Goal: Task Accomplishment & Management: Use online tool/utility

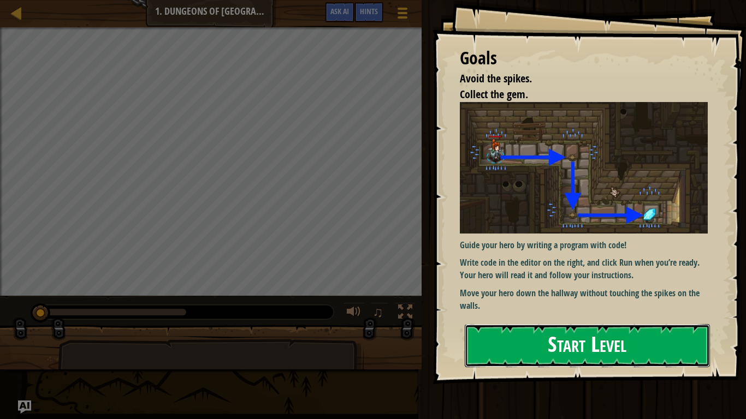
click at [564, 324] on button "Start Level" at bounding box center [586, 345] width 245 height 43
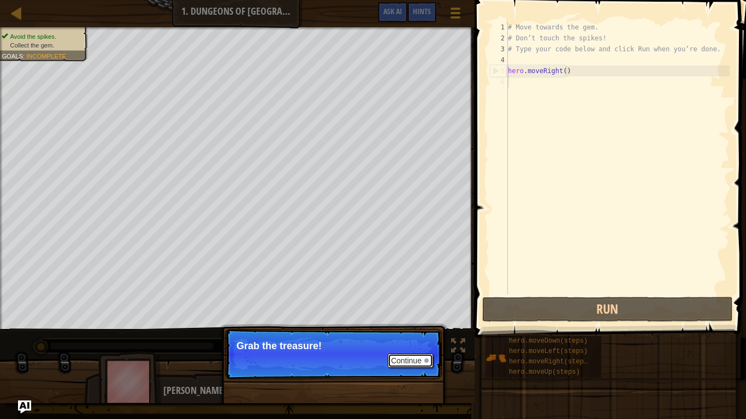
click at [404, 357] on button "Continue" at bounding box center [409, 361] width 45 height 14
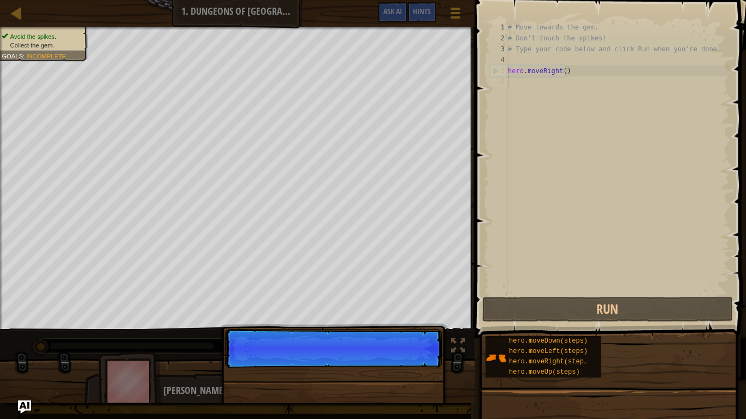
scroll to position [5, 0]
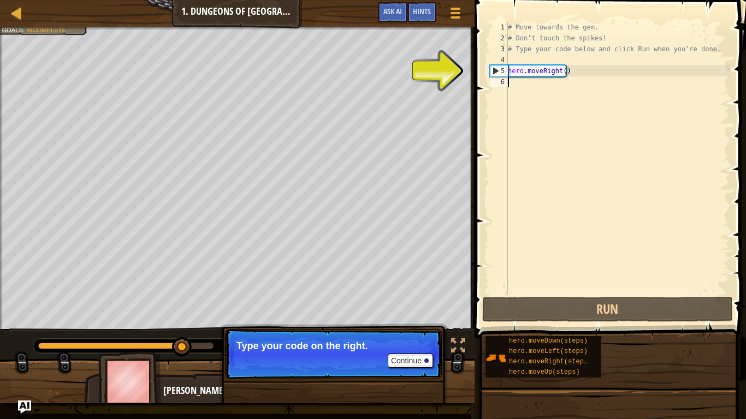
click at [532, 67] on div "# Move towards the gem. # Don’t touch the spikes! # Type your code below and cl…" at bounding box center [617, 169] width 224 height 295
type textarea "hero.moveRight()"
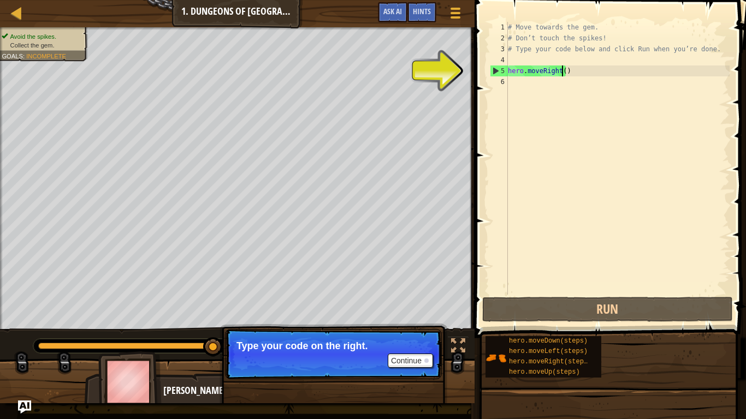
click at [560, 71] on div "# Move towards the gem. # Don’t touch the spikes! # Type your code below and cl…" at bounding box center [617, 169] width 224 height 295
click at [520, 78] on div "# Move towards the gem. # Don’t touch the spikes! # Type your code below and cl…" at bounding box center [617, 169] width 224 height 295
click at [589, 76] on div "# Move towards the gem. # Don’t touch the spikes! # Type your code below and cl…" at bounding box center [617, 169] width 224 height 295
click at [561, 73] on div "# Move towards the gem. # Don’t touch the spikes! # Type your code below and cl…" at bounding box center [617, 169] width 224 height 295
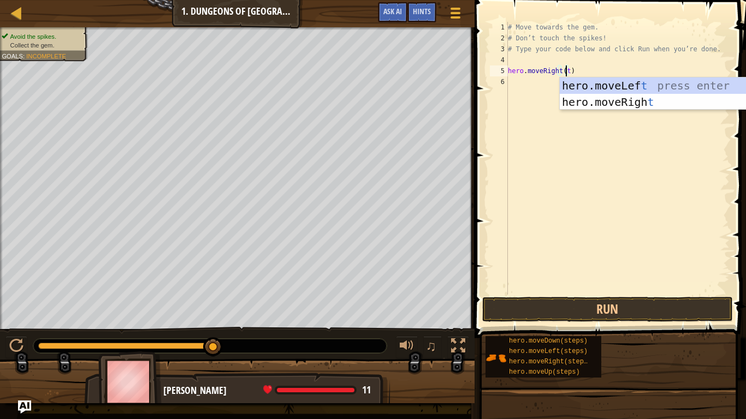
type textarea "hero.moveRight()"
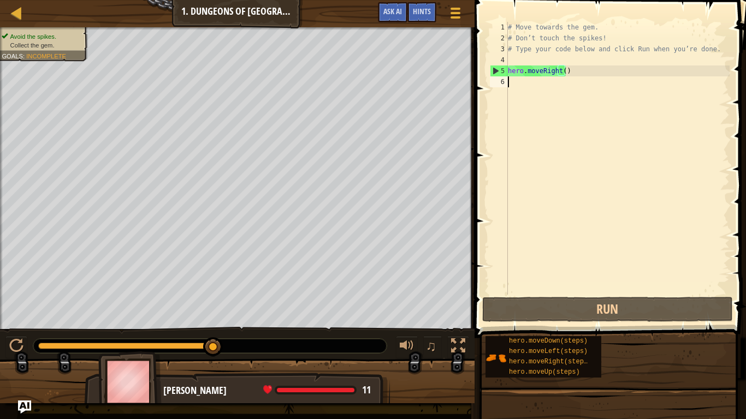
click at [611, 91] on div "# Move towards the gem. # Don’t touch the spikes! # Type your code below and cl…" at bounding box center [617, 169] width 224 height 295
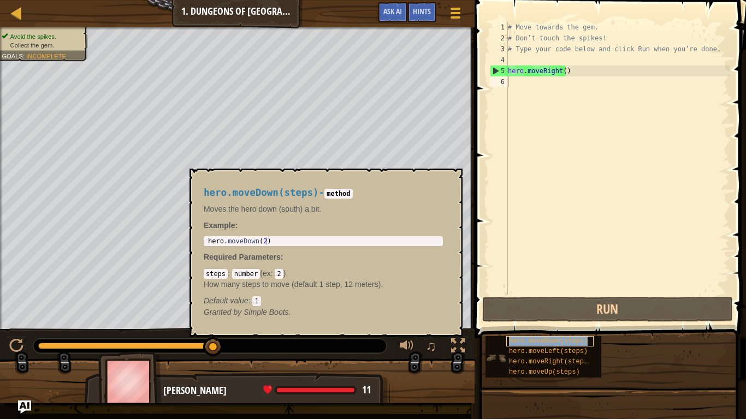
click at [582, 343] on div "hero.moveDown(steps)" at bounding box center [549, 341] width 87 height 10
drag, startPoint x: 580, startPoint y: 73, endPoint x: 585, endPoint y: 89, distance: 16.9
click at [580, 74] on div "# Move towards the gem. # Don’t touch the spikes! # Type your code below and cl…" at bounding box center [617, 169] width 224 height 295
type textarea "hero.moveRight()"
click at [585, 89] on div "# Move towards the gem. # Don’t touch the spikes! # Type your code below and cl…" at bounding box center [617, 169] width 224 height 295
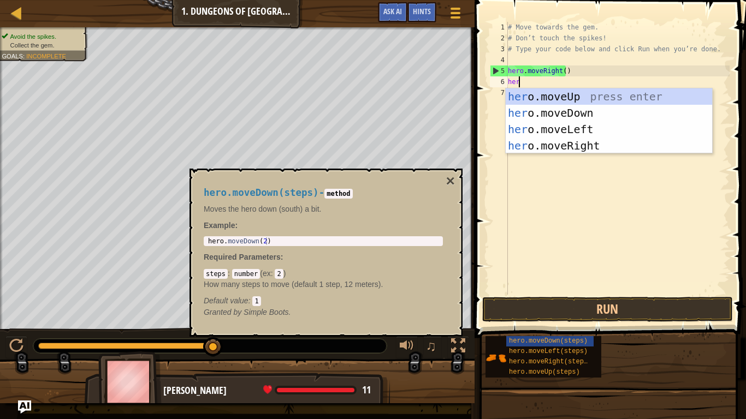
type textarea "hero"
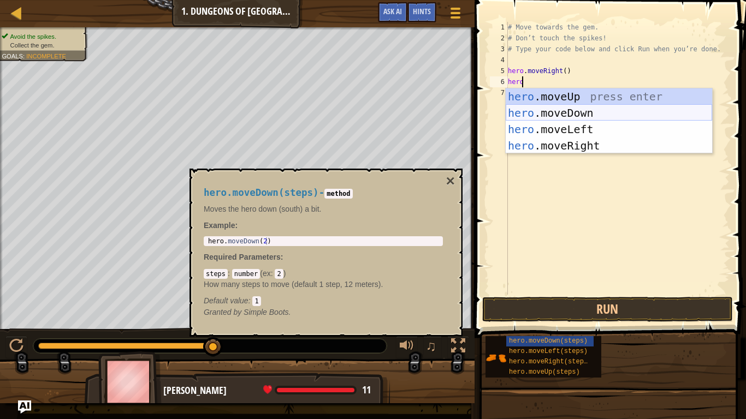
click at [599, 109] on div "hero .moveUp press enter hero .moveDown press enter hero .moveLeft press enter …" at bounding box center [608, 137] width 206 height 98
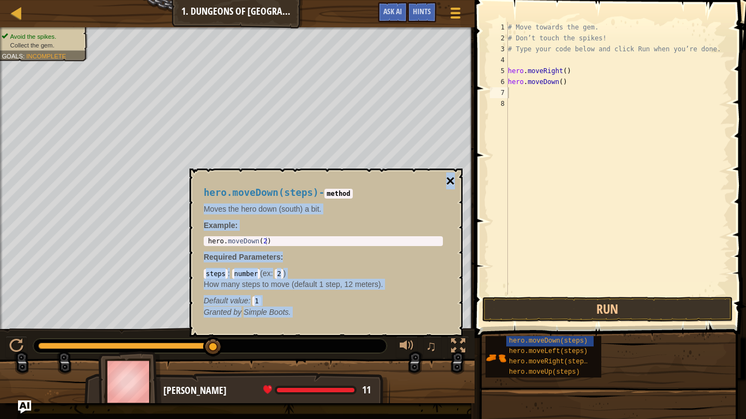
click at [451, 183] on div "hero.moveDown(steps) - method Moves the hero down (south) a bit. Example : 1 he…" at bounding box center [325, 253] width 273 height 168
click at [453, 179] on button "×" at bounding box center [450, 181] width 9 height 15
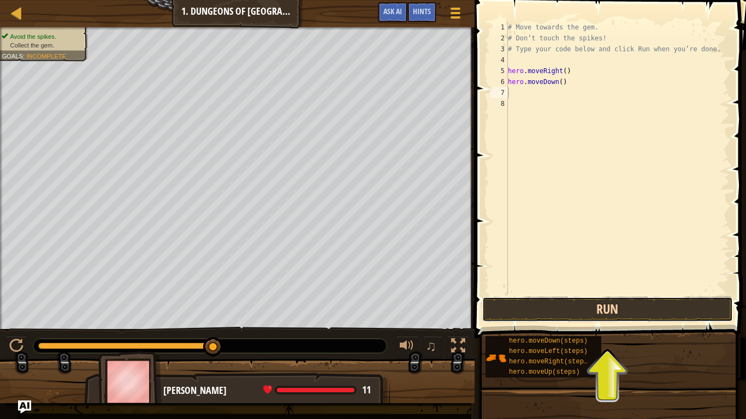
click at [617, 312] on button "Run" at bounding box center [607, 309] width 251 height 25
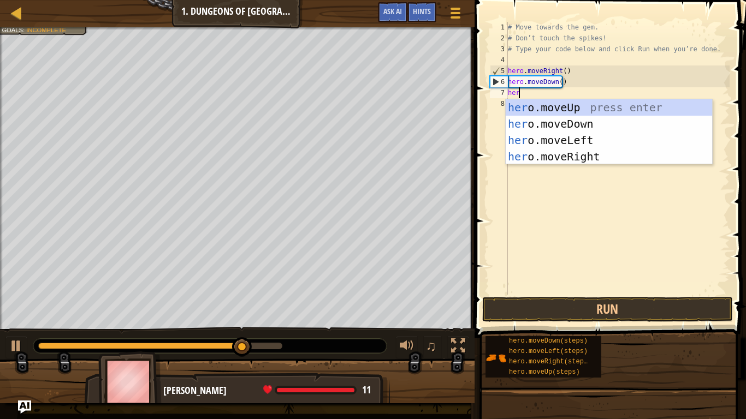
type textarea "hero"
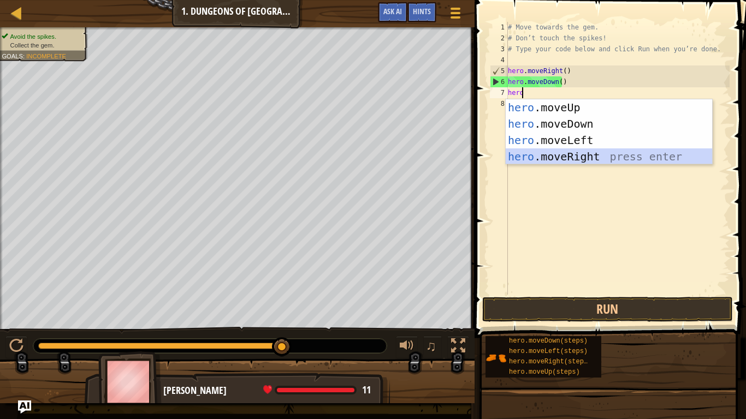
click at [597, 155] on div "hero .moveUp press enter hero .moveDown press enter hero .moveLeft press enter …" at bounding box center [608, 148] width 206 height 98
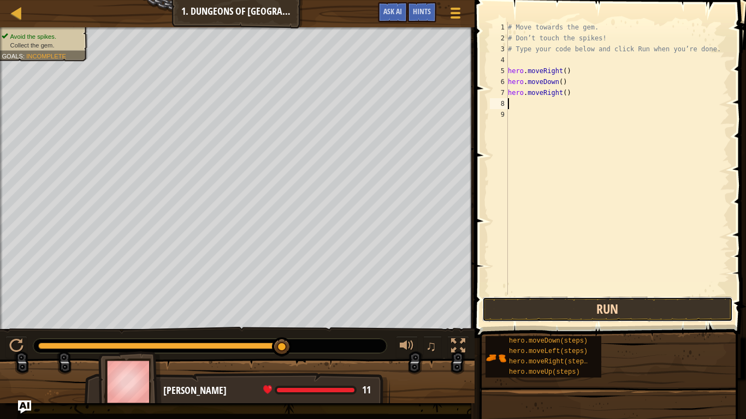
click at [561, 301] on button "Run" at bounding box center [607, 309] width 251 height 25
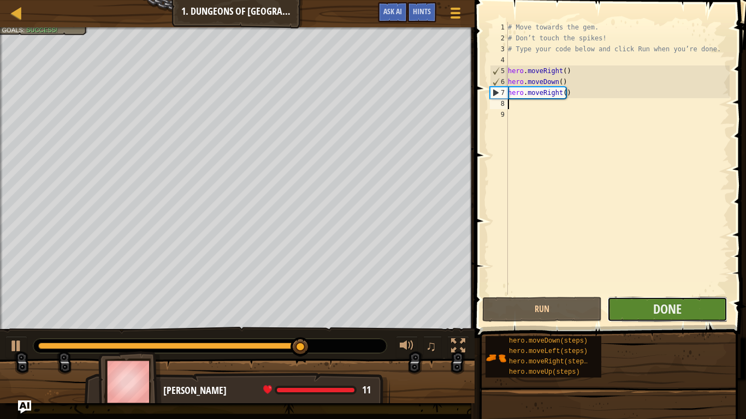
click at [652, 312] on button "Done" at bounding box center [667, 309] width 120 height 25
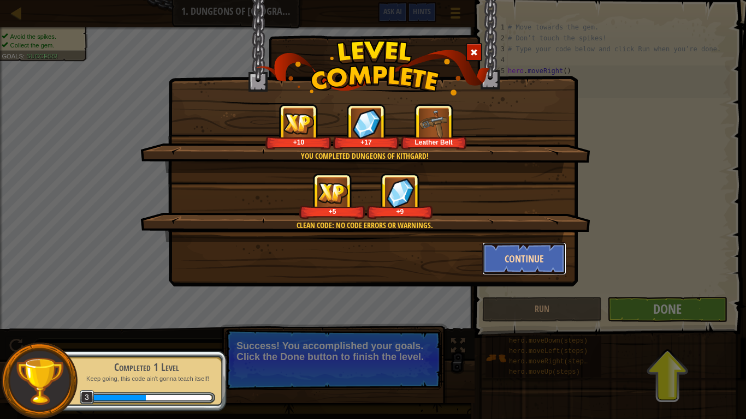
click at [530, 261] on button "Continue" at bounding box center [524, 258] width 85 height 33
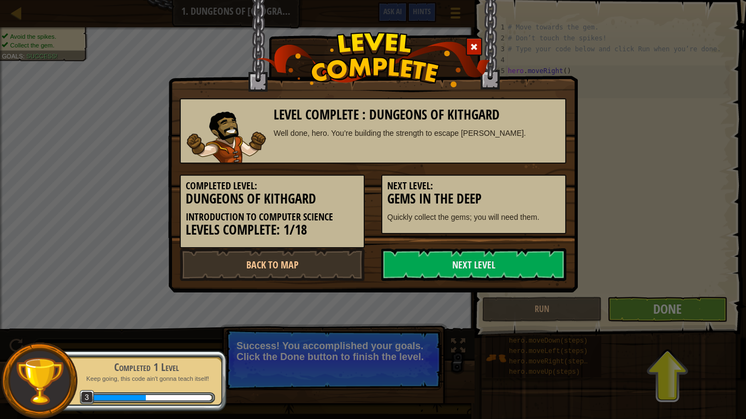
click at [531, 255] on link "Next Level" at bounding box center [473, 264] width 185 height 33
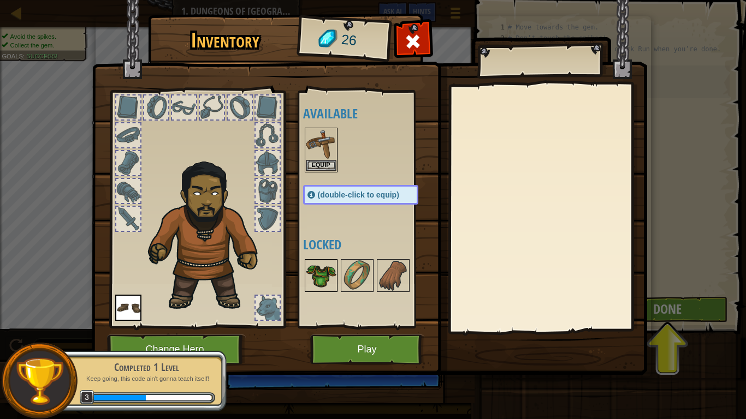
click at [329, 284] on img at bounding box center [321, 275] width 31 height 31
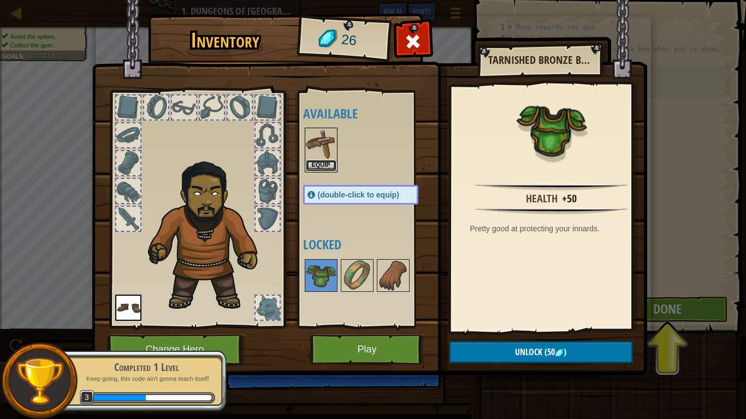
click at [328, 169] on button "Equip" at bounding box center [321, 165] width 31 height 11
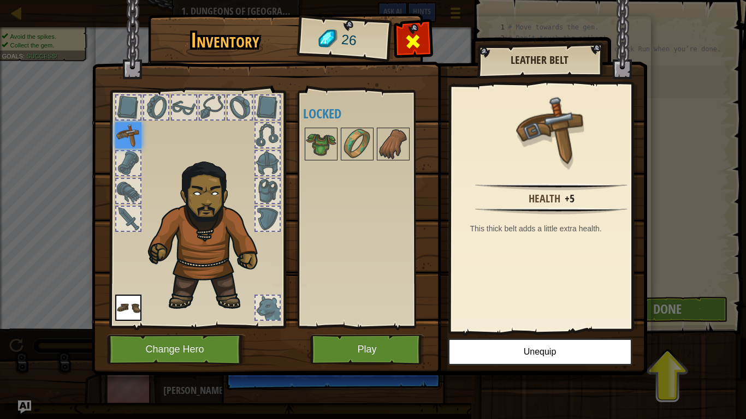
click at [417, 34] on span at bounding box center [412, 41] width 17 height 17
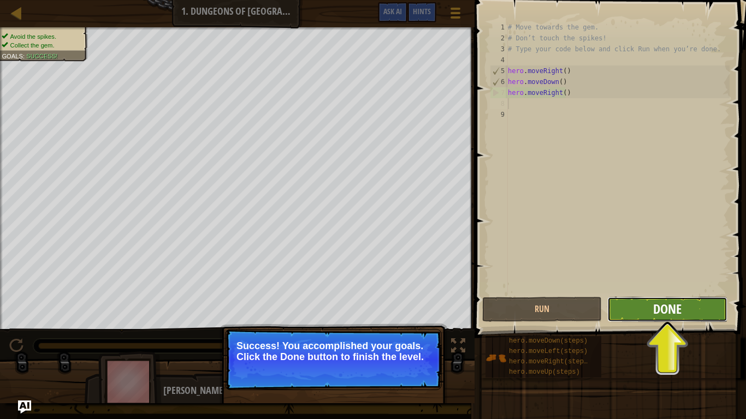
click at [673, 311] on span "Done" at bounding box center [667, 308] width 28 height 17
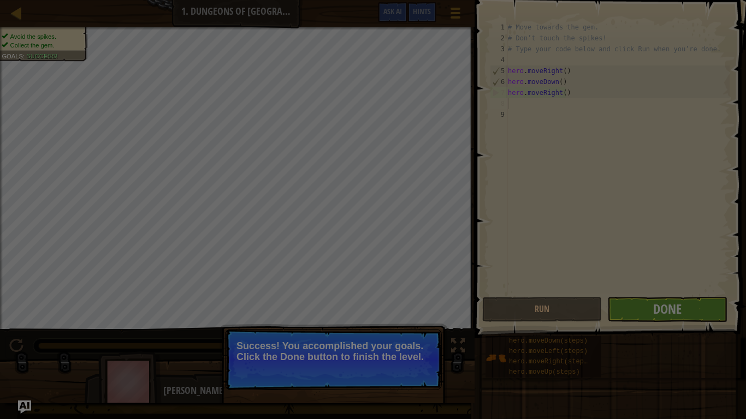
click at [0, 0] on div "Loading..." at bounding box center [0, 0] width 0 height 0
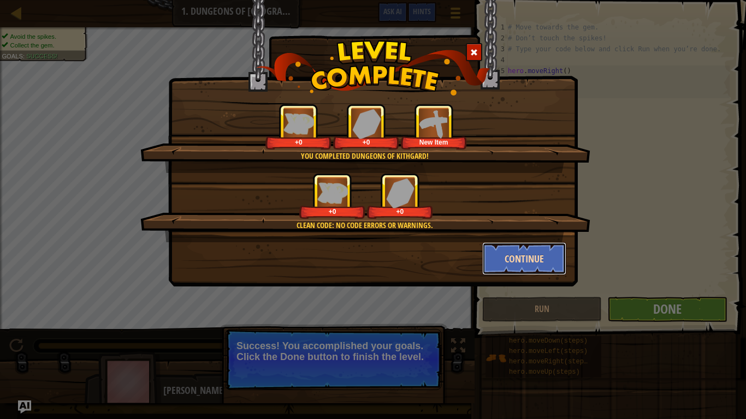
click at [540, 264] on button "Continue" at bounding box center [524, 258] width 85 height 33
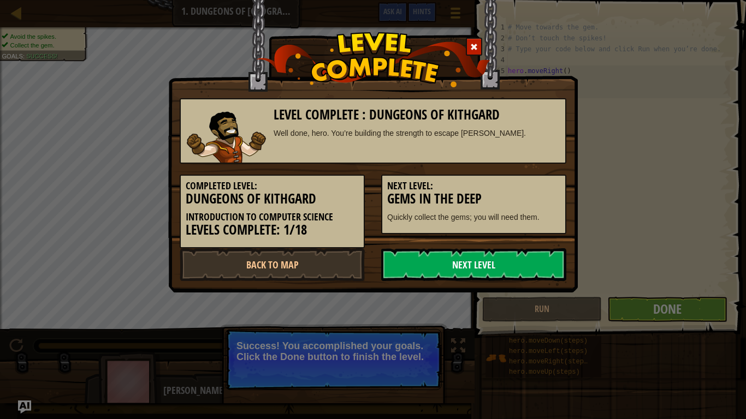
click at [475, 269] on link "Next Level" at bounding box center [473, 264] width 185 height 33
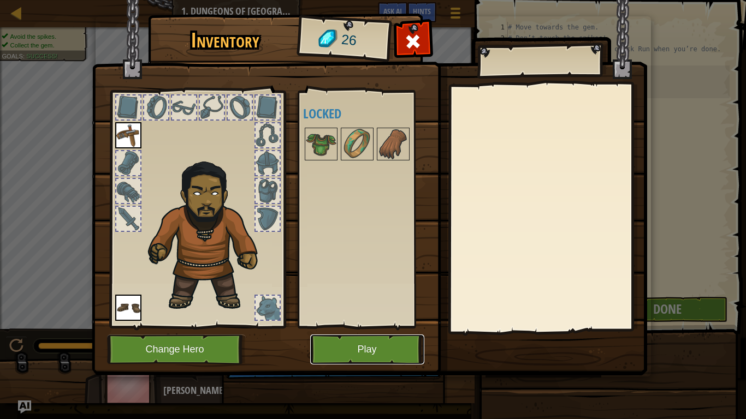
click at [367, 353] on button "Play" at bounding box center [367, 350] width 114 height 30
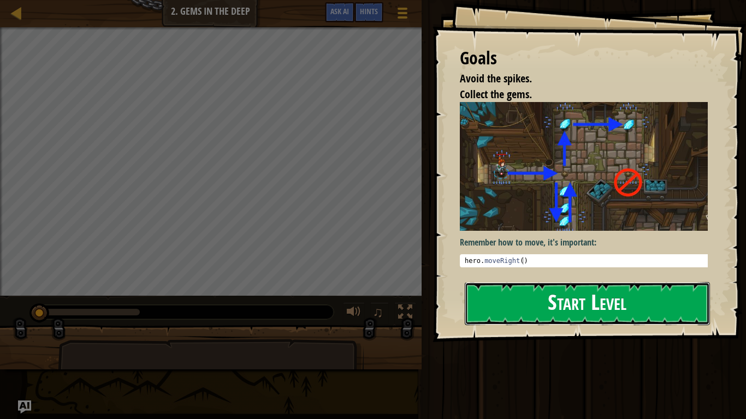
drag, startPoint x: 668, startPoint y: 301, endPoint x: 652, endPoint y: 303, distance: 15.9
click at [668, 301] on button "Start Level" at bounding box center [586, 303] width 245 height 43
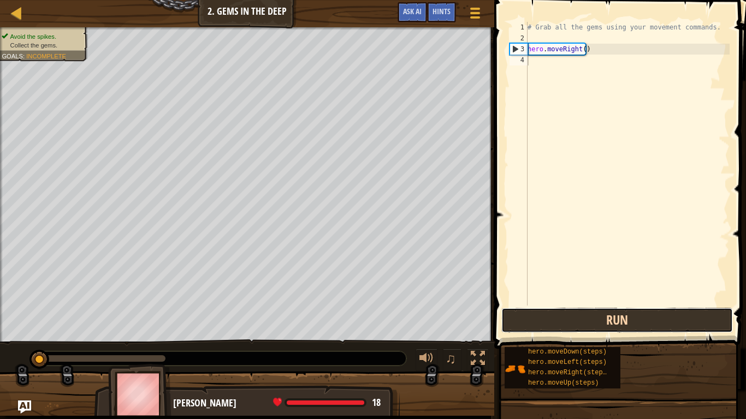
drag, startPoint x: 645, startPoint y: 327, endPoint x: 637, endPoint y: 331, distance: 7.8
click at [637, 332] on button "Run" at bounding box center [616, 320] width 231 height 25
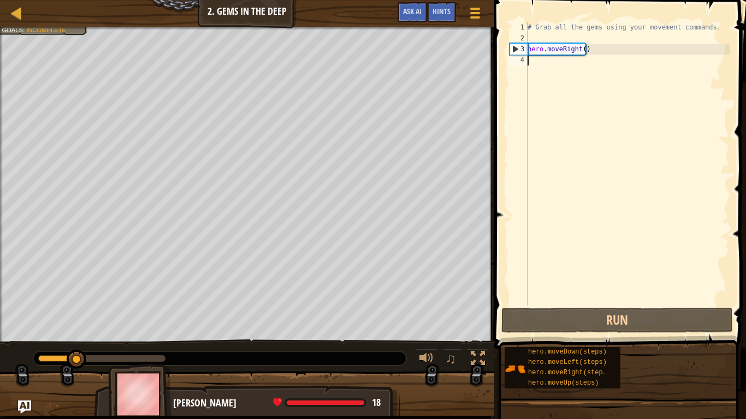
click at [574, 64] on div "# Grab all the gems using your movement commands. hero . moveRight ( )" at bounding box center [627, 175] width 204 height 306
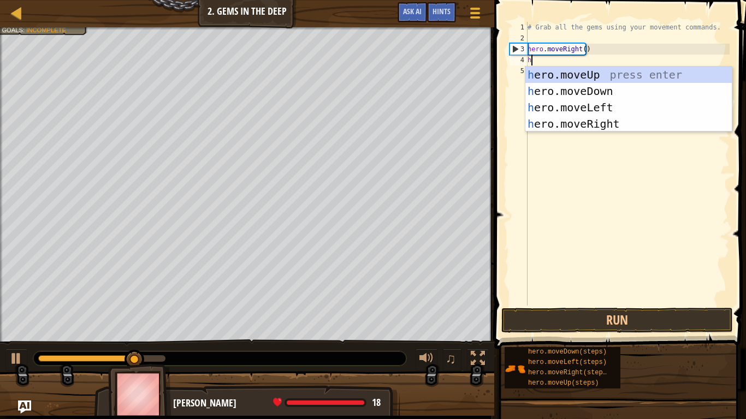
scroll to position [5, 0]
type textarea "her"
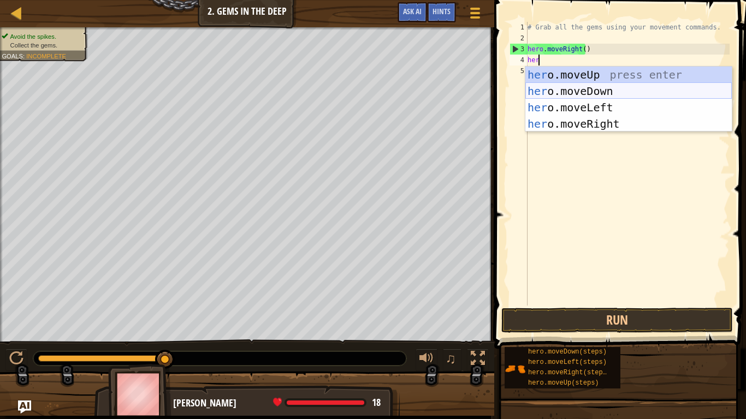
click at [562, 90] on div "her o.moveUp press enter her o.moveDown press enter her o.moveLeft press enter …" at bounding box center [628, 116] width 206 height 98
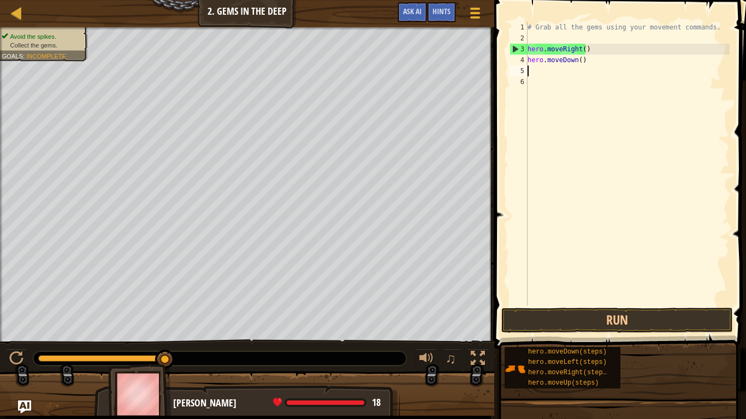
click at [564, 76] on div "# Grab all the gems using your movement commands. hero . moveRight ( ) hero . m…" at bounding box center [627, 175] width 204 height 306
click at [542, 74] on div "# Grab all the gems using your movement commands. hero . moveRight ( ) hero . m…" at bounding box center [627, 175] width 204 height 306
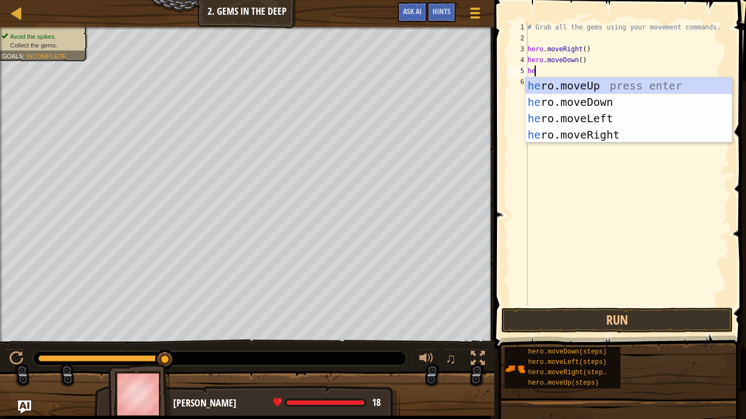
type textarea "her"
click at [609, 85] on div "her o.moveUp press enter her o.moveDown press enter her o.moveLeft press enter …" at bounding box center [628, 126] width 206 height 98
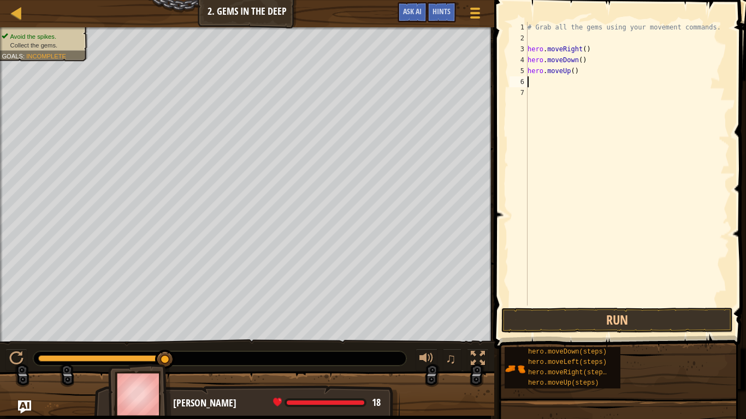
click at [573, 72] on div "# Grab all the gems using your movement commands. hero . moveRight ( ) hero . m…" at bounding box center [627, 175] width 204 height 306
click at [570, 73] on div "# Grab all the gems using your movement commands. hero . moveRight ( ) hero . m…" at bounding box center [627, 175] width 204 height 306
type textarea "hero.moveUp(2)"
click at [546, 83] on div "# Grab all the gems using your movement commands. hero . moveRight ( ) hero . m…" at bounding box center [627, 175] width 204 height 306
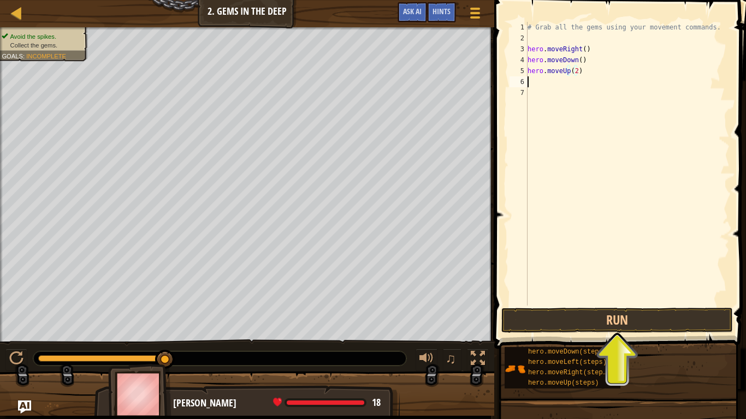
scroll to position [5, 0]
click at [603, 315] on button "Run" at bounding box center [616, 320] width 231 height 25
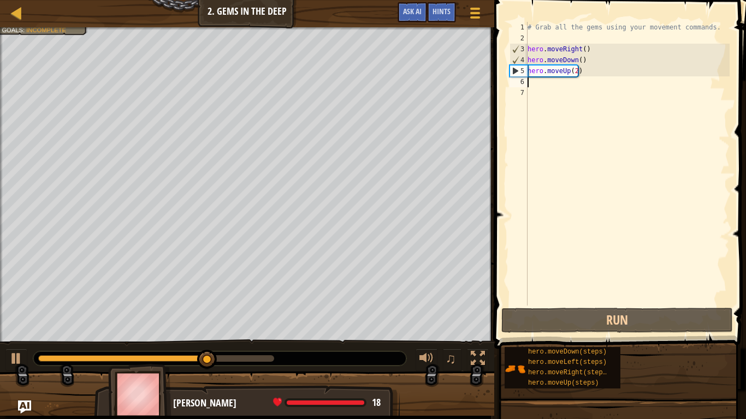
drag, startPoint x: 570, startPoint y: 83, endPoint x: 572, endPoint y: 88, distance: 5.9
click at [569, 88] on div "# Grab all the gems using your movement commands. hero . moveRight ( ) hero . m…" at bounding box center [627, 175] width 204 height 306
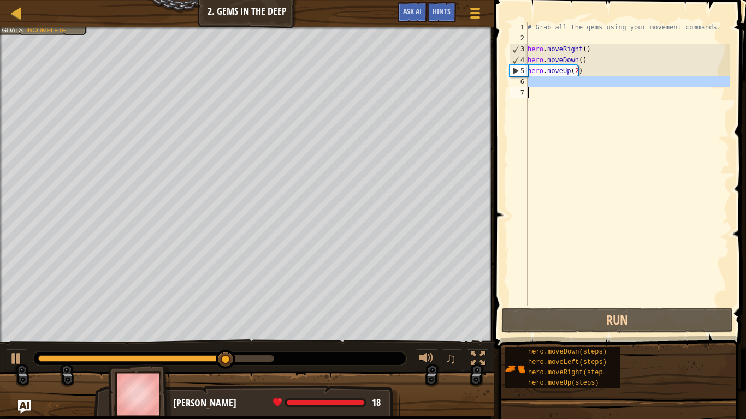
click at [576, 78] on div "# Grab all the gems using your movement commands. hero . moveRight ( ) hero . m…" at bounding box center [627, 164] width 204 height 284
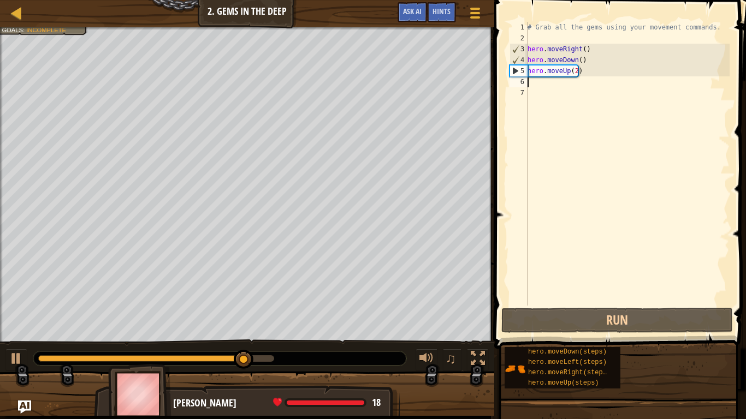
type textarea "h"
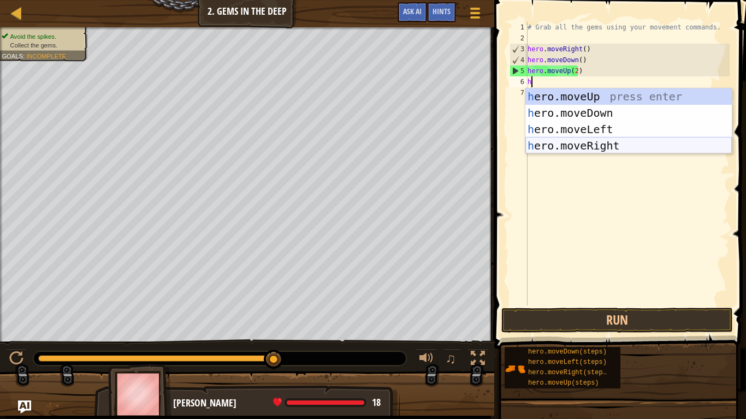
click at [641, 147] on div "h ero.moveUp press enter h ero.moveDown press enter h ero.moveLeft press enter …" at bounding box center [628, 137] width 206 height 98
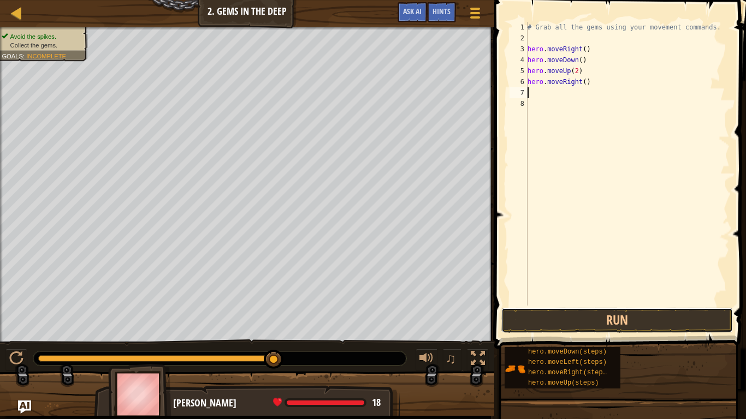
drag, startPoint x: 686, startPoint y: 322, endPoint x: 663, endPoint y: 293, distance: 37.7
click at [687, 322] on button "Run" at bounding box center [616, 320] width 231 height 25
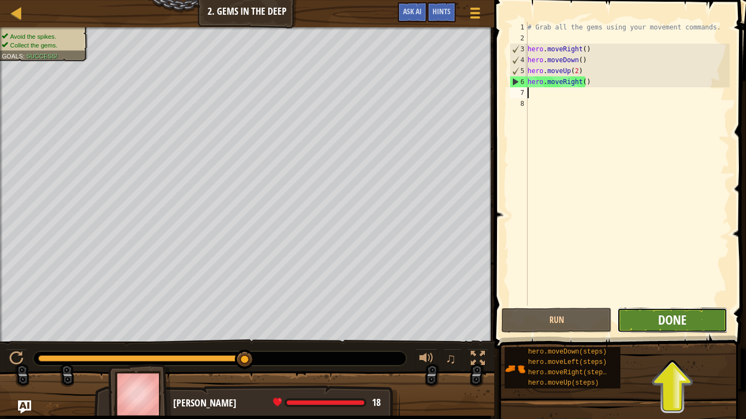
click at [683, 324] on span "Done" at bounding box center [672, 319] width 28 height 17
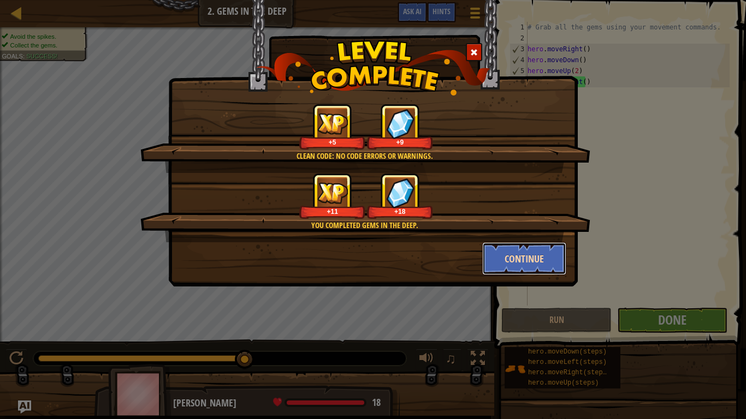
click at [521, 258] on button "Continue" at bounding box center [524, 258] width 85 height 33
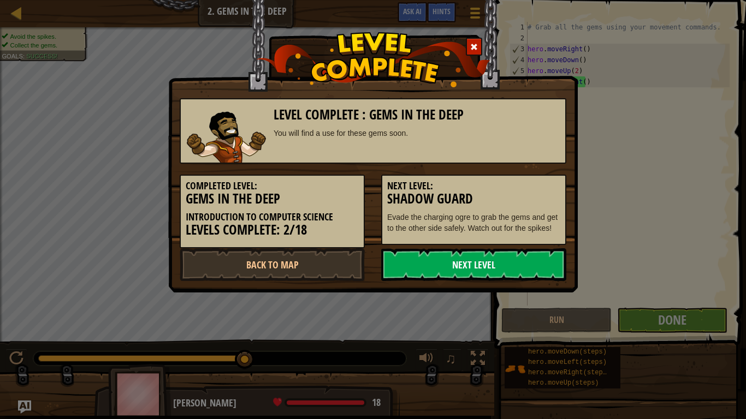
click at [545, 264] on link "Next Level" at bounding box center [473, 264] width 185 height 33
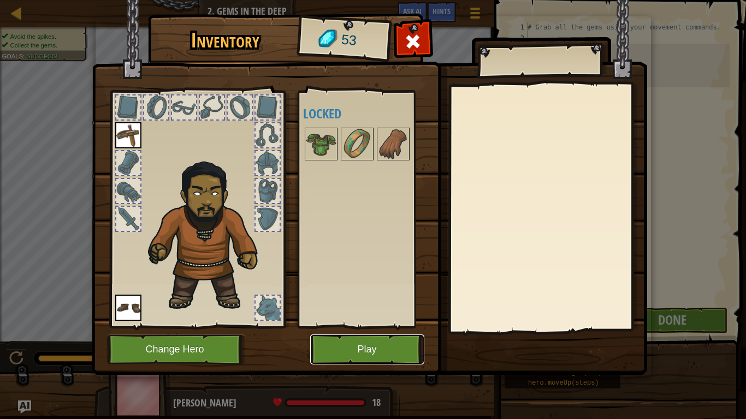
click at [373, 353] on button "Play" at bounding box center [367, 350] width 114 height 30
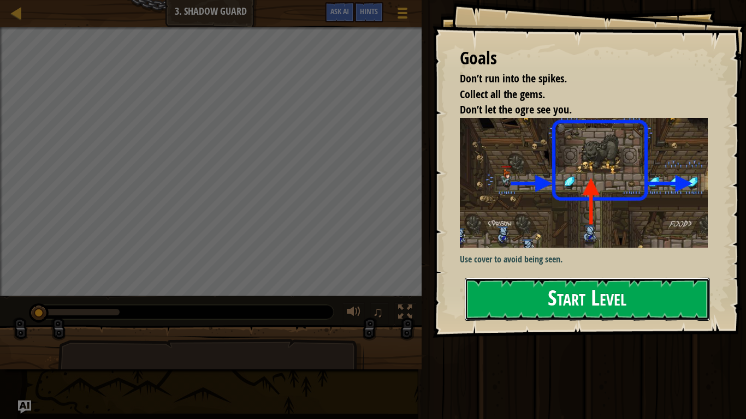
click at [536, 295] on button "Start Level" at bounding box center [586, 299] width 245 height 43
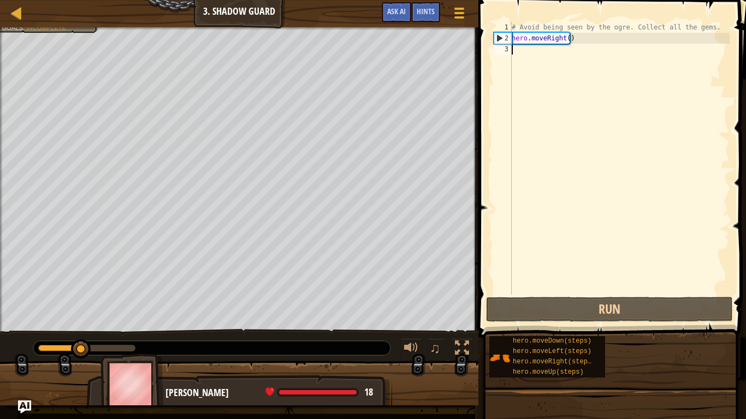
click at [544, 56] on div "# Avoid being seen by the ogre. Collect all the gems. hero . moveRight ( )" at bounding box center [619, 169] width 220 height 295
type textarea "h"
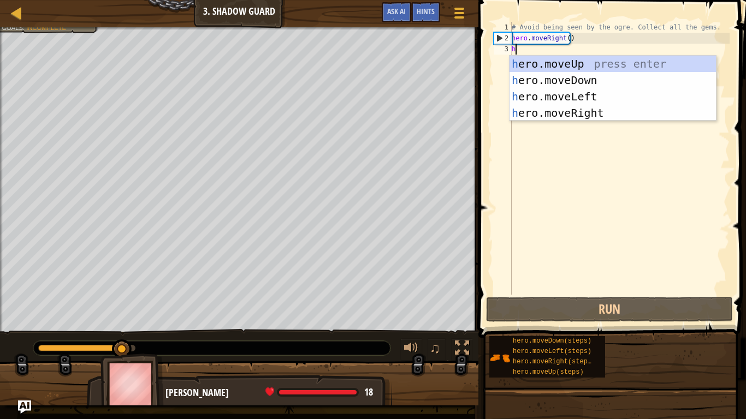
scroll to position [5, 0]
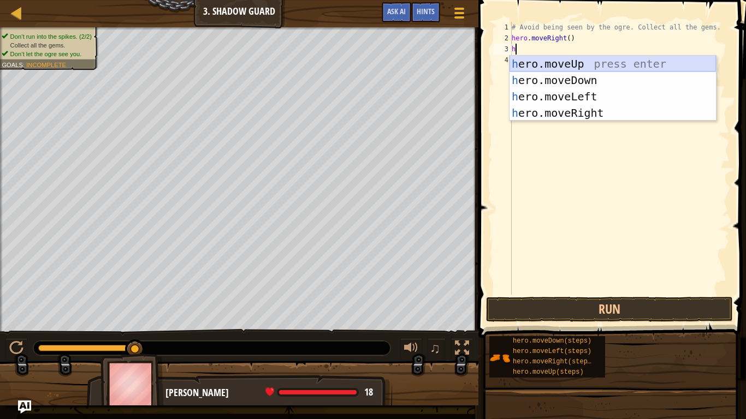
click at [613, 67] on div "h ero.moveUp press enter h ero.moveDown press enter h ero.moveLeft press enter …" at bounding box center [612, 105] width 206 height 98
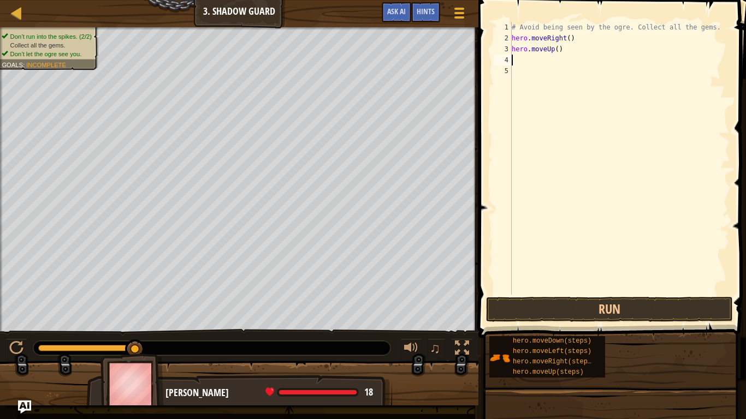
type textarea "h"
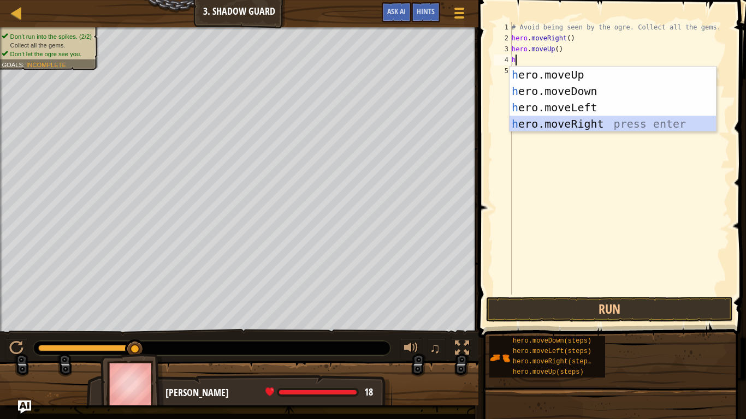
click at [601, 121] on div "h ero.moveUp press enter h ero.moveDown press enter h ero.moveLeft press enter …" at bounding box center [612, 116] width 206 height 98
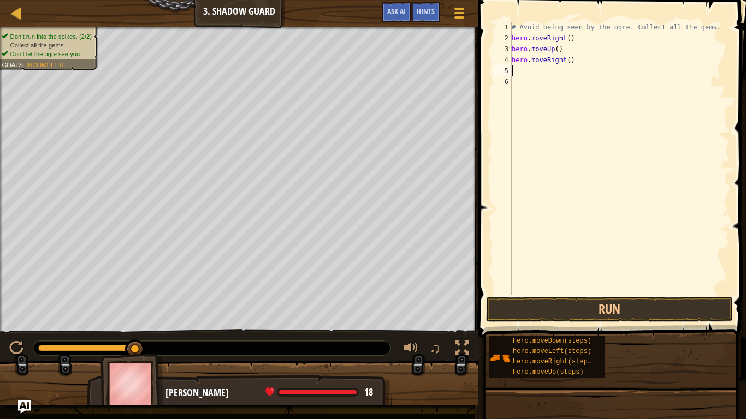
type textarea "h"
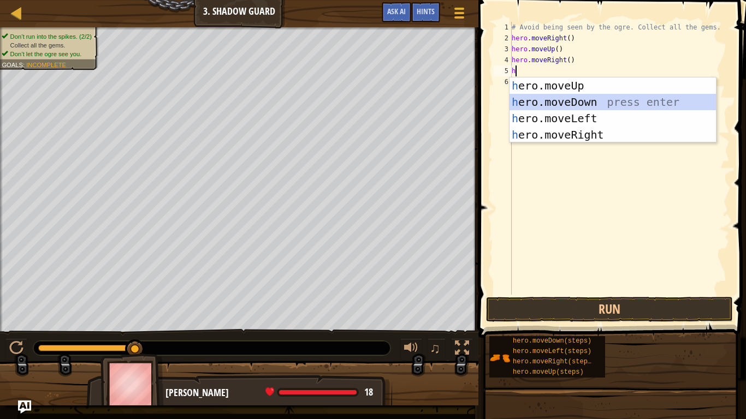
click at [619, 102] on div "h ero.moveUp press enter h ero.moveDown press enter h ero.moveLeft press enter …" at bounding box center [612, 126] width 206 height 98
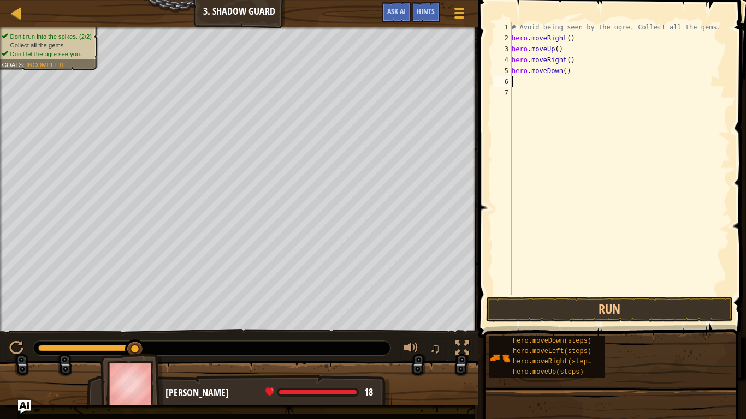
type textarea "h"
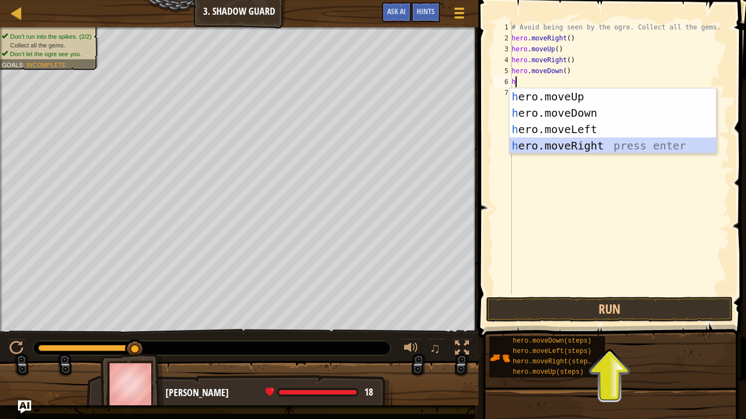
click at [587, 143] on div "h ero.moveUp press enter h ero.moveDown press enter h ero.moveLeft press enter …" at bounding box center [612, 137] width 206 height 98
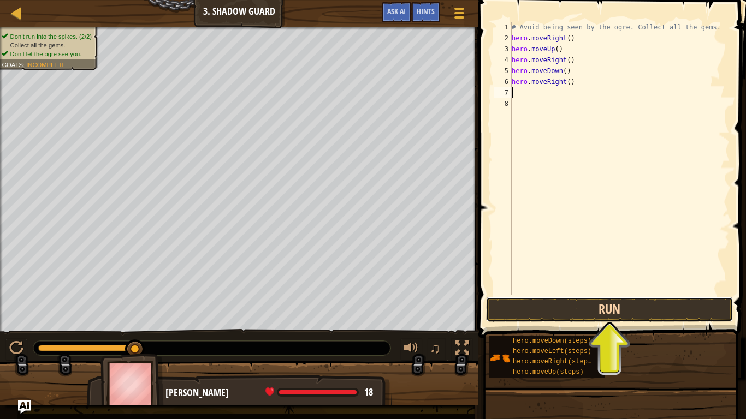
click at [580, 306] on button "Run" at bounding box center [609, 309] width 247 height 25
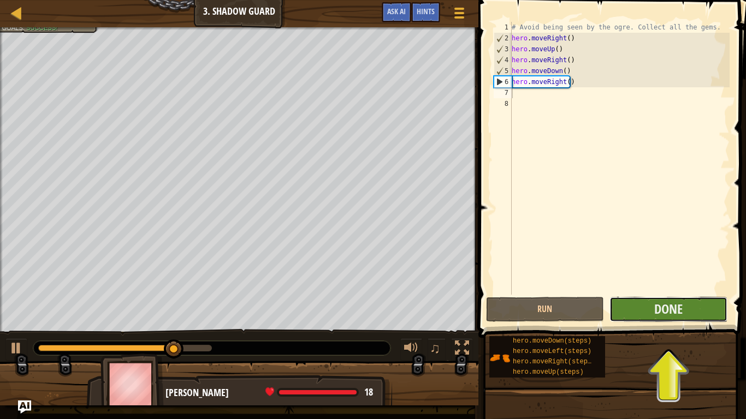
click at [723, 317] on button "Done" at bounding box center [668, 309] width 118 height 25
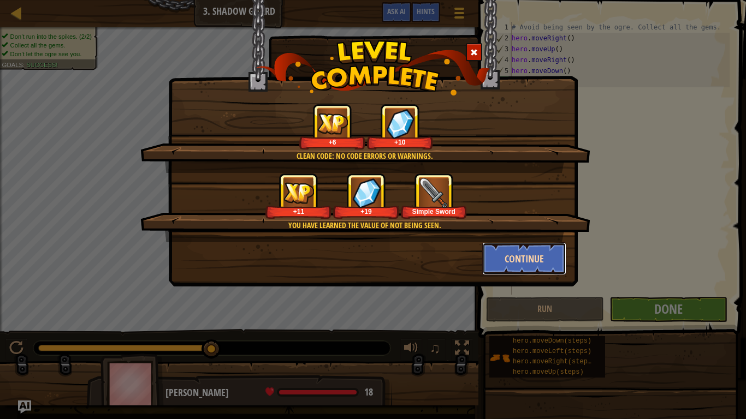
click at [535, 255] on button "Continue" at bounding box center [524, 258] width 85 height 33
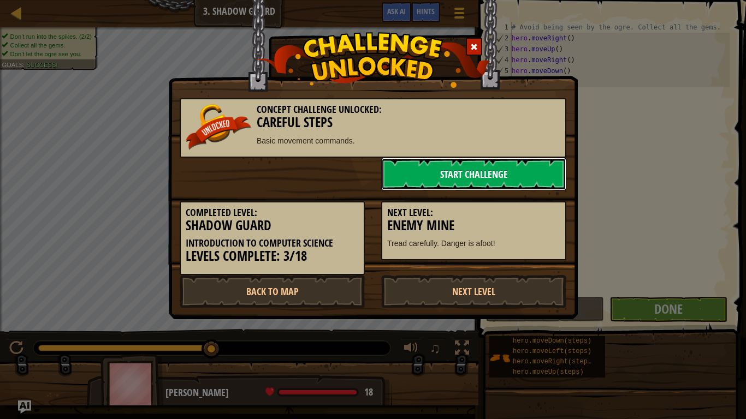
click at [437, 172] on link "Start Challenge" at bounding box center [473, 174] width 185 height 33
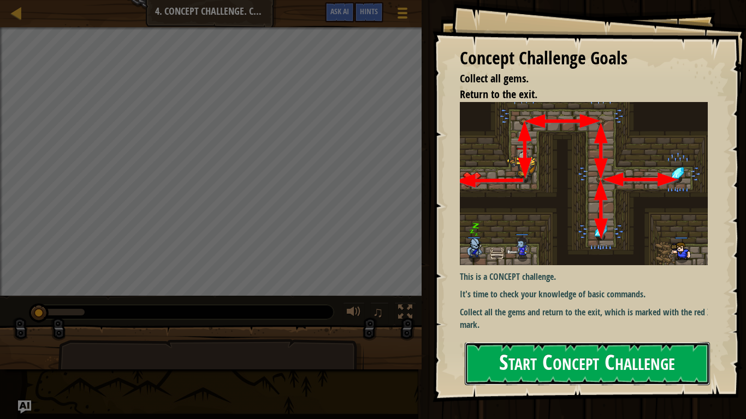
click at [643, 361] on button "Start Concept Challenge" at bounding box center [586, 363] width 245 height 43
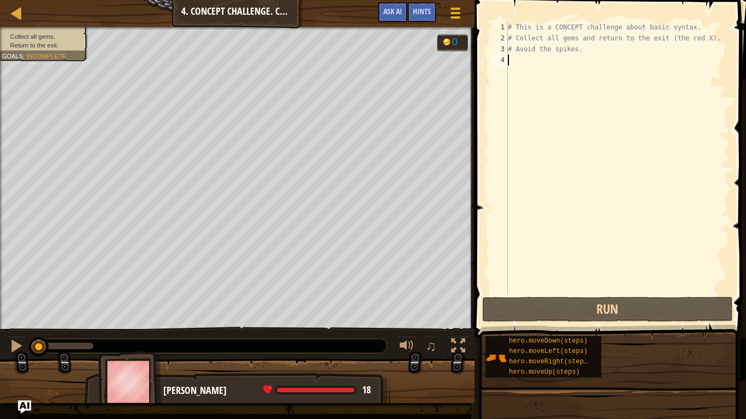
click at [555, 63] on div "# This is a CONCEPT challenge about basic syntax. # Collect all gems and return…" at bounding box center [617, 169] width 224 height 295
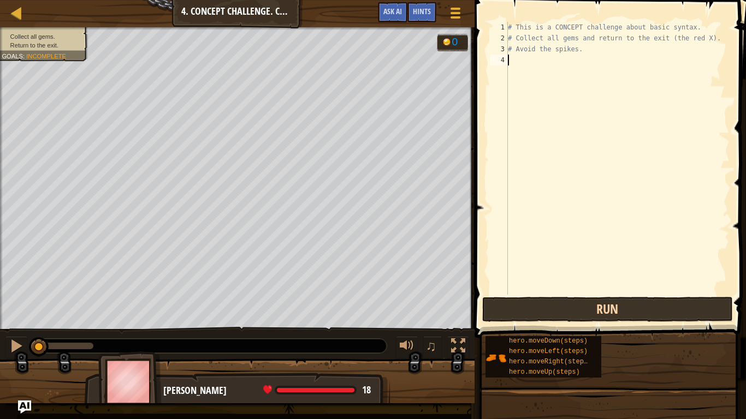
type textarea "h"
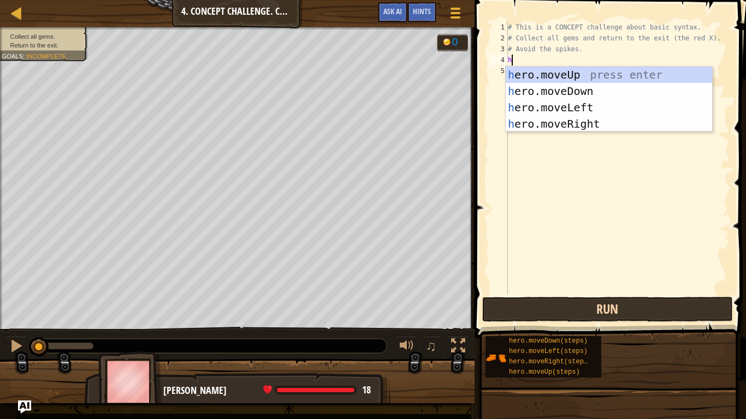
scroll to position [5, 0]
click at [613, 75] on div "h ero.moveUp press enter h ero.moveDown press enter h ero.moveLeft press enter …" at bounding box center [608, 116] width 206 height 98
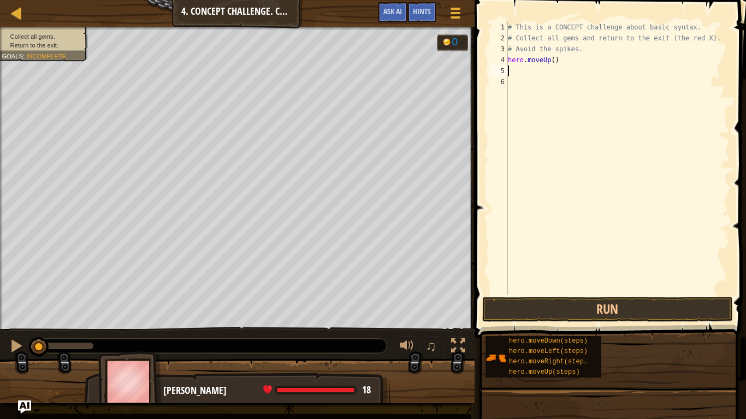
type textarea "h"
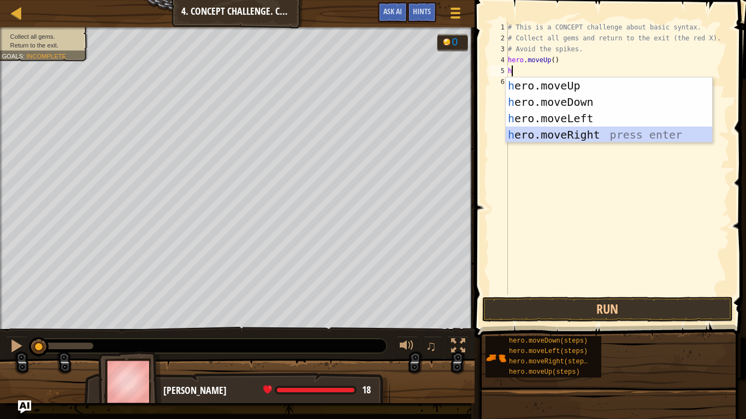
click at [612, 139] on div "h ero.moveUp press enter h ero.moveDown press enter h ero.moveLeft press enter …" at bounding box center [608, 126] width 206 height 98
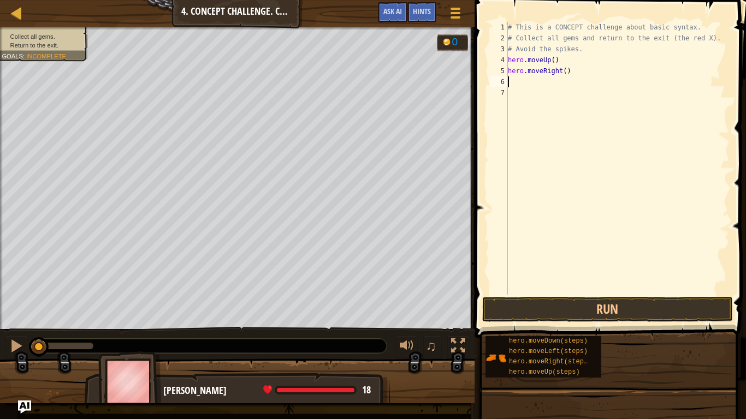
type textarea "h"
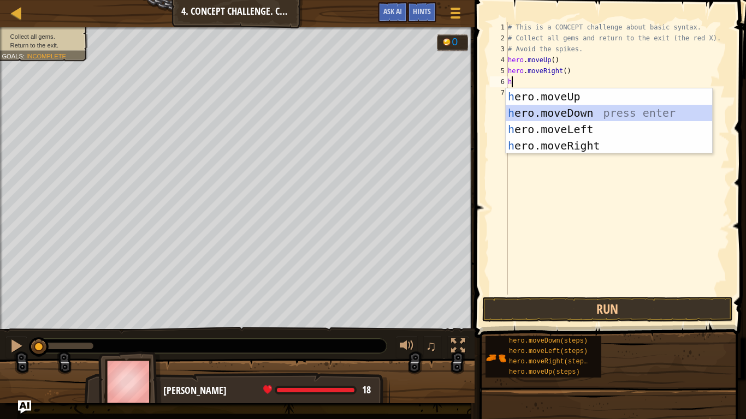
click at [590, 115] on div "h ero.moveUp press enter h ero.moveDown press enter h ero.moveLeft press enter …" at bounding box center [608, 137] width 206 height 98
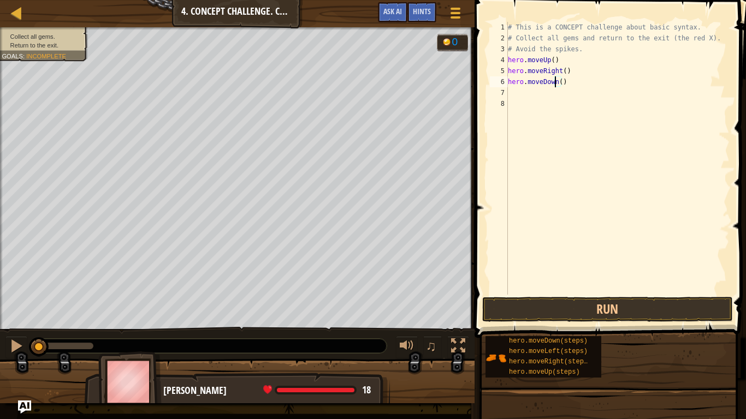
click at [556, 84] on div "# This is a CONCEPT challenge about basic syntax. # Collect all gems and return…" at bounding box center [617, 169] width 224 height 295
click at [563, 80] on div "# This is a CONCEPT challenge about basic syntax. # Collect all gems and return…" at bounding box center [617, 169] width 224 height 295
click at [555, 85] on div "# This is a CONCEPT challenge about basic syntax. # Collect all gems and return…" at bounding box center [617, 169] width 224 height 295
click at [559, 81] on div "# This is a CONCEPT challenge about basic syntax. # Collect all gems and return…" at bounding box center [617, 169] width 224 height 295
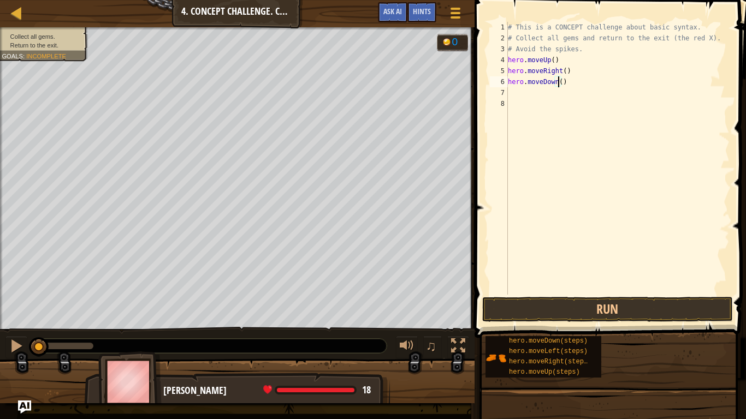
type textarea "hero.moveDown(3)"
click at [553, 97] on div "# This is a CONCEPT challenge about basic syntax. # Collect all gems and return…" at bounding box center [617, 169] width 224 height 295
type textarea "h"
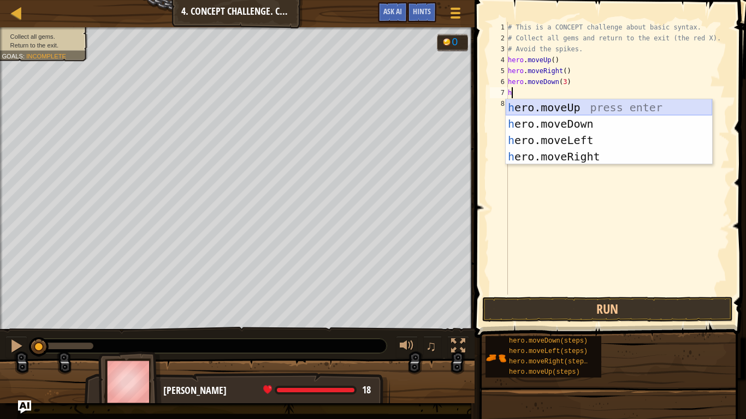
click at [607, 106] on div "h ero.moveUp press enter h ero.moveDown press enter h ero.moveLeft press enter …" at bounding box center [608, 148] width 206 height 98
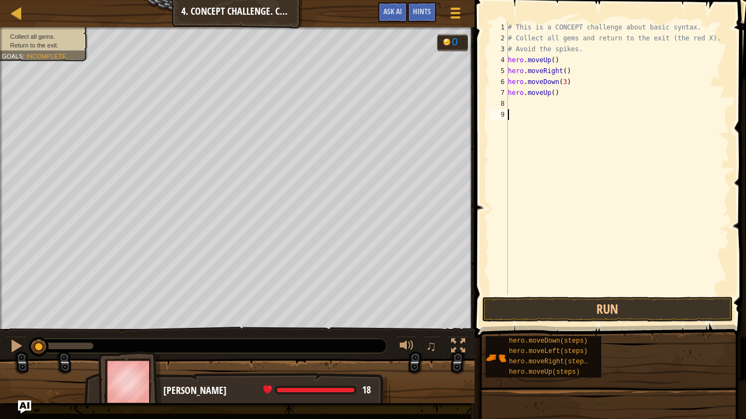
click at [542, 110] on div "# This is a CONCEPT challenge about basic syntax. # Collect all gems and return…" at bounding box center [617, 169] width 224 height 295
click at [543, 104] on div "# This is a CONCEPT challenge about basic syntax. # Collect all gems and return…" at bounding box center [617, 169] width 224 height 295
type textarea "h"
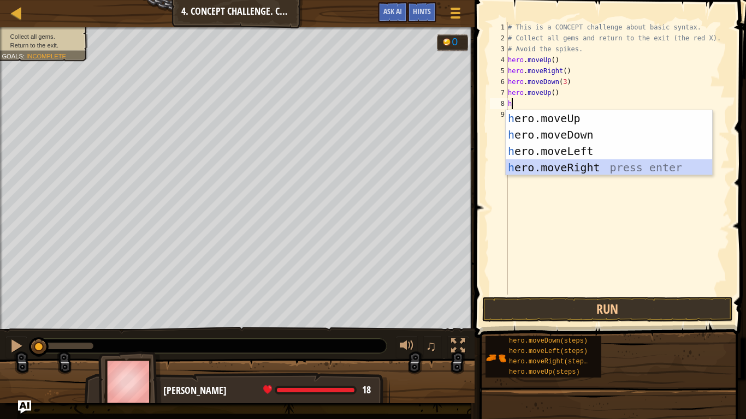
click at [602, 166] on div "h ero.moveUp press enter h ero.moveDown press enter h ero.moveLeft press enter …" at bounding box center [608, 159] width 206 height 98
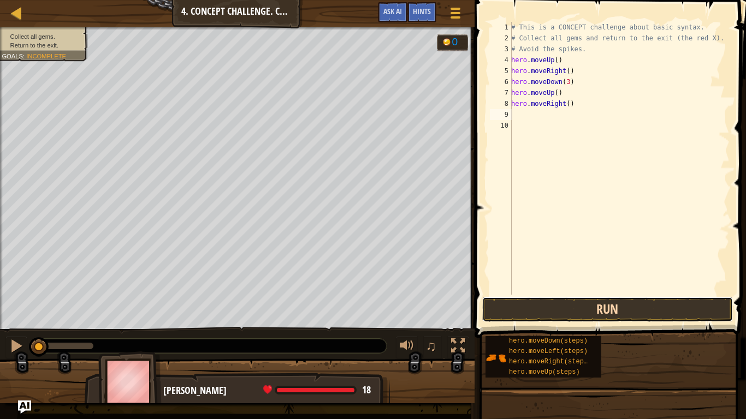
drag, startPoint x: 591, startPoint y: 313, endPoint x: 588, endPoint y: 319, distance: 7.1
click at [590, 314] on button "Run" at bounding box center [607, 309] width 251 height 25
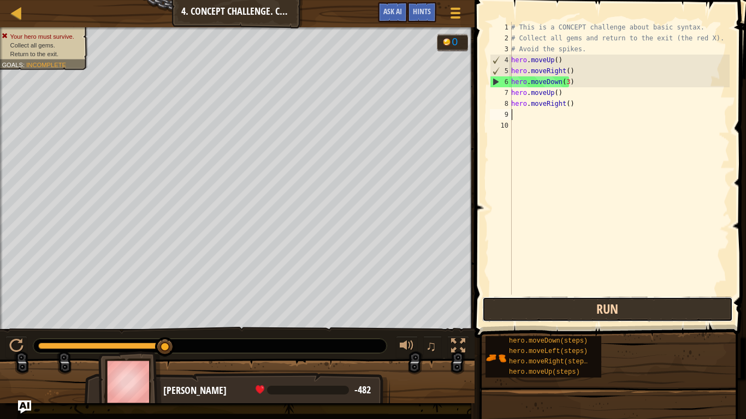
click at [565, 304] on button "Run" at bounding box center [607, 309] width 251 height 25
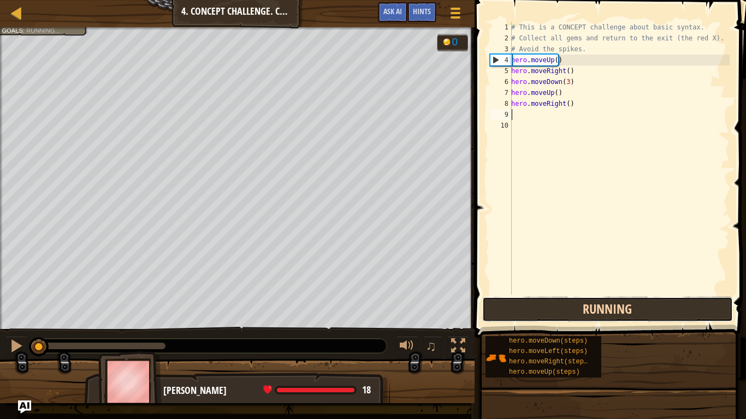
click at [578, 313] on button "Running" at bounding box center [607, 309] width 251 height 25
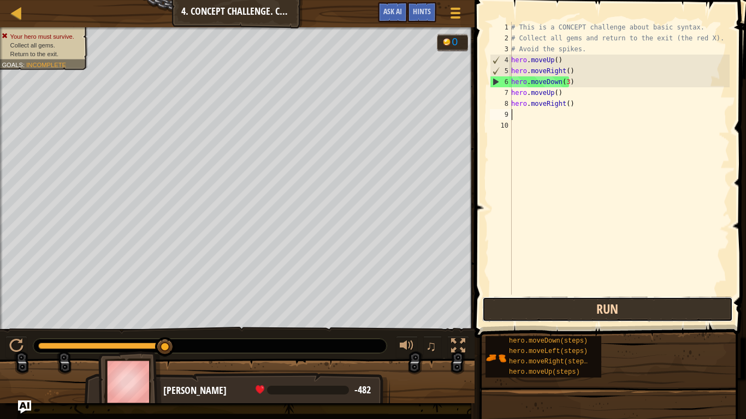
click at [576, 307] on button "Run" at bounding box center [607, 309] width 251 height 25
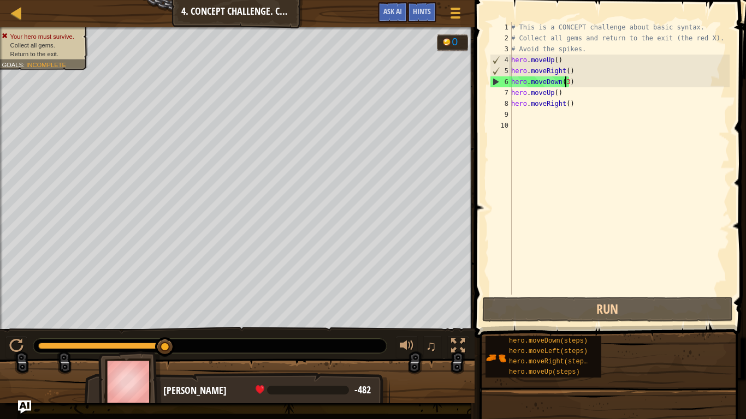
click at [563, 83] on div "# This is a CONCEPT challenge about basic syntax. # Collect all gems and return…" at bounding box center [619, 169] width 220 height 295
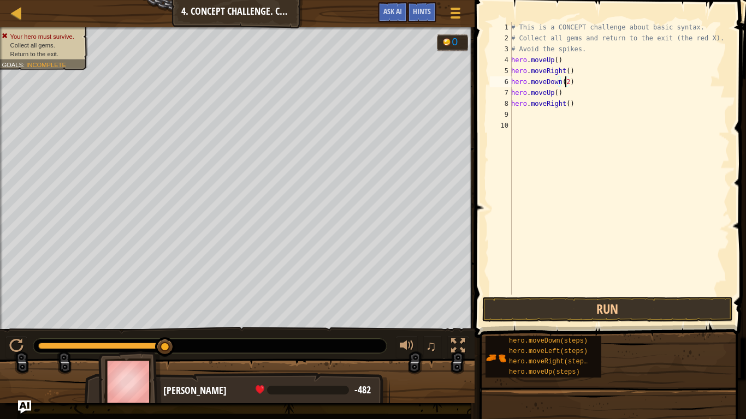
scroll to position [5, 4]
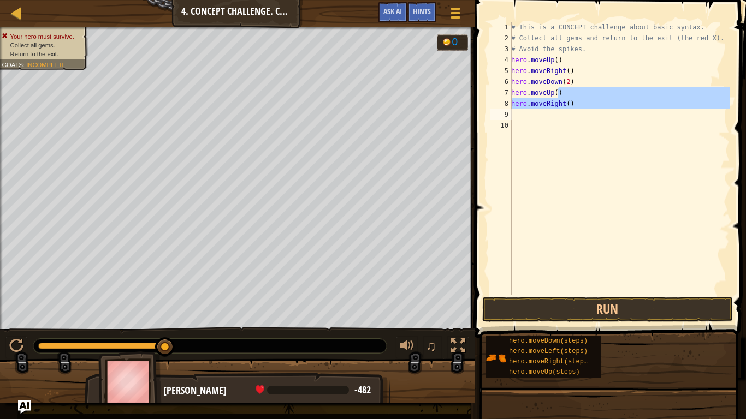
drag, startPoint x: 558, startPoint y: 92, endPoint x: 471, endPoint y: 111, distance: 89.3
click at [474, 111] on div "hero.moveDown(2) 1 2 3 4 5 6 7 8 9 10 # This is a CONCEPT challenge about basic…" at bounding box center [608, 190] width 275 height 370
click at [567, 91] on div "# This is a CONCEPT challenge about basic syntax. # Collect all gems and return…" at bounding box center [619, 158] width 220 height 273
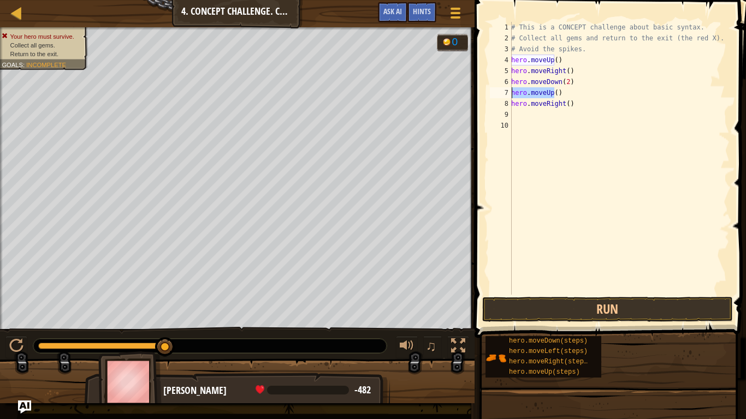
drag, startPoint x: 556, startPoint y: 92, endPoint x: 493, endPoint y: 96, distance: 62.9
click at [493, 96] on div "hero.moveUp() 1 2 3 4 5 6 7 8 9 10 # This is a CONCEPT challenge about basic sy…" at bounding box center [608, 158] width 242 height 273
drag, startPoint x: 604, startPoint y: 102, endPoint x: 604, endPoint y: 96, distance: 6.5
click at [604, 99] on div "# This is a CONCEPT challenge about basic syntax. # Collect all gems and return…" at bounding box center [619, 169] width 220 height 295
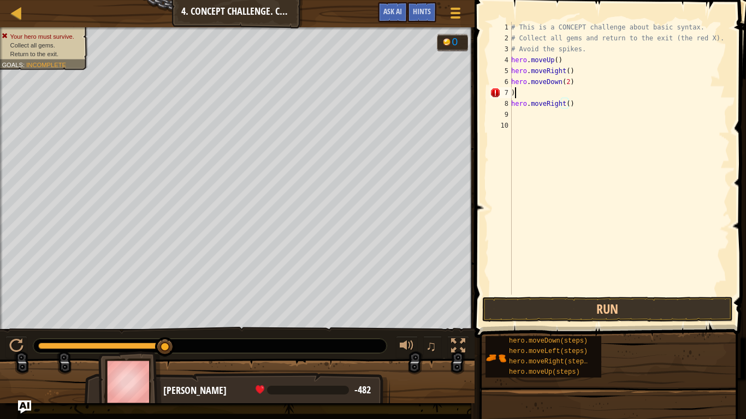
click at [593, 91] on div "# This is a CONCEPT challenge about basic syntax. # Collect all gems and return…" at bounding box center [619, 169] width 220 height 295
type textarea ")"
click at [468, 100] on div "Map Introduction to Computer Science 4. Concept Challenge. Careful Steps Game M…" at bounding box center [373, 209] width 746 height 419
type textarea "hero.moveRight()"
click at [595, 94] on div "# This is a CONCEPT challenge about basic syntax. # Collect all gems and return…" at bounding box center [619, 169] width 220 height 295
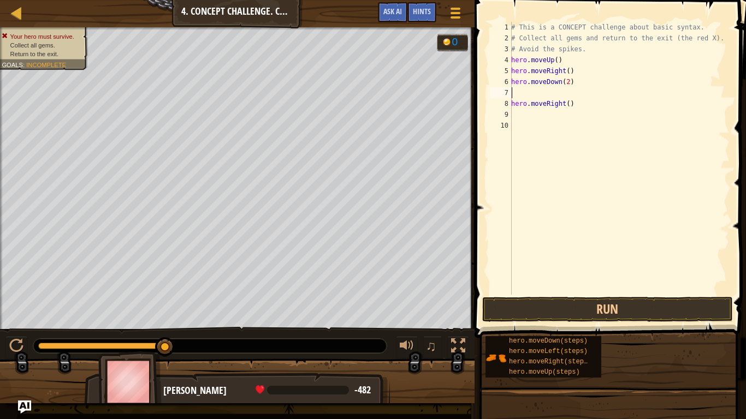
paste textarea "hero.moveRight()"
type textarea "hero.moveRight()"
click at [463, 99] on div "Map Introduction to Computer Science 4. Concept Challenge. Careful Steps Game M…" at bounding box center [373, 209] width 746 height 419
click at [631, 296] on span at bounding box center [611, 153] width 280 height 370
click at [616, 305] on button "Run" at bounding box center [607, 309] width 251 height 25
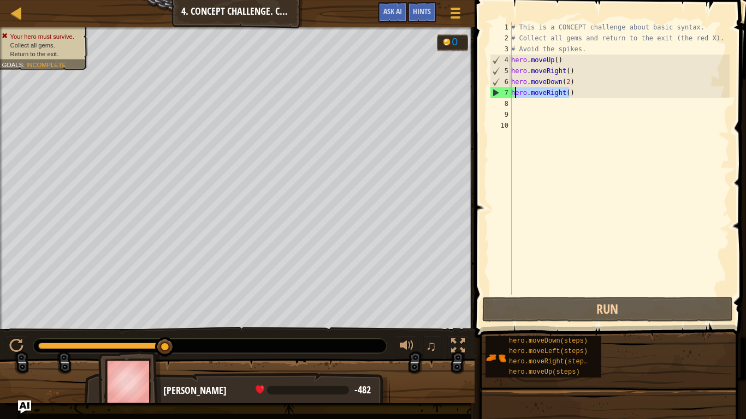
drag, startPoint x: 572, startPoint y: 94, endPoint x: 514, endPoint y: 94, distance: 58.4
click at [514, 94] on div "# This is a CONCEPT challenge about basic syntax. # Collect all gems and return…" at bounding box center [619, 169] width 220 height 295
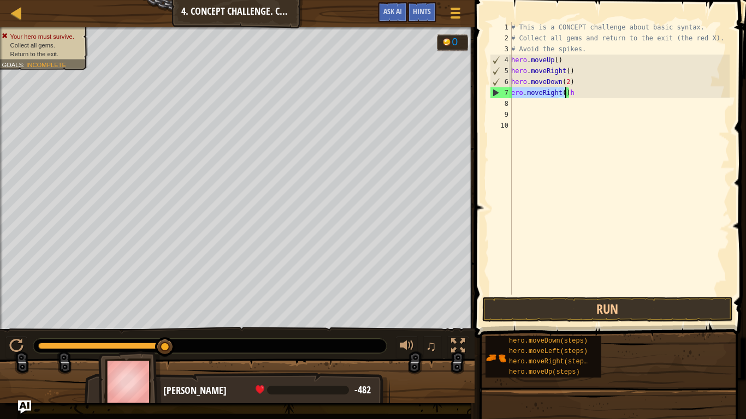
type textarea "h"
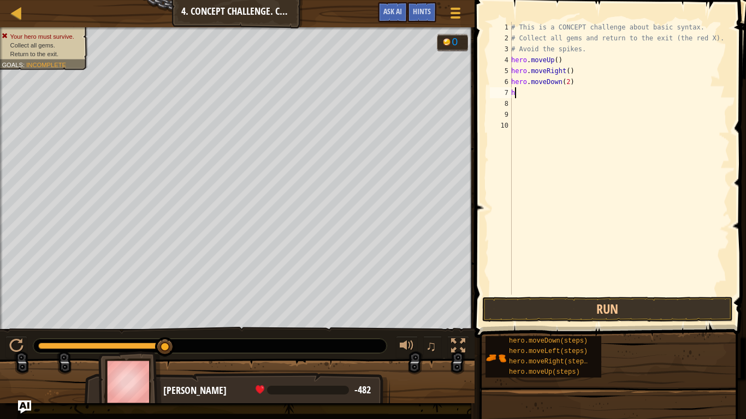
click at [533, 93] on div "# This is a CONCEPT challenge about basic syntax. # Collect all gems and return…" at bounding box center [619, 169] width 220 height 295
type textarea "h"
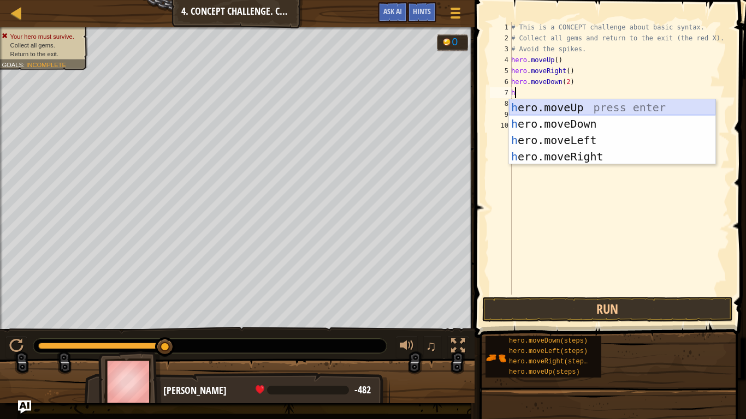
click at [603, 106] on div "h ero.moveUp press enter h ero.moveDown press enter h ero.moveLeft press enter …" at bounding box center [612, 148] width 206 height 98
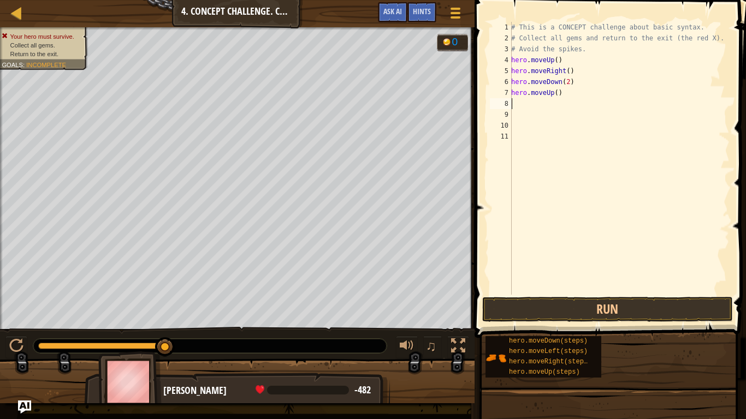
type textarea "h"
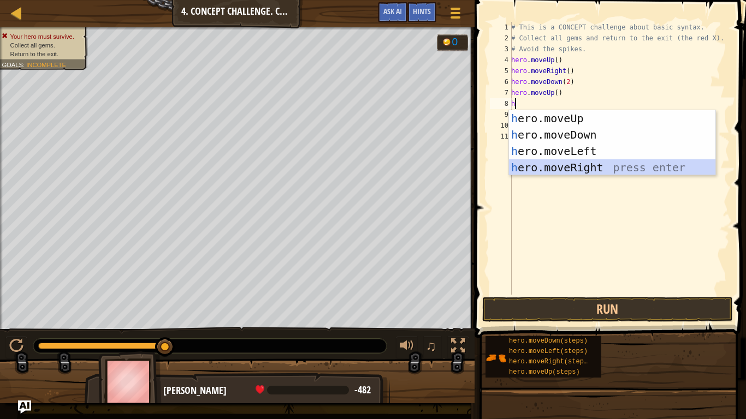
click at [612, 163] on div "h ero.moveUp press enter h ero.moveDown press enter h ero.moveLeft press enter …" at bounding box center [612, 159] width 206 height 98
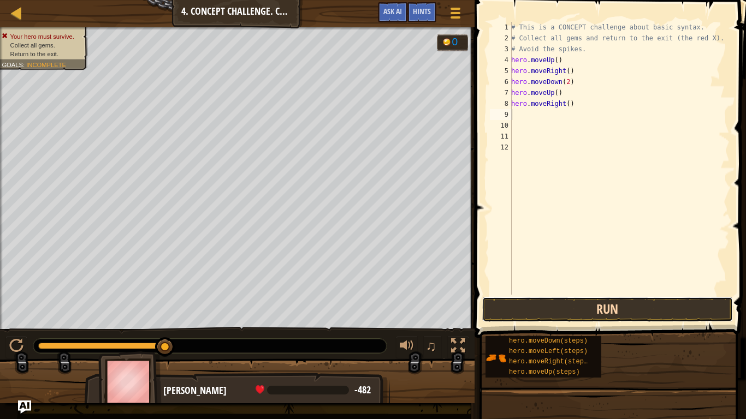
click at [617, 310] on button "Run" at bounding box center [607, 309] width 251 height 25
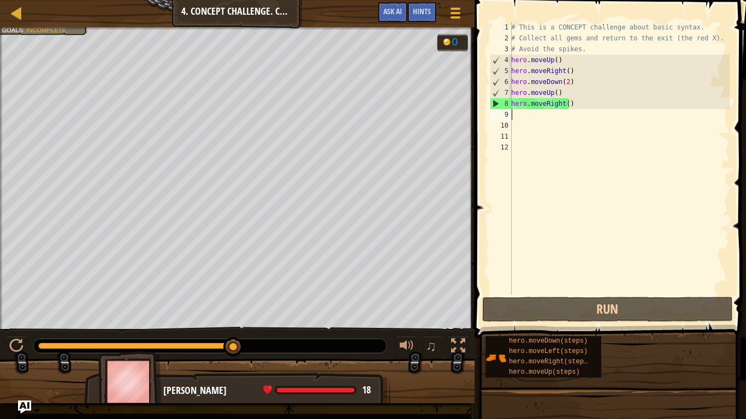
drag, startPoint x: 237, startPoint y: 345, endPoint x: 275, endPoint y: 345, distance: 37.7
click at [580, 103] on div "# This is a CONCEPT challenge about basic syntax. # Collect all gems and return…" at bounding box center [619, 169] width 220 height 295
type textarea "hero.moveRight()"
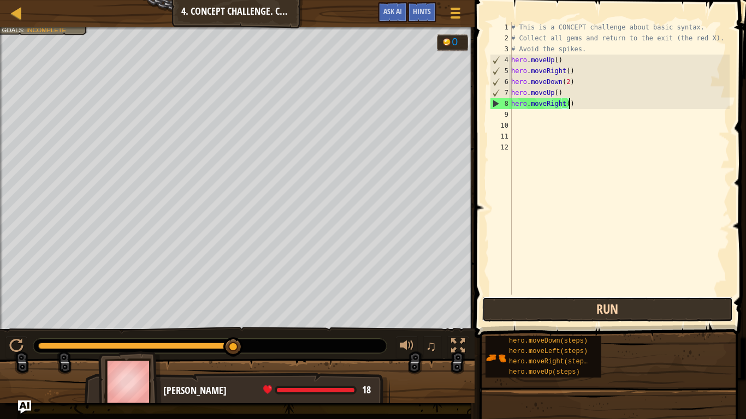
drag, startPoint x: 633, startPoint y: 311, endPoint x: 635, endPoint y: 303, distance: 7.8
click at [634, 308] on button "Run" at bounding box center [607, 309] width 251 height 25
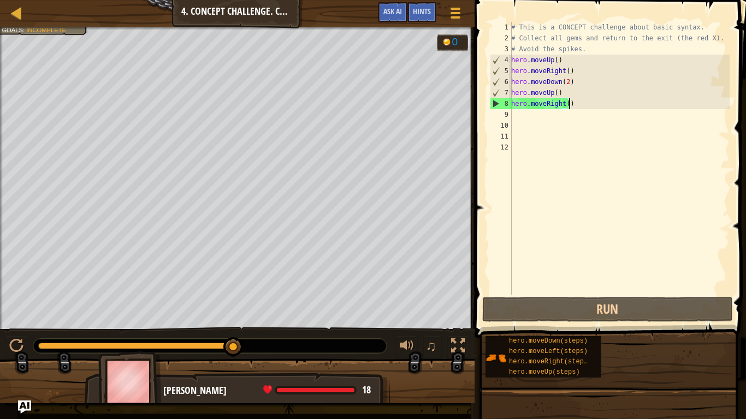
click at [64, 27] on div "Map Introduction to Computer Science 4. Concept Challenge. Careful Steps Game M…" at bounding box center [373, 209] width 746 height 419
click at [66, 28] on div at bounding box center [237, 28] width 474 height 3
click at [15, 14] on div at bounding box center [17, 13] width 14 height 14
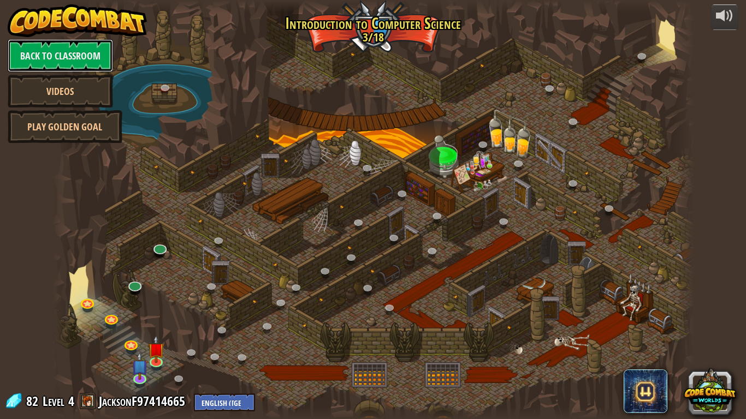
click at [79, 55] on link "Back to Classroom" at bounding box center [60, 55] width 105 height 33
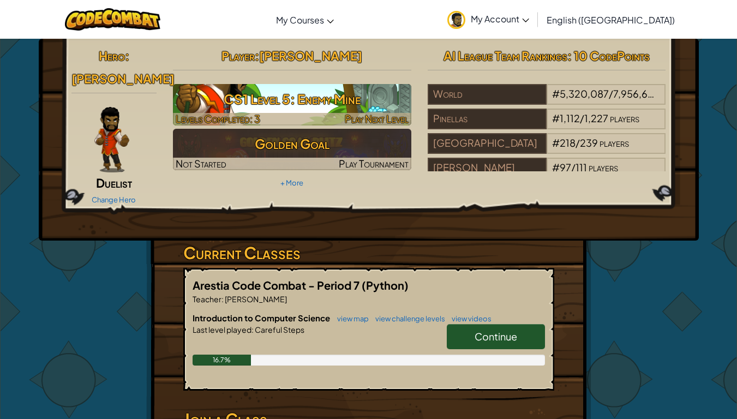
click at [319, 92] on h3 "CS1 Level 5: Enemy Mine" at bounding box center [292, 99] width 238 height 25
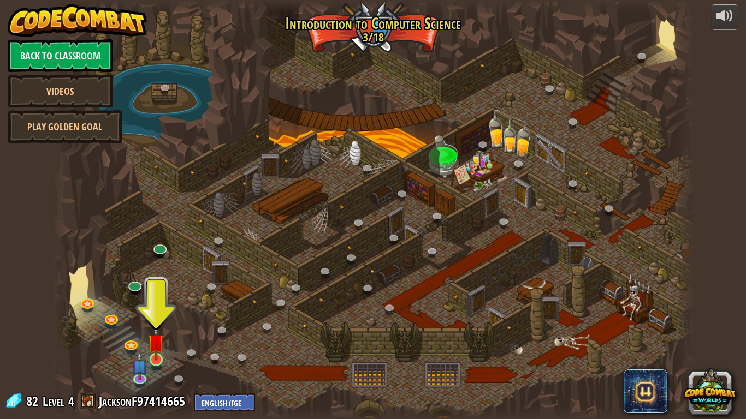
drag, startPoint x: 181, startPoint y: 352, endPoint x: 166, endPoint y: 365, distance: 19.8
click at [170, 363] on div at bounding box center [372, 209] width 641 height 419
click at [157, 360] on img at bounding box center [156, 342] width 16 height 37
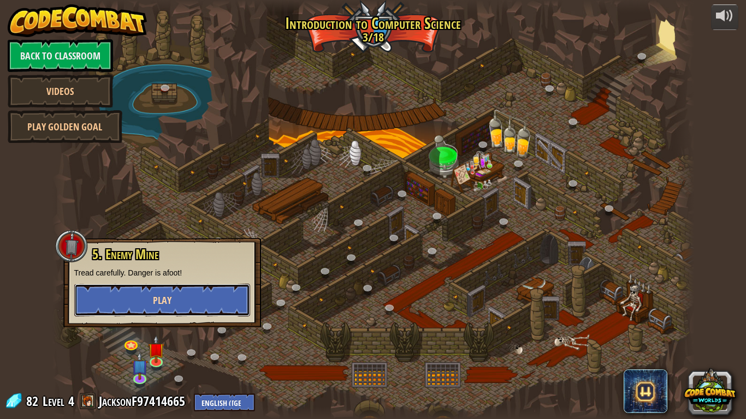
click at [146, 305] on button "Play" at bounding box center [162, 300] width 176 height 33
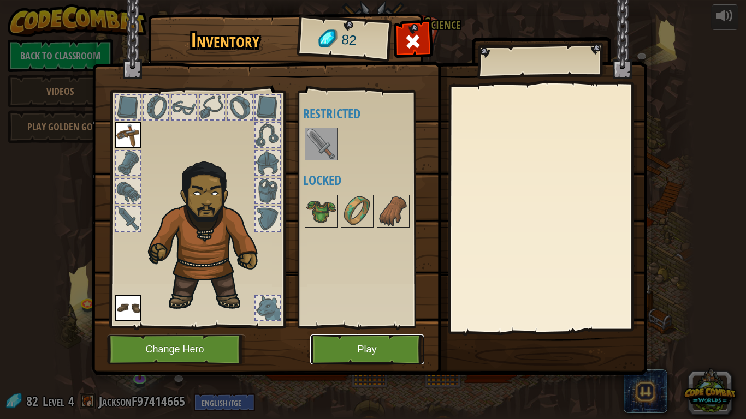
click at [346, 347] on button "Play" at bounding box center [367, 350] width 114 height 30
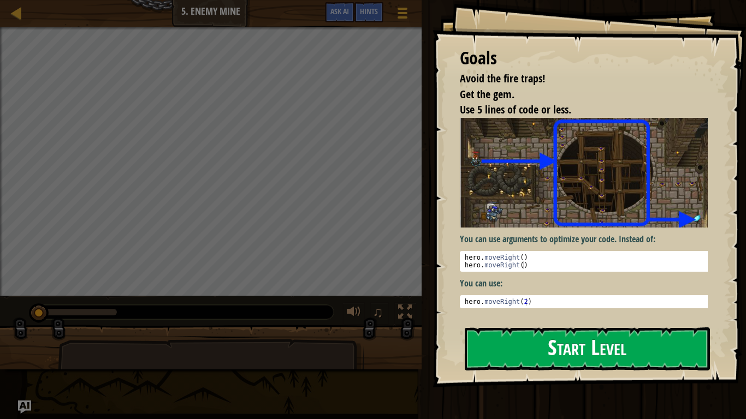
click at [642, 346] on button "Start Level" at bounding box center [586, 348] width 245 height 43
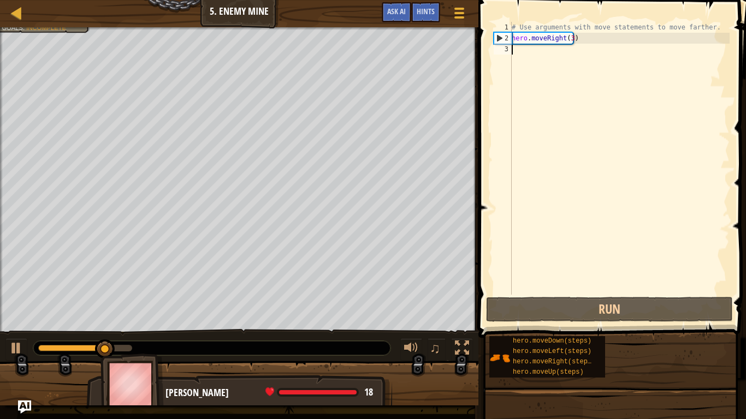
click at [570, 50] on div "# Use arguments with move statements to move farther. hero . moveRight ( 3 )" at bounding box center [619, 169] width 220 height 295
type textarea "h"
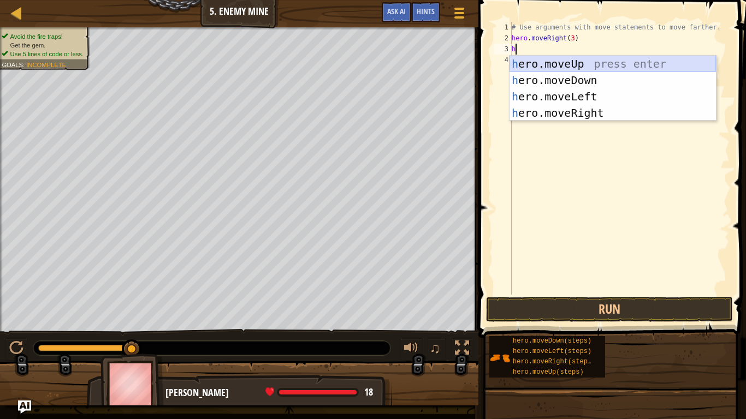
click at [571, 66] on div "h ero.moveUp press enter h ero.moveDown press enter h ero.moveLeft press enter …" at bounding box center [612, 105] width 206 height 98
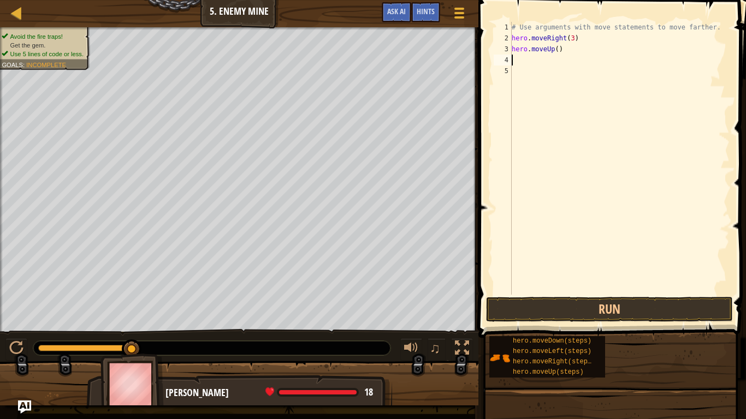
click at [556, 60] on div "# Use arguments with move statements to move farther. hero . moveRight ( 3 ) he…" at bounding box center [619, 169] width 220 height 295
type textarea "h"
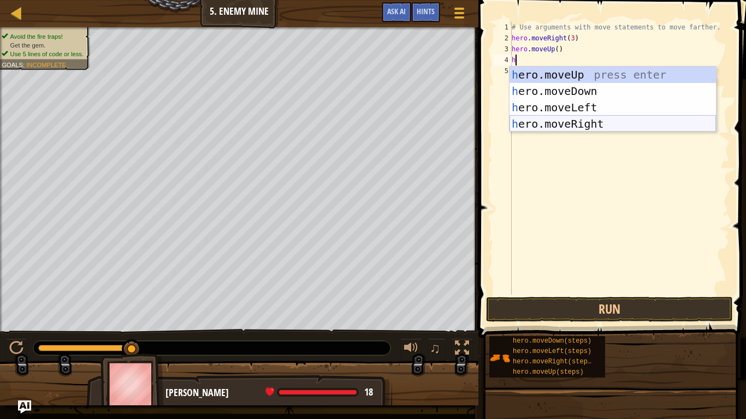
click at [615, 125] on div "h ero.moveUp press enter h ero.moveDown press enter h ero.moveLeft press enter …" at bounding box center [612, 116] width 206 height 98
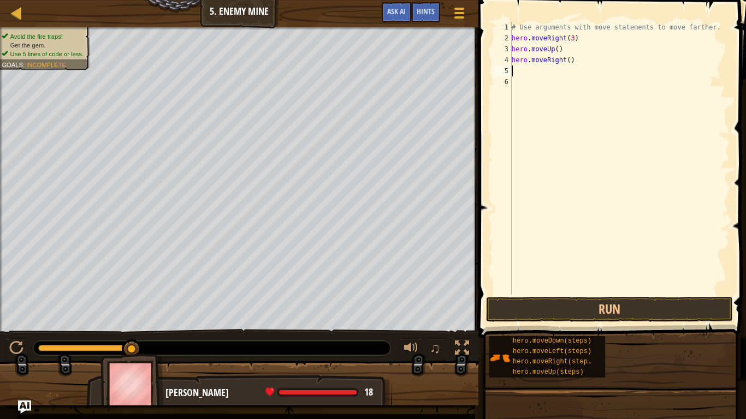
type textarea "h"
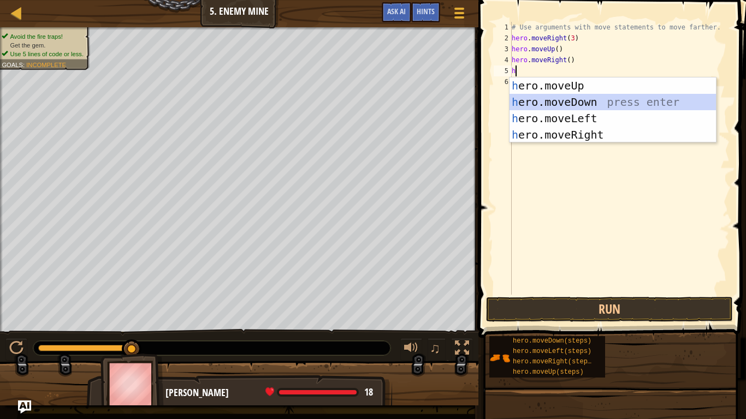
click at [576, 103] on div "h ero.moveUp press enter h ero.moveDown press enter h ero.moveLeft press enter …" at bounding box center [612, 126] width 206 height 98
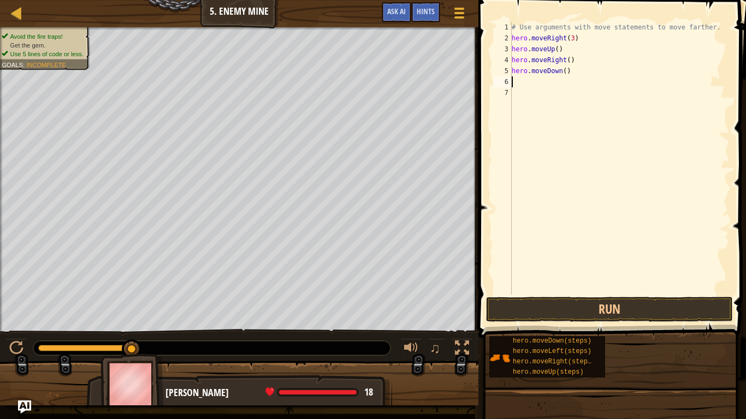
click at [560, 72] on div "# Use arguments with move statements to move farther. hero . moveRight ( 3 ) he…" at bounding box center [619, 169] width 220 height 295
type textarea "hero.moveDown(4)"
click at [553, 69] on div "# Use arguments with move statements to move farther. hero . moveRight ( 3 ) he…" at bounding box center [619, 169] width 220 height 295
click at [553, 84] on div "# Use arguments with move statements to move farther. hero . moveRight ( 3 ) he…" at bounding box center [619, 169] width 220 height 295
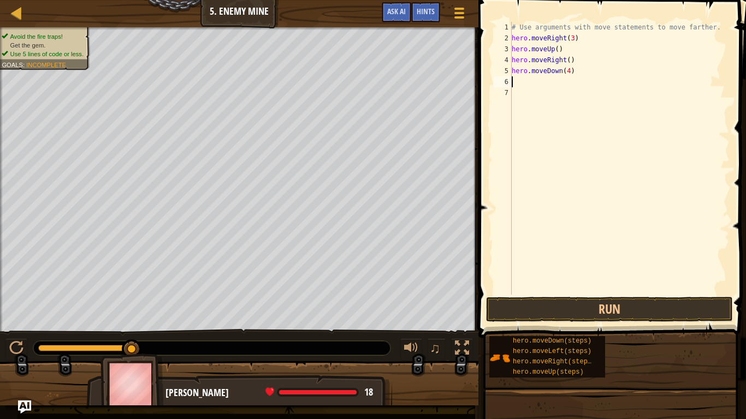
scroll to position [5, 0]
type textarea "h"
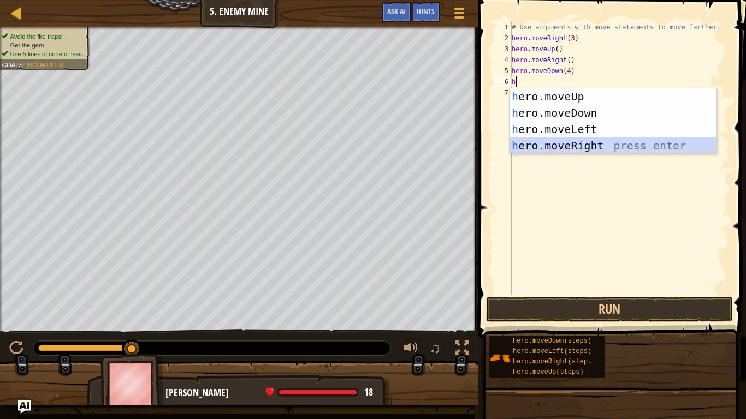
click at [601, 147] on div "h ero.moveUp press enter h ero.moveDown press enter h ero.moveLeft press enter …" at bounding box center [612, 137] width 206 height 98
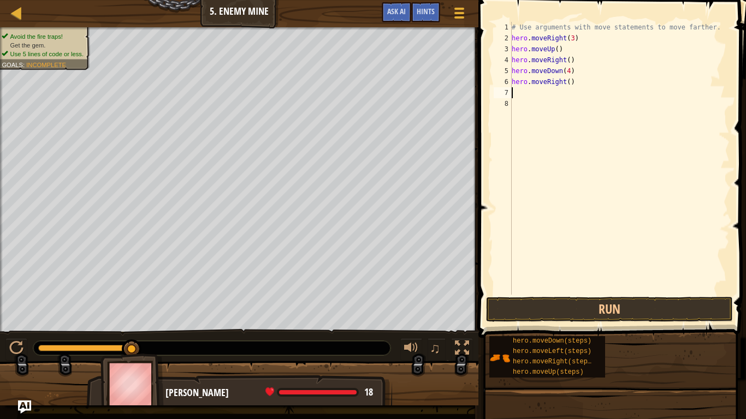
click at [565, 86] on div "# Use arguments with move statements to move farther. hero . moveRight ( 3 ) he…" at bounding box center [619, 169] width 220 height 295
click at [584, 309] on button "Run" at bounding box center [609, 309] width 247 height 25
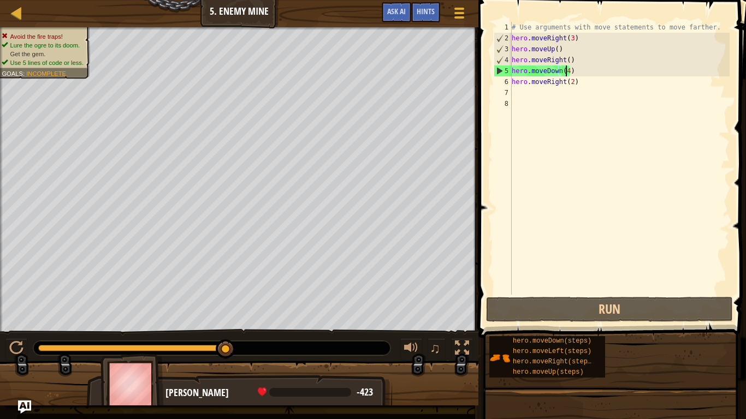
click at [565, 70] on div "# Use arguments with move statements to move farther. hero . moveRight ( 3 ) he…" at bounding box center [619, 169] width 220 height 295
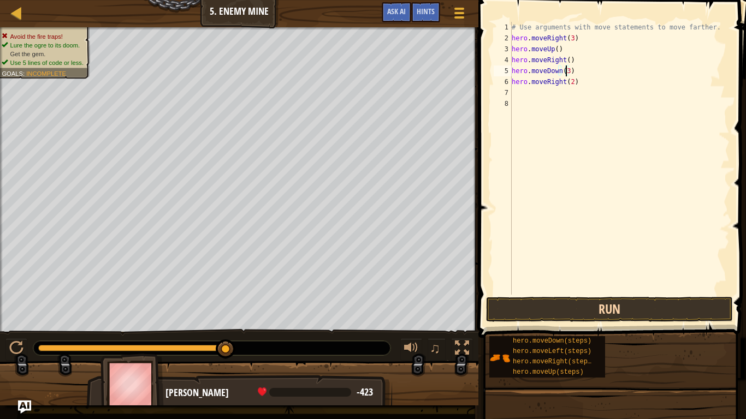
type textarea "hero.moveDown(3)"
click at [684, 311] on button "Run" at bounding box center [609, 309] width 247 height 25
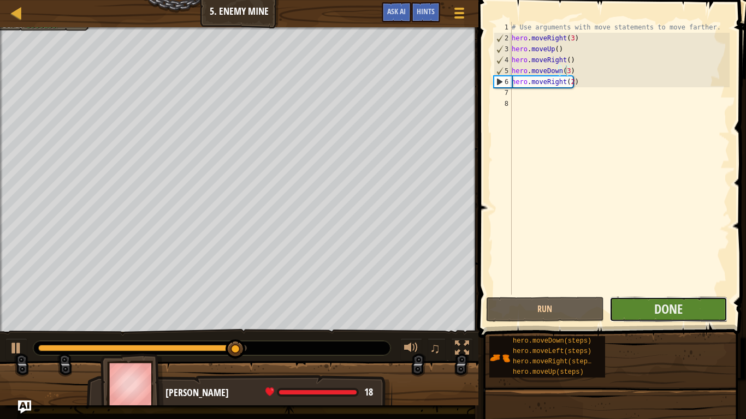
click at [696, 309] on button "Done" at bounding box center [668, 309] width 118 height 25
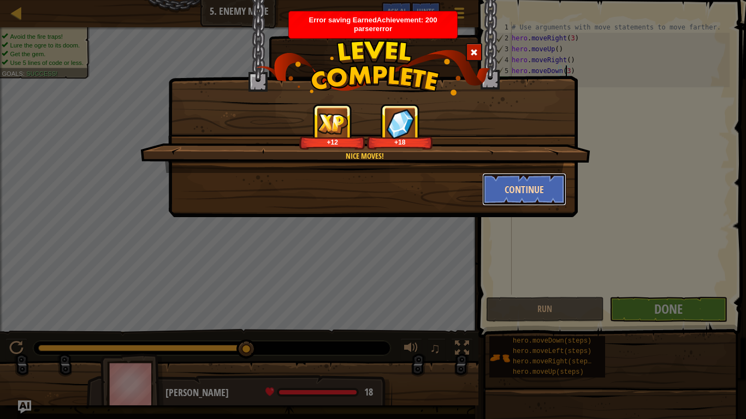
click at [509, 186] on button "Continue" at bounding box center [524, 189] width 85 height 33
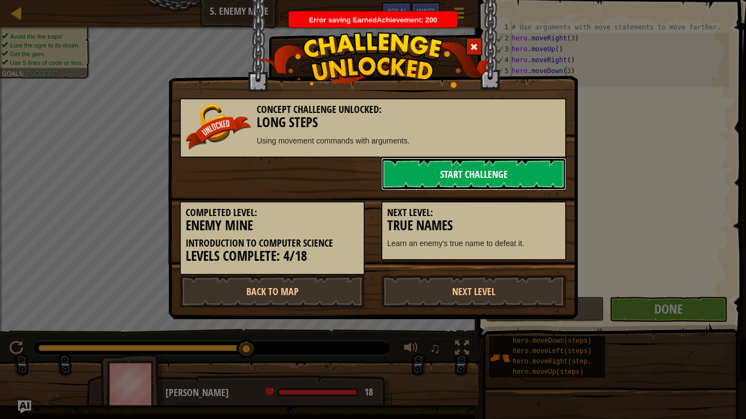
click at [519, 180] on link "Start Challenge" at bounding box center [473, 174] width 185 height 33
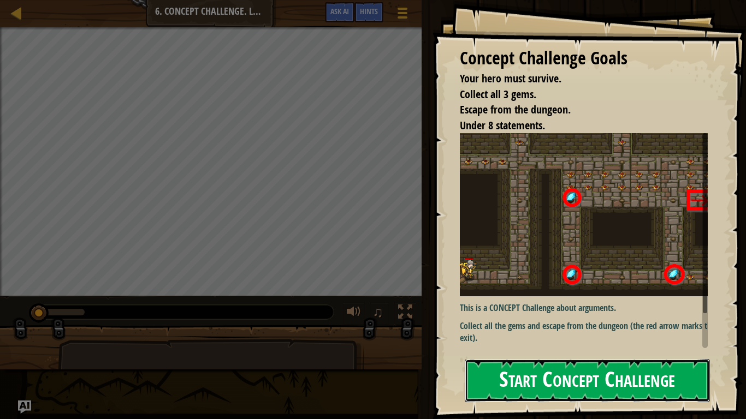
click at [655, 382] on button "Start Concept Challenge" at bounding box center [586, 380] width 245 height 43
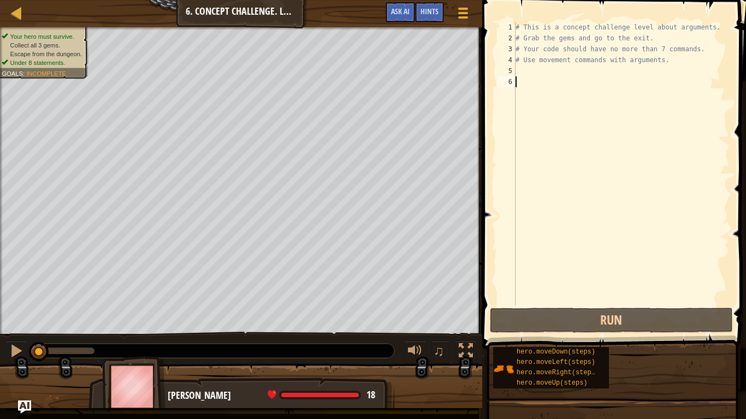
click at [530, 69] on div "# This is a concept challenge level about arguments. # Grab the gems and go to …" at bounding box center [621, 175] width 216 height 306
type textarea "h"
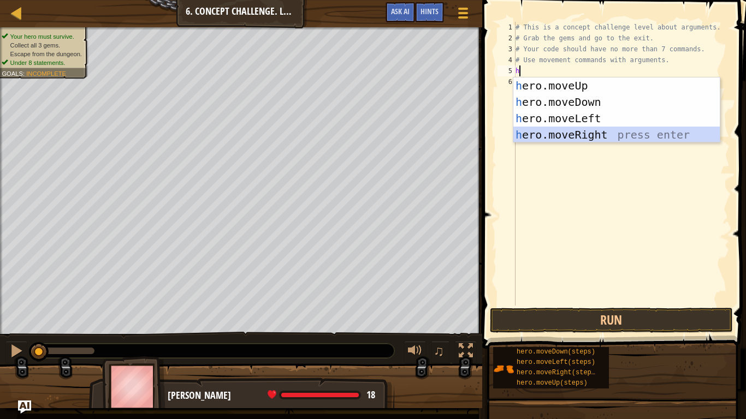
click at [611, 135] on div "h ero.moveUp press enter h ero.moveDown press enter h ero.moveLeft press enter …" at bounding box center [616, 126] width 206 height 98
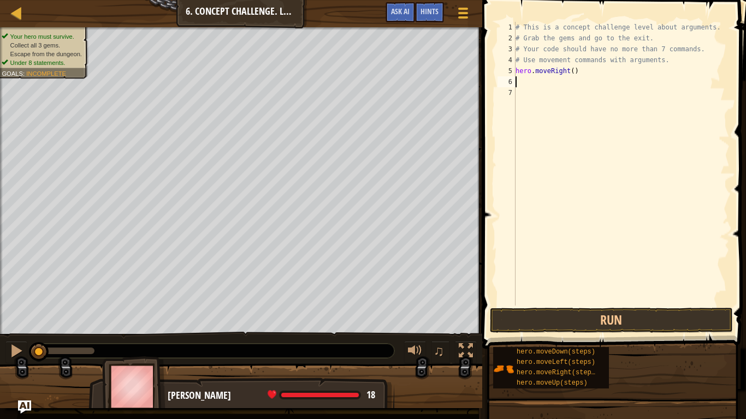
type textarea "h"
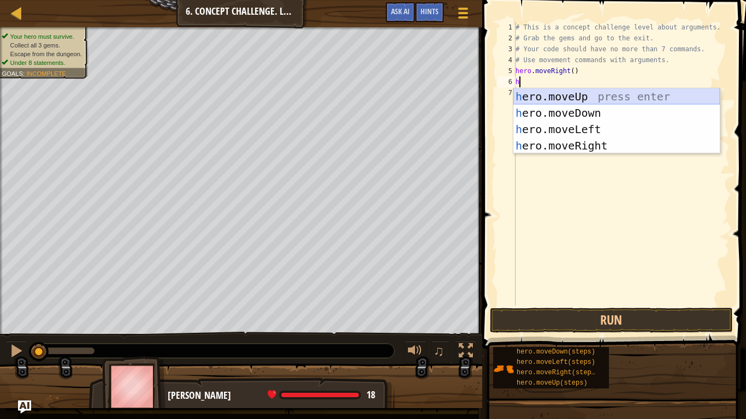
click at [606, 102] on div "h ero.moveUp press enter h ero.moveDown press enter h ero.moveLeft press enter …" at bounding box center [616, 137] width 206 height 98
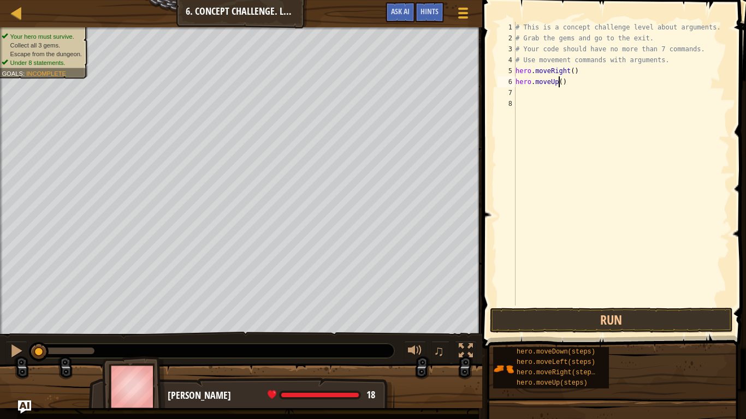
click at [560, 86] on div "# This is a concept challenge level about arguments. # Grab the gems and go to …" at bounding box center [621, 175] width 216 height 306
type textarea "hero.moveUp(4)"
click at [552, 94] on div "# This is a concept challenge level about arguments. # Grab the gems and go to …" at bounding box center [621, 175] width 216 height 306
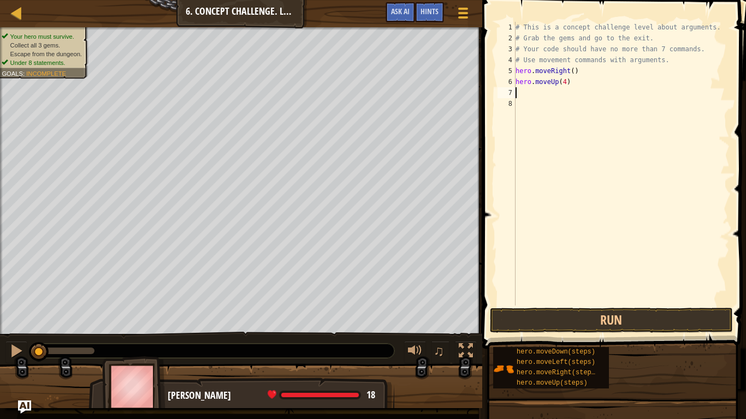
type textarea "h"
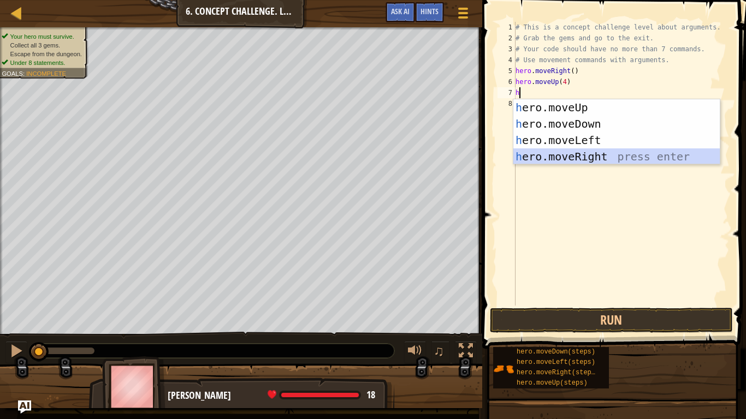
click at [635, 153] on div "h ero.moveUp press enter h ero.moveDown press enter h ero.moveLeft press enter …" at bounding box center [616, 148] width 206 height 98
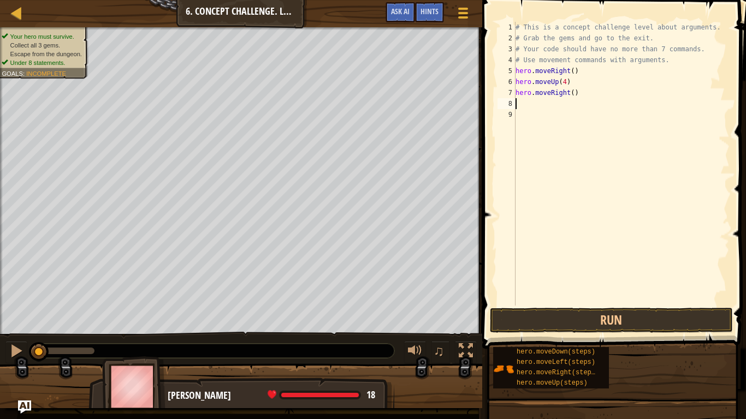
click at [568, 92] on div "# This is a concept challenge level about arguments. # Grab the gems and go to …" at bounding box center [621, 175] width 216 height 306
click at [570, 95] on div "# This is a concept challenge level about arguments. # Grab the gems and go to …" at bounding box center [621, 175] width 216 height 306
type textarea "hero.moveRight(3)"
click at [562, 110] on div "# This is a concept challenge level about arguments. # Grab the gems and go to …" at bounding box center [621, 175] width 216 height 306
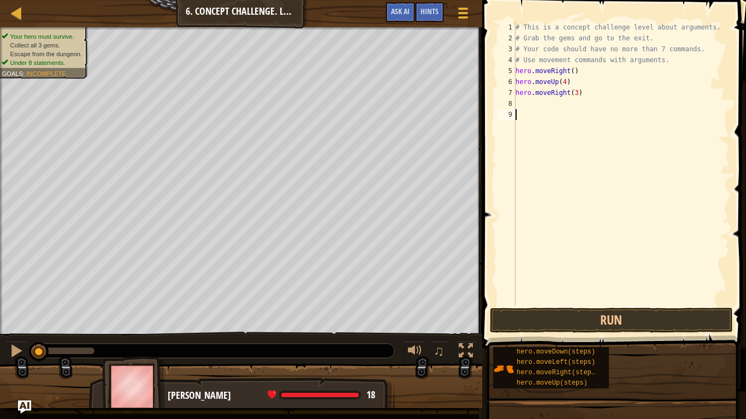
scroll to position [5, 0]
click at [560, 105] on div "# This is a concept challenge level about arguments. # Grab the gems and go to …" at bounding box center [621, 175] width 216 height 306
type textarea "h"
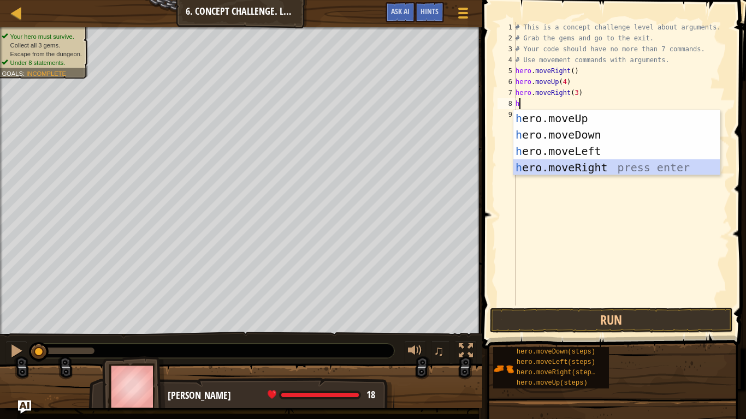
click at [588, 168] on div "h ero.moveUp press enter h ero.moveDown press enter h ero.moveLeft press enter …" at bounding box center [616, 159] width 206 height 98
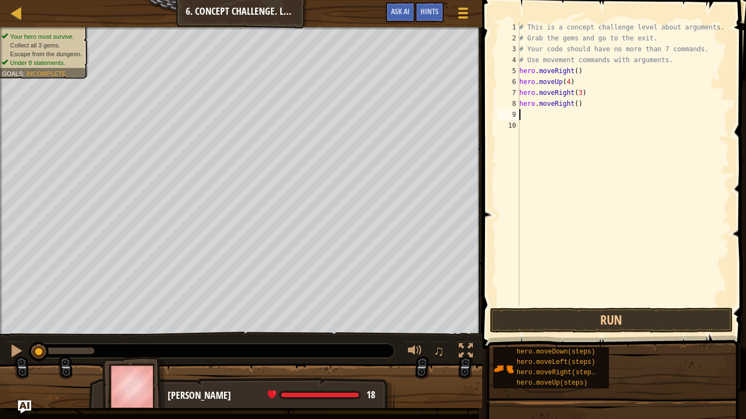
type textarea "h"
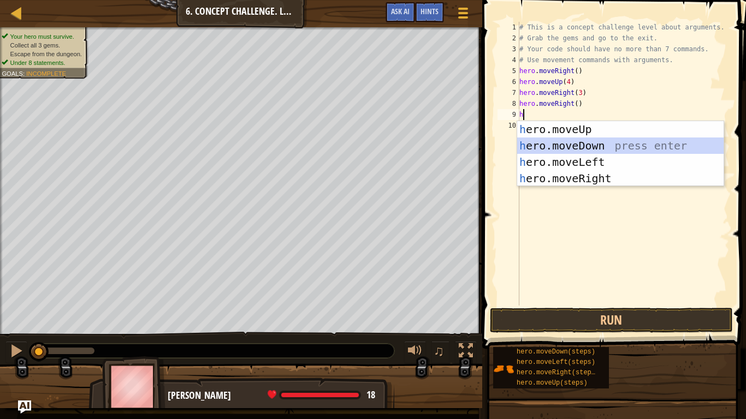
click at [586, 139] on div "h ero.moveUp press enter h ero.moveDown press enter h ero.moveLeft press enter …" at bounding box center [620, 170] width 206 height 98
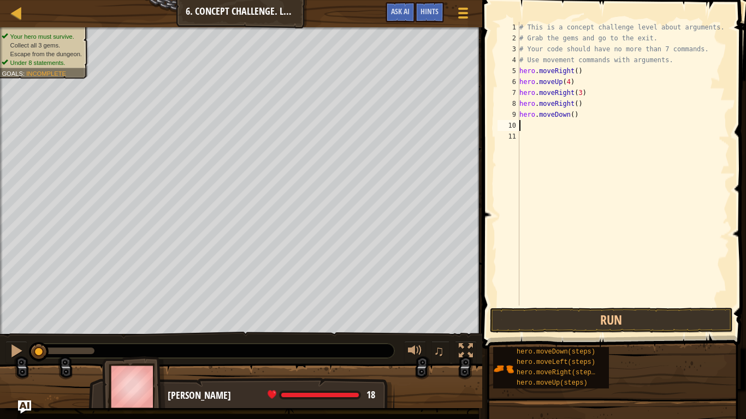
click at [570, 114] on div "# This is a concept challenge level about arguments. # Grab the gems and go to …" at bounding box center [623, 175] width 213 height 306
type textarea "hero.moveDown(2)"
click at [564, 124] on div "# This is a concept challenge level about arguments. # Grab the gems and go to …" at bounding box center [623, 175] width 213 height 306
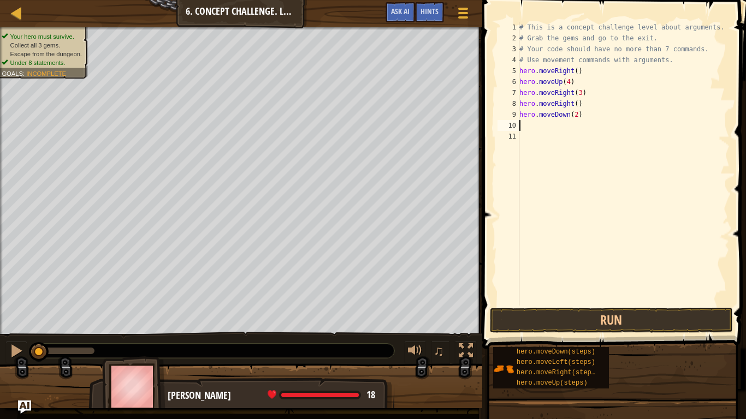
type textarea "h"
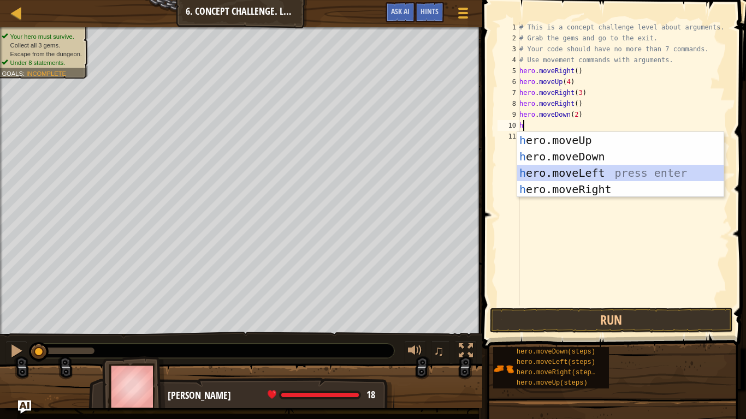
click at [573, 167] on div "h ero.moveUp press enter h ero.moveDown press enter h ero.moveLeft press enter …" at bounding box center [620, 181] width 206 height 98
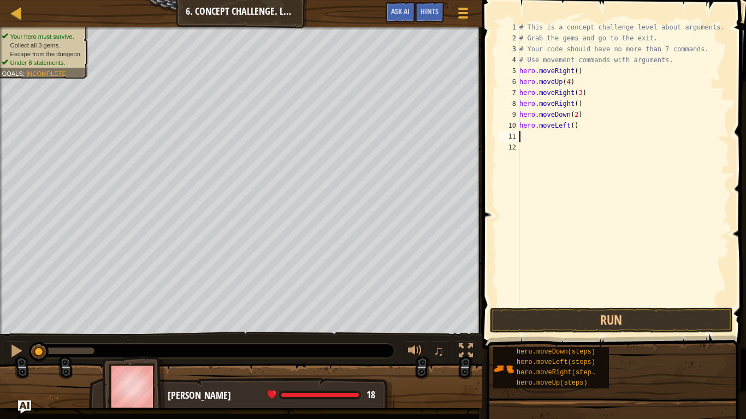
click at [570, 126] on div "# This is a concept challenge level about arguments. # Grab the gems and go to …" at bounding box center [623, 175] width 213 height 306
type textarea "hero.moveLeft(3)"
click at [559, 131] on div "# This is a concept challenge level about arguments. # Grab the gems and go to …" at bounding box center [623, 175] width 213 height 306
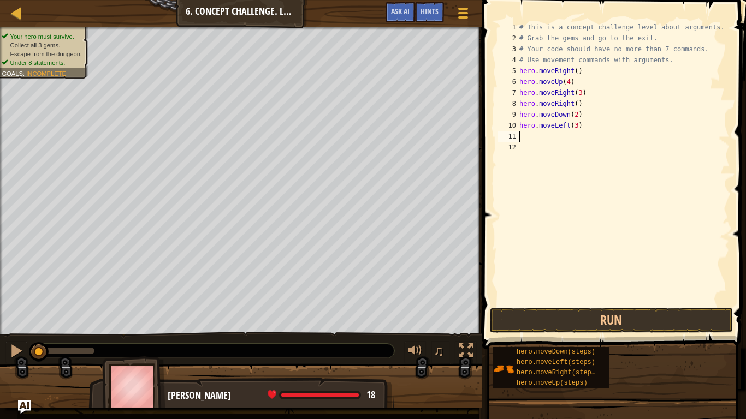
type textarea "h"
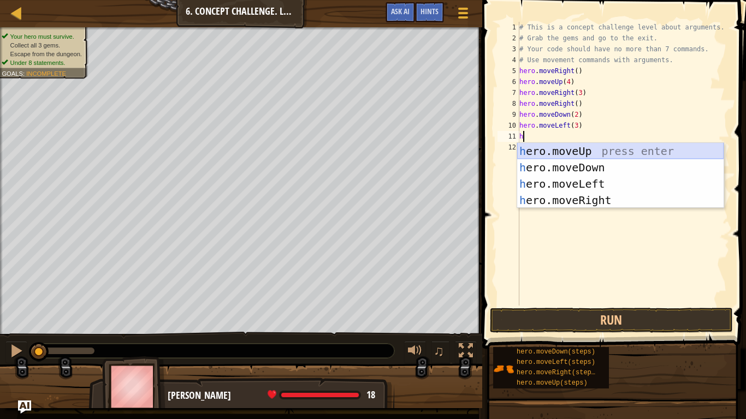
click at [610, 151] on div "h ero.moveUp press enter h ero.moveDown press enter h ero.moveLeft press enter …" at bounding box center [620, 192] width 206 height 98
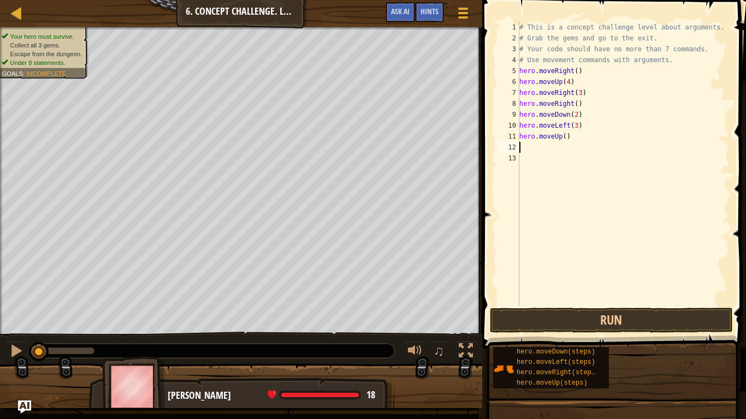
click at [562, 138] on div "# This is a concept challenge level about arguments. # Grab the gems and go to …" at bounding box center [623, 175] width 213 height 306
type textarea "hero.moveUp(2)"
click at [565, 151] on div "# This is a concept challenge level about arguments. # Grab the gems and go to …" at bounding box center [623, 175] width 213 height 306
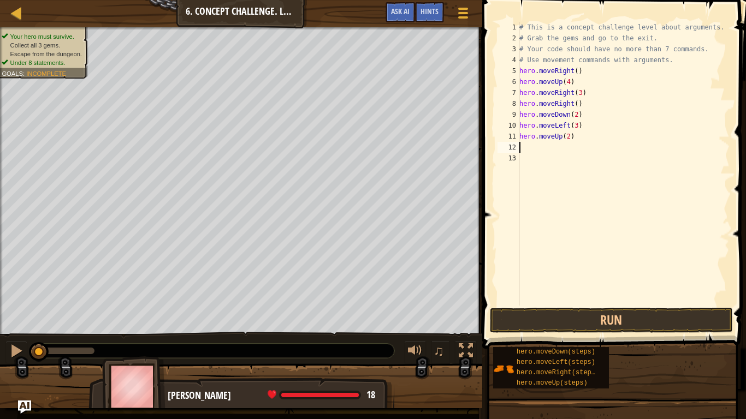
type textarea "h"
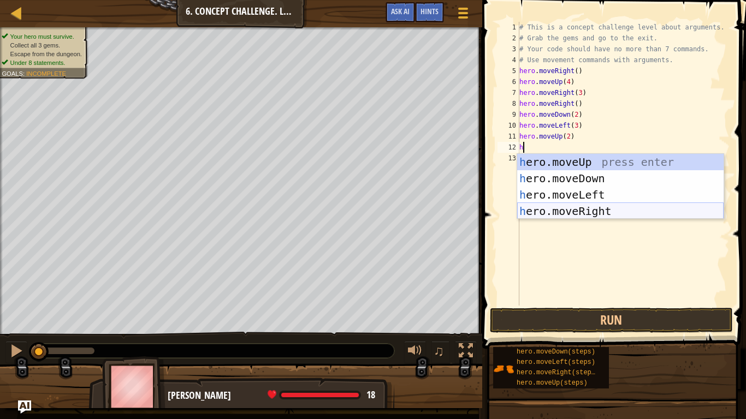
click at [621, 207] on div "h ero.moveUp press enter h ero.moveDown press enter h ero.moveLeft press enter …" at bounding box center [620, 203] width 206 height 98
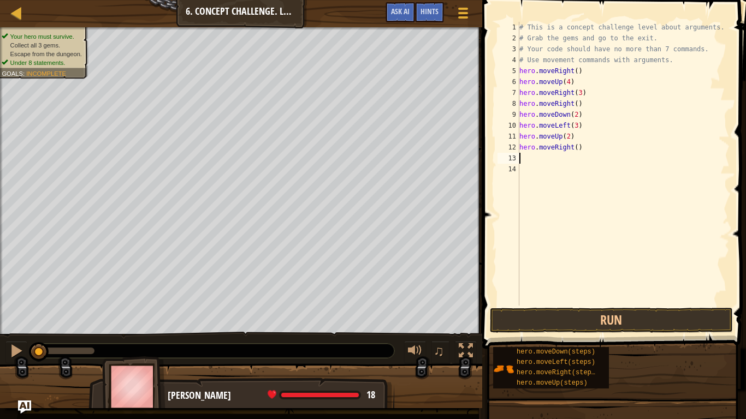
click at [574, 150] on div "# This is a concept challenge level about arguments. # Grab the gems and go to …" at bounding box center [623, 175] width 213 height 306
click at [600, 315] on button "Run" at bounding box center [611, 320] width 243 height 25
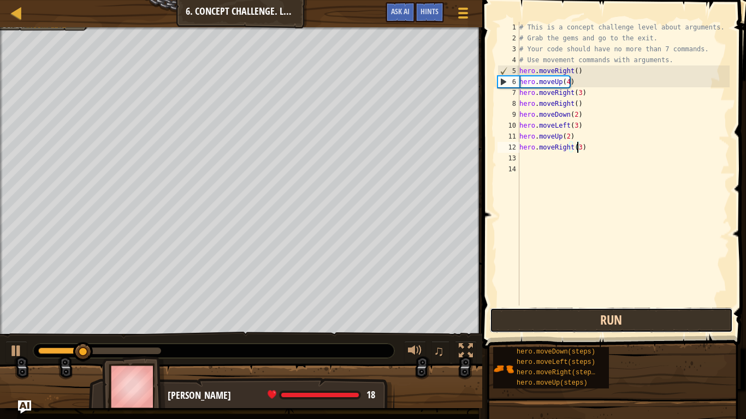
click at [571, 317] on button "Run" at bounding box center [611, 320] width 243 height 25
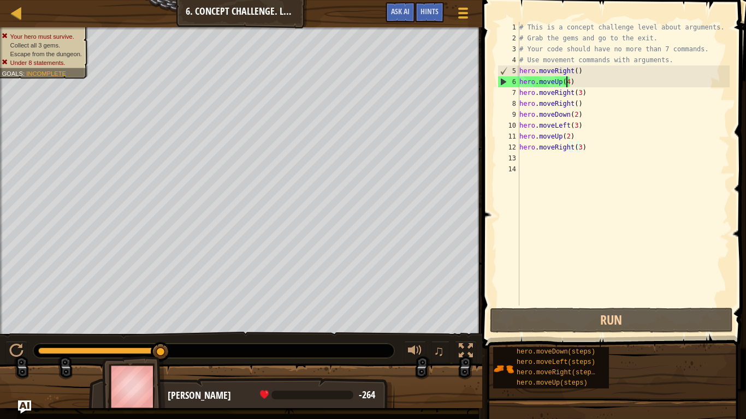
click at [565, 81] on div "# This is a concept challenge level about arguments. # Grab the gems and go to …" at bounding box center [623, 175] width 213 height 306
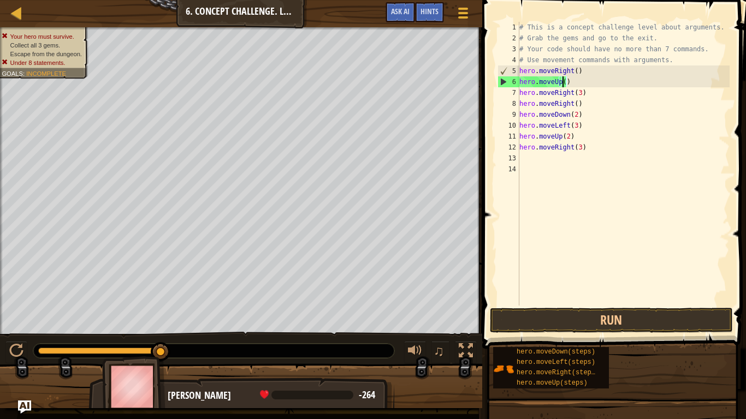
scroll to position [5, 4]
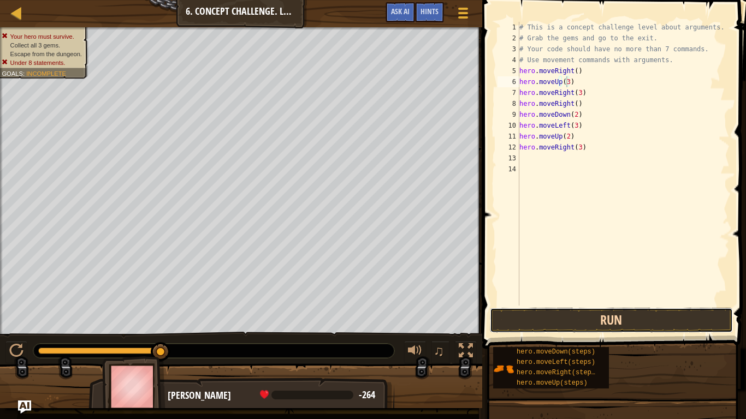
click at [672, 311] on button "Run" at bounding box center [611, 320] width 243 height 25
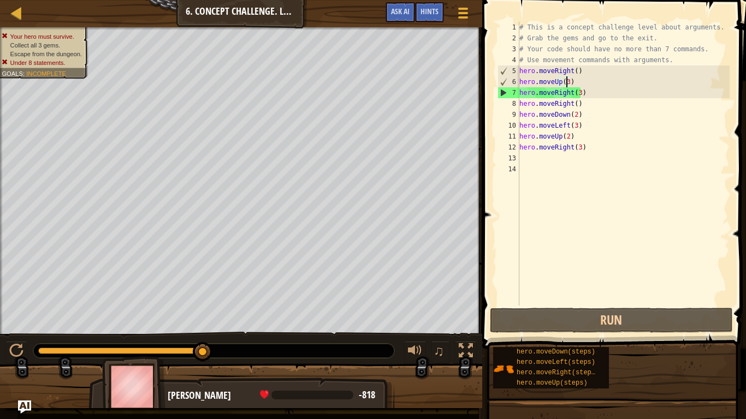
click at [576, 93] on div "# This is a concept challenge level about arguments. # Grab the gems and go to …" at bounding box center [623, 175] width 213 height 306
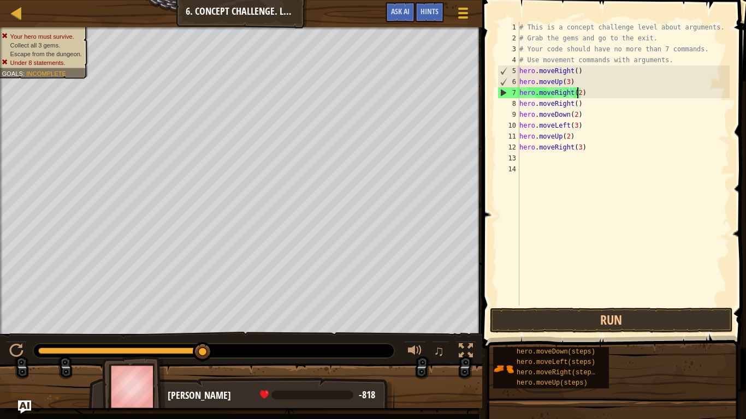
scroll to position [5, 4]
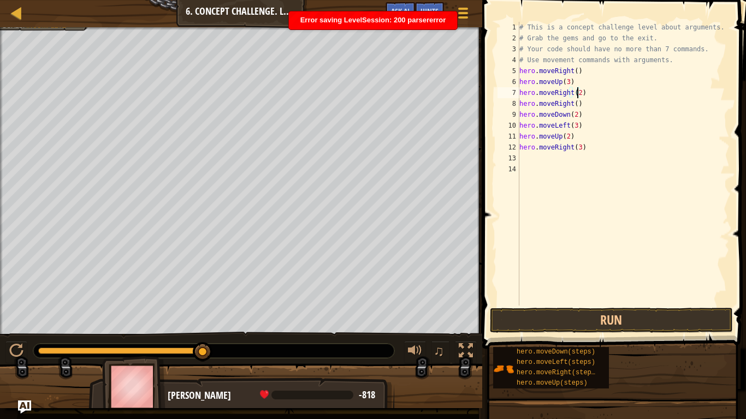
click at [573, 144] on div "# This is a concept challenge level about arguments. # Grab the gems and go to …" at bounding box center [623, 175] width 213 height 306
click at [576, 150] on div "# This is a concept challenge level about arguments. # Grab the gems and go to …" at bounding box center [623, 175] width 213 height 306
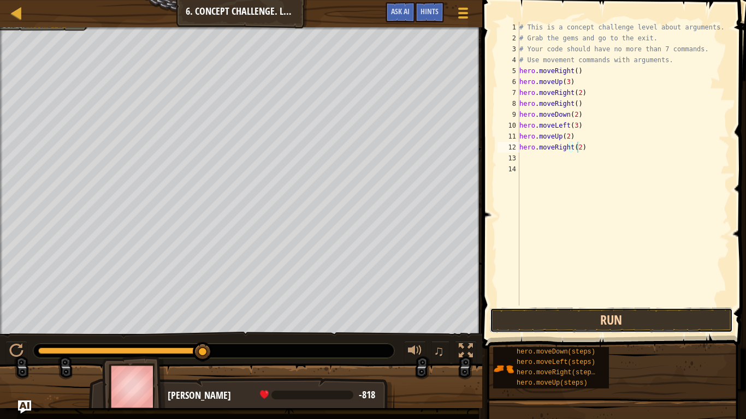
click at [620, 320] on button "Run" at bounding box center [611, 320] width 243 height 25
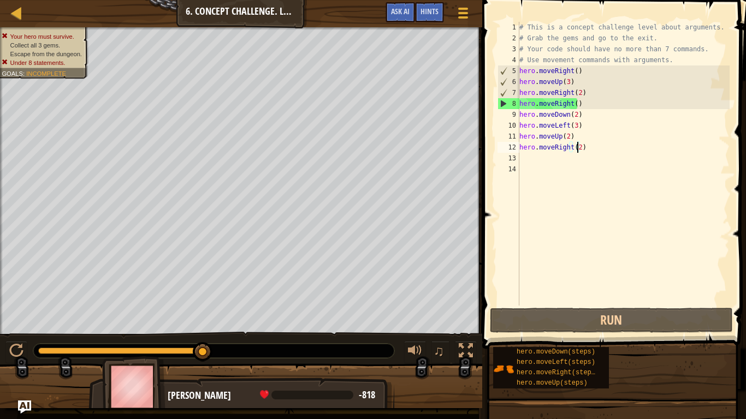
click at [573, 104] on div "# This is a concept challenge level about arguments. # Grab the gems and go to …" at bounding box center [623, 175] width 213 height 306
type textarea "hero.moveRight()"
drag, startPoint x: 586, startPoint y: 106, endPoint x: 516, endPoint y: 106, distance: 70.4
click at [516, 106] on div "hero.moveRight() 1 2 3 4 5 6 7 8 9 10 11 12 13 14 # This is a concept challenge…" at bounding box center [612, 164] width 234 height 284
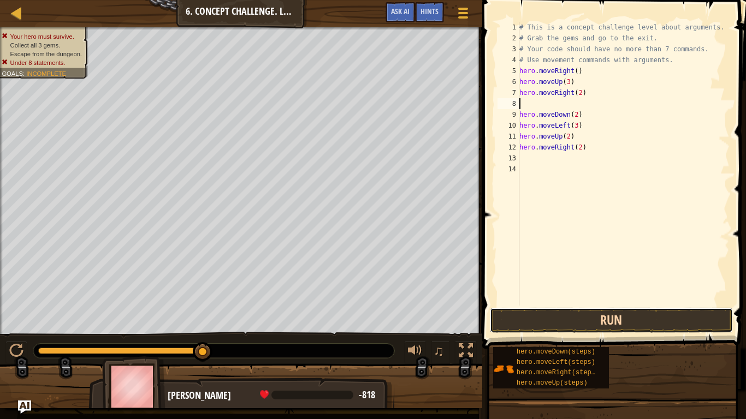
click at [649, 320] on button "Run" at bounding box center [611, 320] width 243 height 25
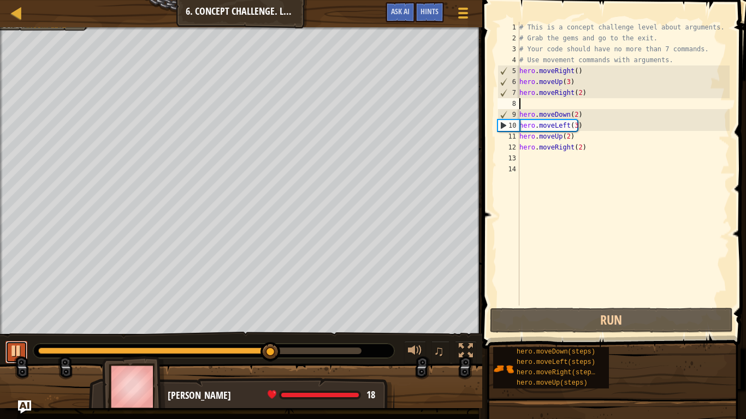
click at [13, 348] on div at bounding box center [16, 351] width 14 height 14
click at [573, 128] on div "# This is a concept challenge level about arguments. # Grab the gems and go to …" at bounding box center [623, 175] width 213 height 306
click at [573, 115] on div "# This is a concept challenge level about arguments. # Grab the gems and go to …" at bounding box center [623, 175] width 213 height 306
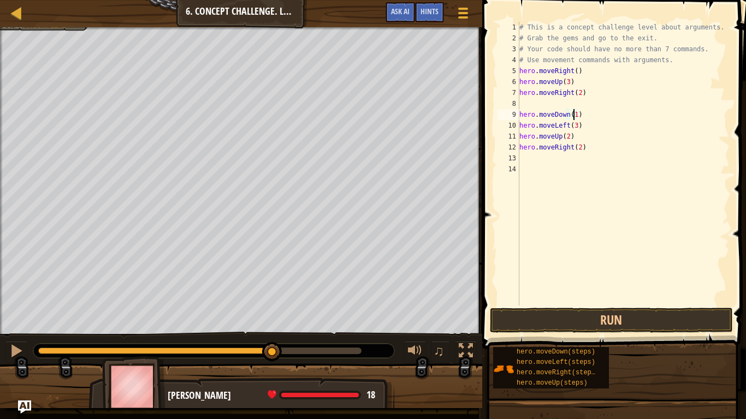
scroll to position [5, 4]
click at [580, 121] on div "# This is a concept challenge level about arguments. # Grab the gems and go to …" at bounding box center [623, 175] width 213 height 306
click at [581, 114] on div "# This is a concept challenge level about arguments. # Grab the gems and go to …" at bounding box center [623, 175] width 213 height 306
type textarea "hero.moveDown()"
drag, startPoint x: 575, startPoint y: 116, endPoint x: 488, endPoint y: 115, distance: 86.2
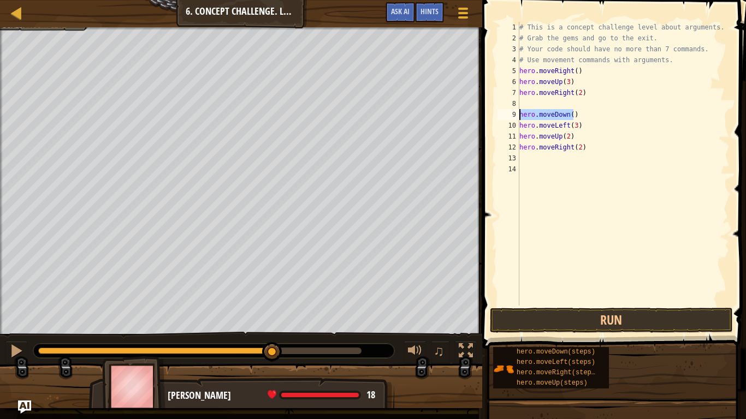
click at [488, 115] on div "hero.moveDown() 1 2 3 4 5 6 7 8 9 10 11 12 13 14 # This is a concept challenge …" at bounding box center [612, 195] width 267 height 381
click at [574, 106] on div "# This is a concept challenge level about arguments. # Grab the gems and go to …" at bounding box center [623, 175] width 213 height 306
type textarea "h"
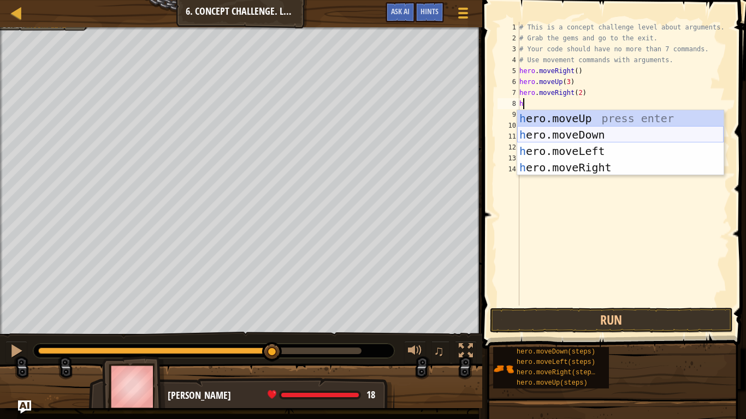
click at [611, 138] on div "h ero.moveUp press enter h ero.moveDown press enter h ero.moveLeft press enter …" at bounding box center [620, 159] width 206 height 98
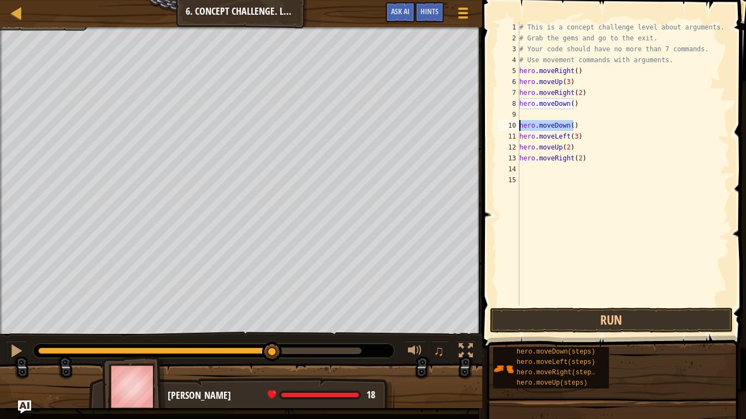
drag, startPoint x: 573, startPoint y: 125, endPoint x: 514, endPoint y: 123, distance: 59.0
click at [514, 123] on div "1 2 3 4 5 6 7 8 9 10 11 12 13 14 15 # This is a concept challenge level about a…" at bounding box center [612, 164] width 234 height 284
type textarea "hero.moveDown()"
type textarea "h"
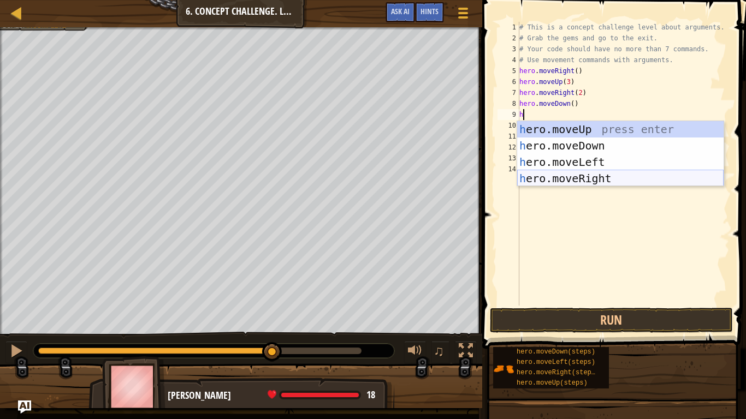
click at [564, 174] on div "h ero.moveUp press enter h ero.moveDown press enter h ero.moveLeft press enter …" at bounding box center [620, 170] width 206 height 98
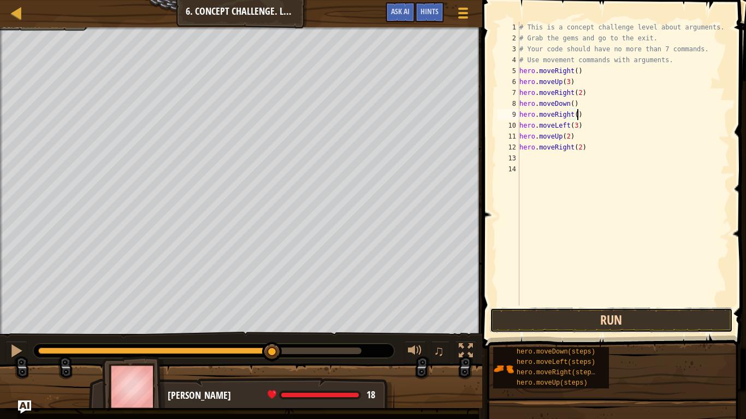
click at [570, 326] on button "Run" at bounding box center [611, 320] width 243 height 25
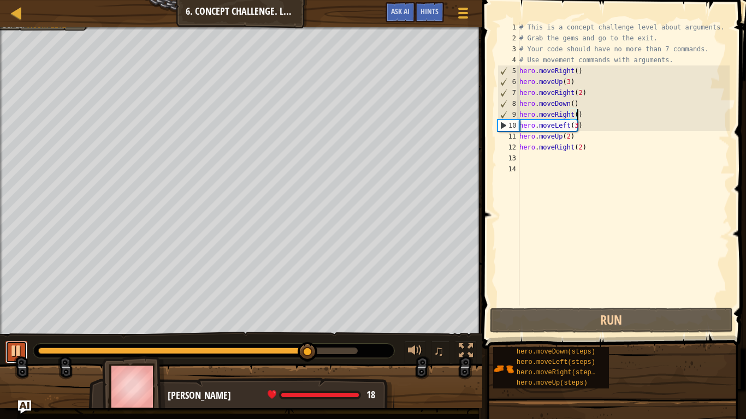
click at [19, 351] on div at bounding box center [16, 351] width 14 height 14
type textarea "hero.moveRight()\"
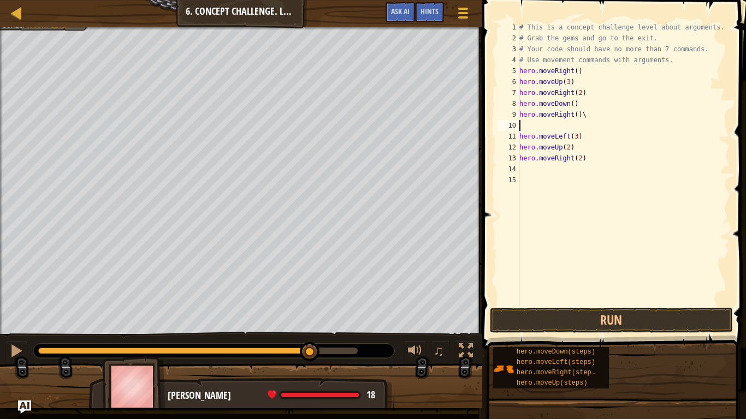
type textarea "h"
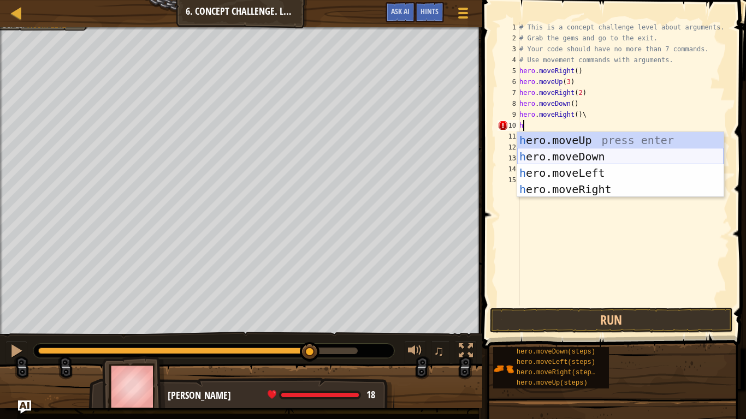
click at [585, 157] on div "h ero.moveUp press enter h ero.moveDown press enter h ero.moveLeft press enter …" at bounding box center [620, 181] width 206 height 98
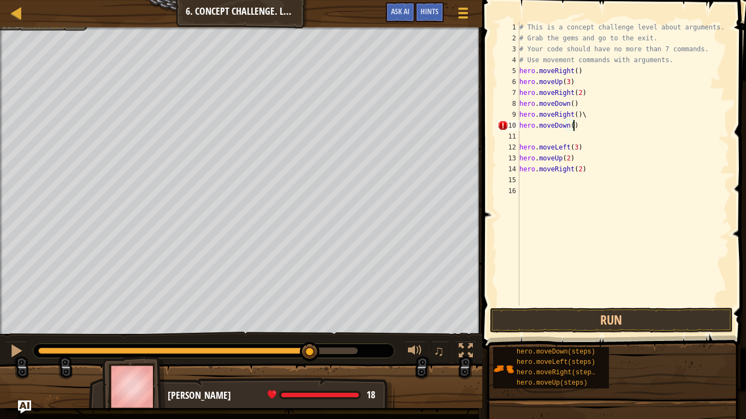
click at [573, 127] on div "# This is a concept challenge level about arguments. # Grab the gems and go to …" at bounding box center [623, 175] width 213 height 306
click at [569, 127] on div "# This is a concept challenge level about arguments. # Grab the gems and go to …" at bounding box center [623, 175] width 213 height 306
drag, startPoint x: 562, startPoint y: 146, endPoint x: 560, endPoint y: 136, distance: 9.9
click at [562, 144] on div "# This is a concept challenge level about arguments. # Grab the gems and go to …" at bounding box center [623, 175] width 213 height 306
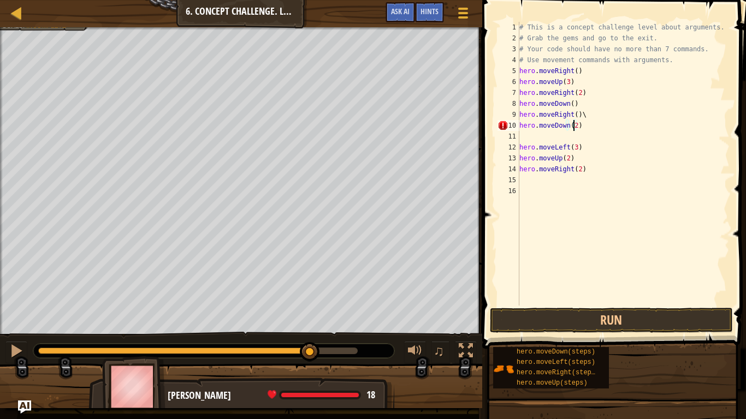
type textarea "hero.moveLeft(3)"
click at [559, 135] on div "# This is a concept challenge level about arguments. # Grab the gems and go to …" at bounding box center [623, 175] width 213 height 306
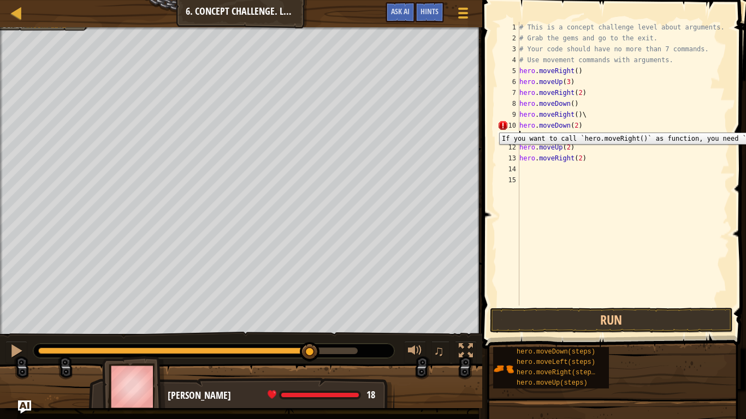
click at [502, 124] on div "10" at bounding box center [508, 125] width 22 height 11
click at [582, 118] on div "# This is a concept challenge level about arguments. # Grab the gems and go to …" at bounding box center [623, 175] width 213 height 306
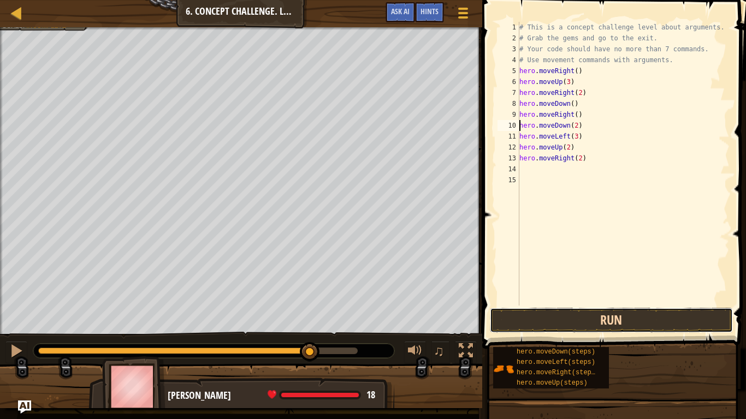
click at [651, 326] on button "Run" at bounding box center [611, 320] width 243 height 25
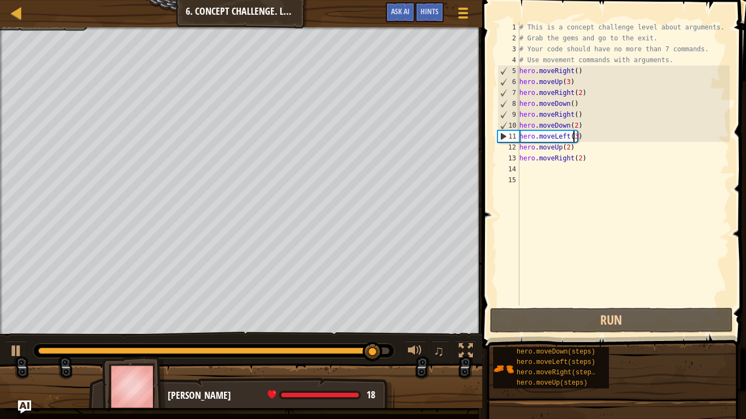
click at [571, 135] on div "# This is a concept challenge level about arguments. # Grab the gems and go to …" at bounding box center [623, 175] width 213 height 306
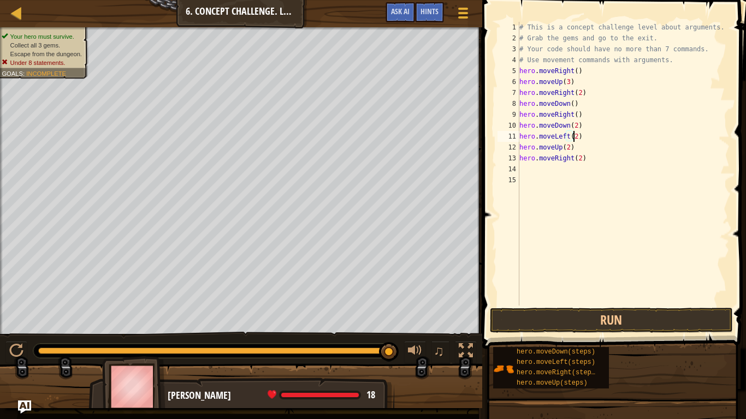
scroll to position [5, 4]
click at [613, 323] on button "Run" at bounding box center [611, 320] width 243 height 25
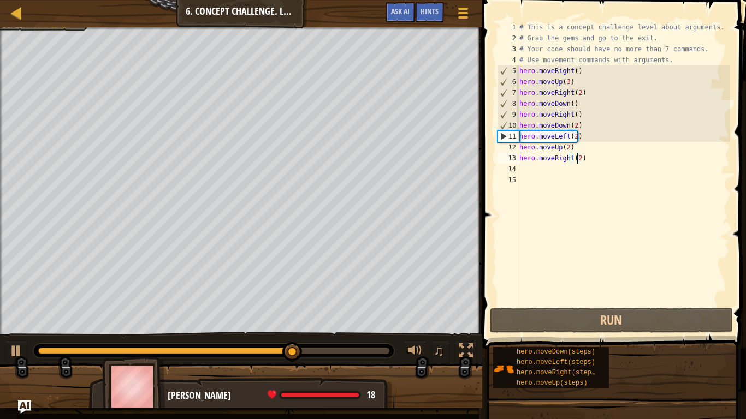
click at [575, 159] on div "# This is a concept challenge level about arguments. # Grab the gems and go to …" at bounding box center [623, 175] width 213 height 306
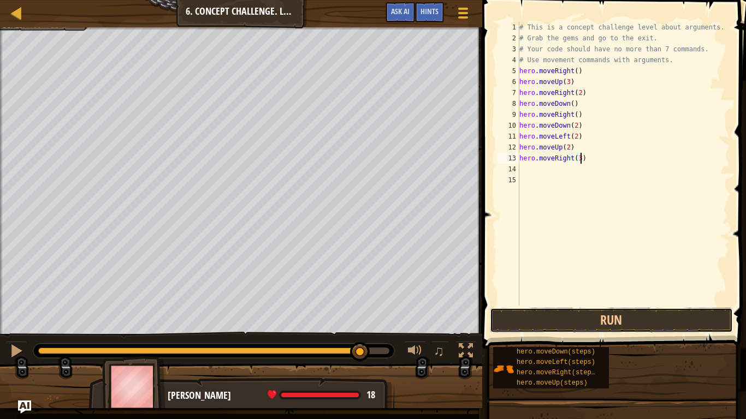
click at [617, 322] on button "Run" at bounding box center [611, 320] width 243 height 25
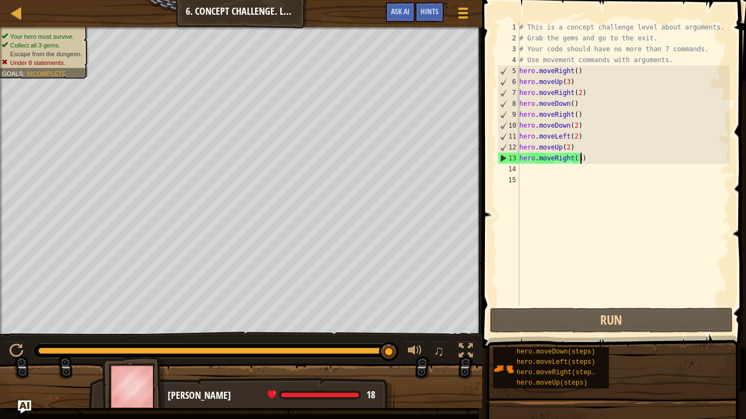
click at [576, 162] on div "# This is a concept challenge level about arguments. # Grab the gems and go to …" at bounding box center [623, 175] width 213 height 306
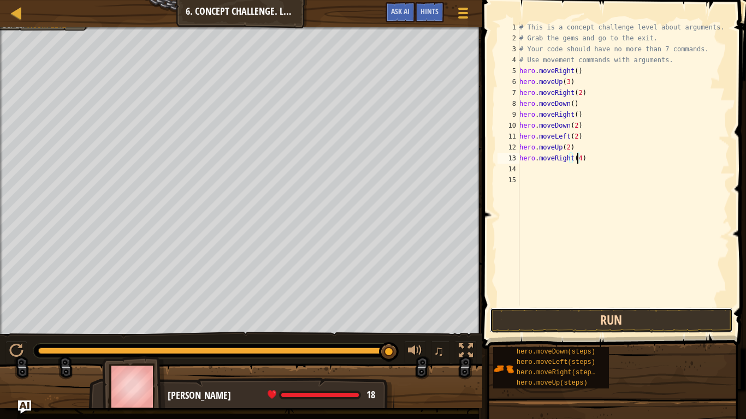
click at [635, 315] on button "Run" at bounding box center [611, 320] width 243 height 25
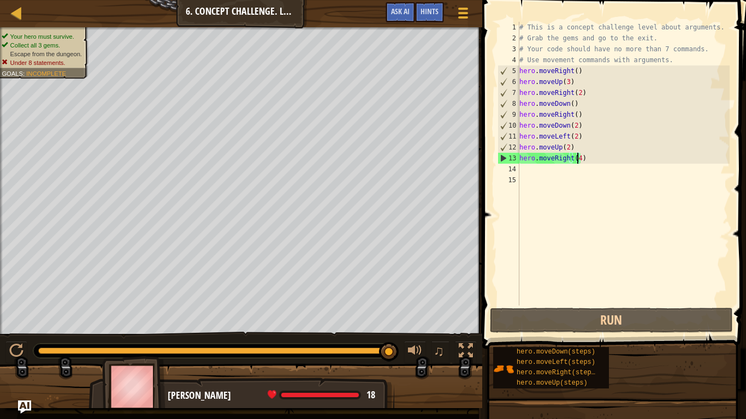
click at [572, 73] on div "# This is a concept challenge level about arguments. # Grab the gems and go to …" at bounding box center [623, 175] width 213 height 306
click at [562, 75] on div "# This is a concept challenge level about arguments. # Grab the gems and go to …" at bounding box center [623, 175] width 213 height 306
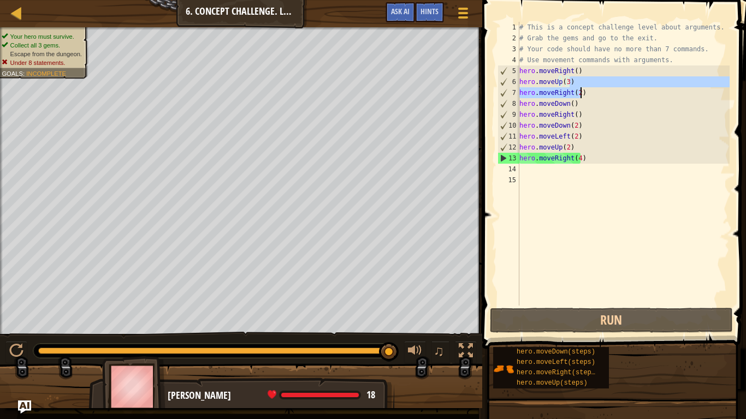
click at [588, 88] on div "# This is a concept challenge level about arguments. # Grab the gems and go to …" at bounding box center [623, 175] width 213 height 306
type textarea "hero.moveRight(4)"
type textarea "hero.moveRight(2)"
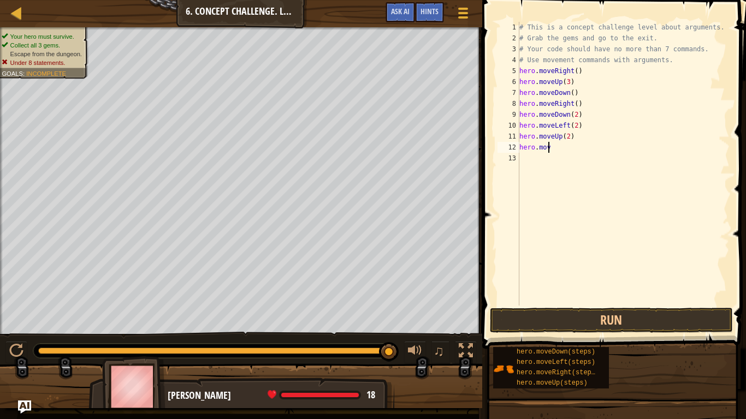
type textarea "h"
type textarea "hero.mov"
click at [20, 347] on div at bounding box center [16, 351] width 14 height 14
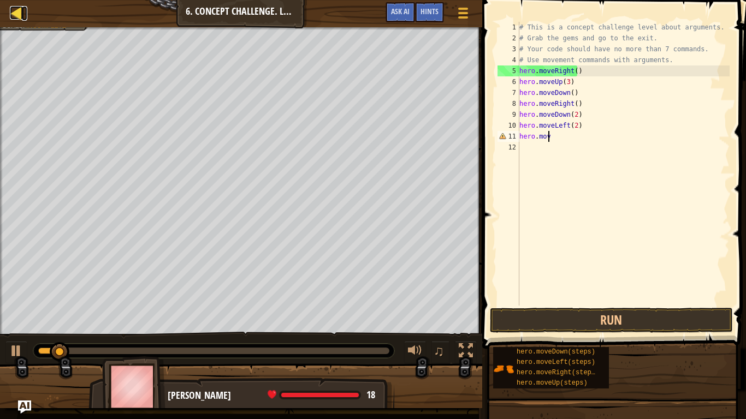
click at [11, 14] on div at bounding box center [17, 13] width 14 height 14
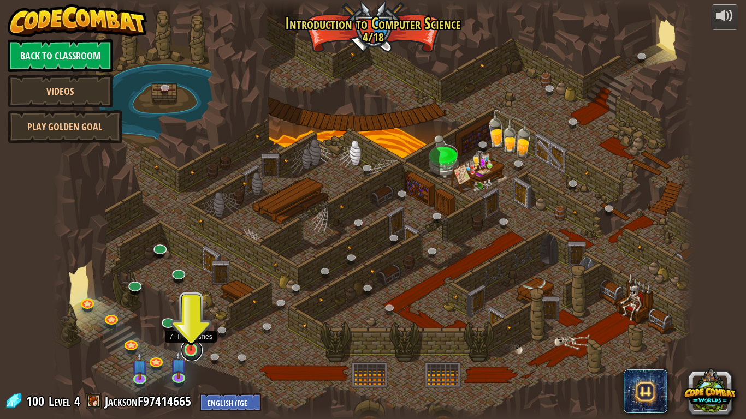
click at [190, 351] on link at bounding box center [192, 350] width 22 height 22
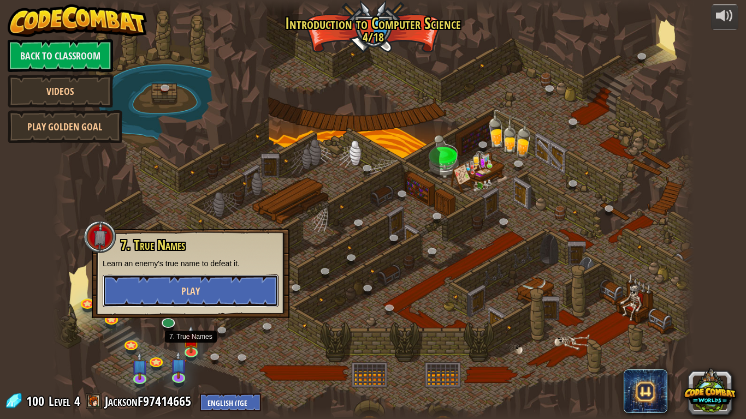
click at [199, 291] on button "Play" at bounding box center [191, 291] width 176 height 33
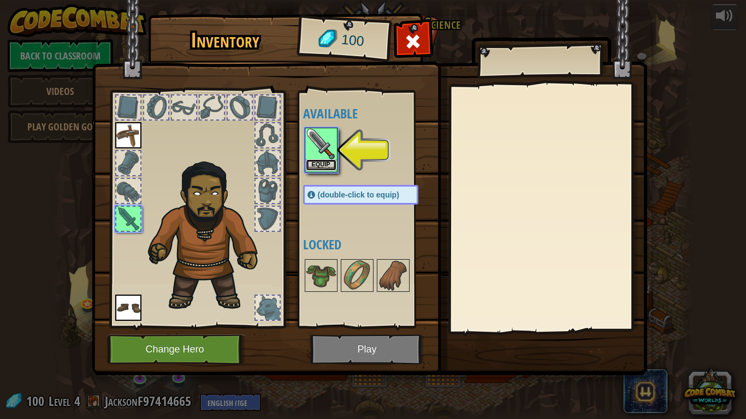
click at [320, 162] on button "Equip" at bounding box center [321, 164] width 31 height 11
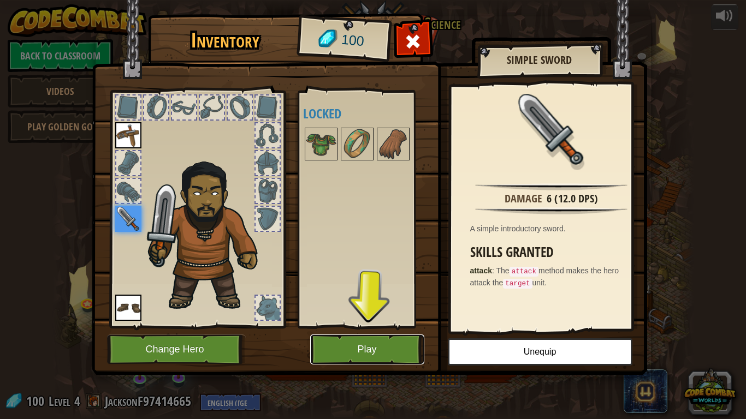
click at [368, 351] on button "Play" at bounding box center [367, 350] width 114 height 30
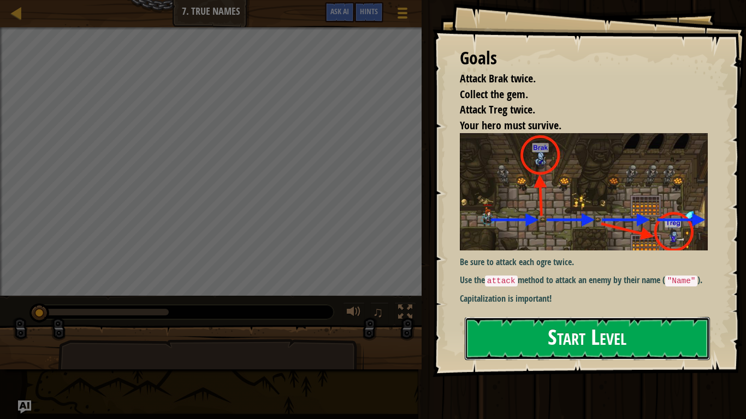
click at [612, 331] on button "Start Level" at bounding box center [586, 338] width 245 height 43
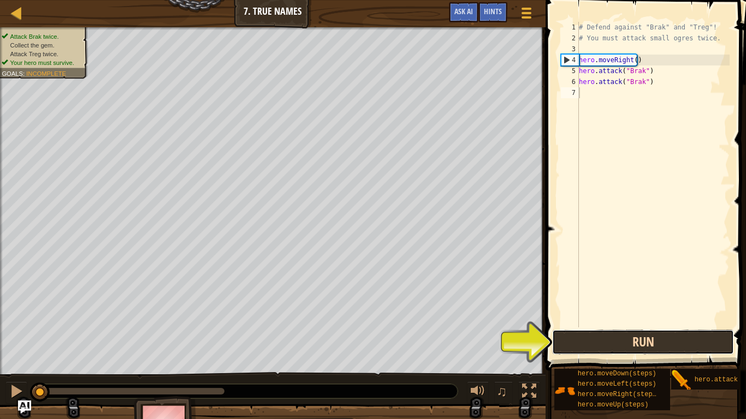
click at [690, 342] on button "Run" at bounding box center [643, 342] width 182 height 25
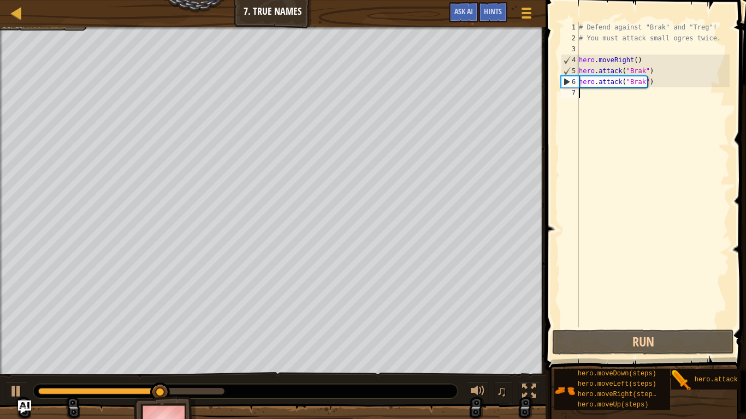
click at [631, 94] on div "# Defend against "Brak" and "Treg"! # You must attack small ogres twice. hero .…" at bounding box center [652, 185] width 153 height 327
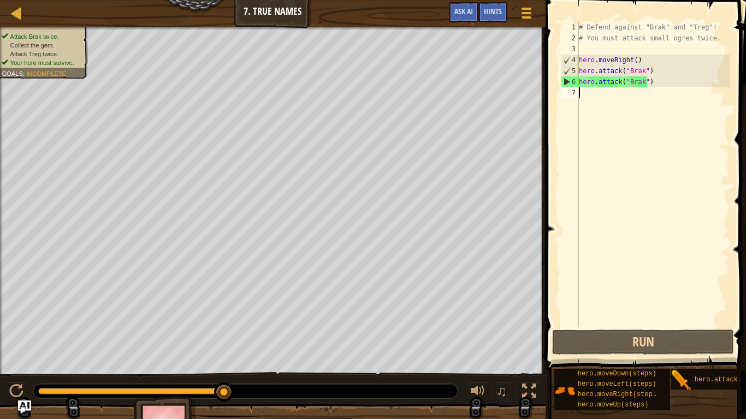
type textarea "j"
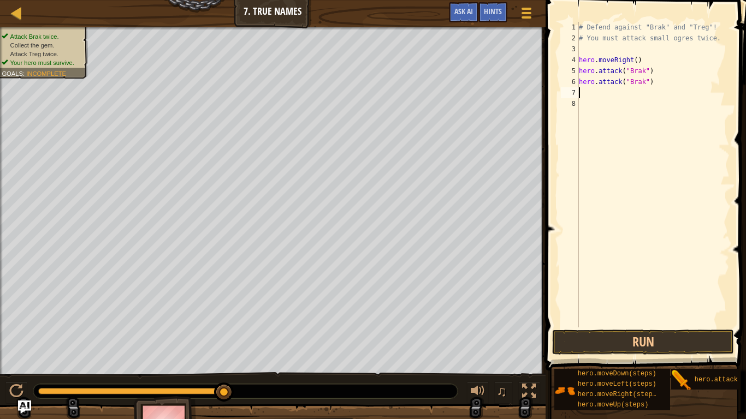
type textarea "h"
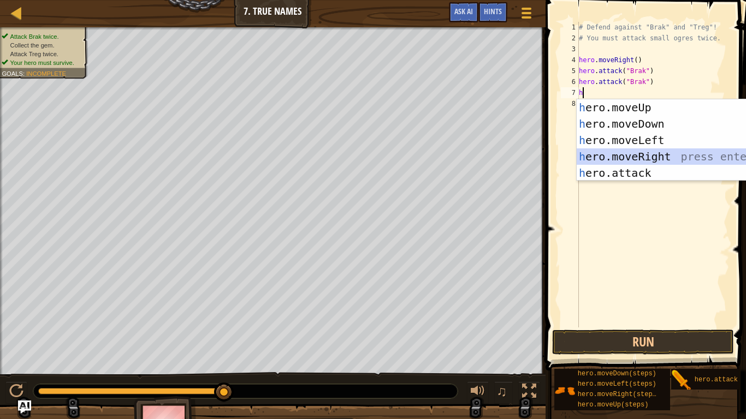
click at [725, 160] on div "h ero.moveUp press enter h ero.moveDown press enter h ero.moveLeft press enter …" at bounding box center [679, 156] width 206 height 115
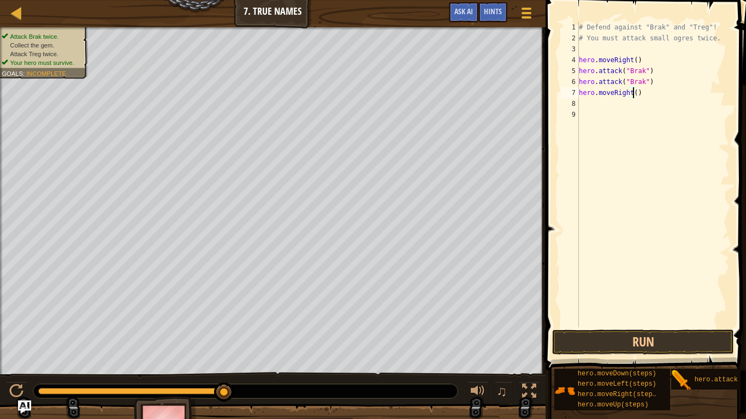
click at [633, 94] on div "# Defend against "Brak" and "Treg"! # You must attack small ogres twice. hero .…" at bounding box center [652, 185] width 153 height 327
type textarea "hero.moveRight(2)"
click at [613, 103] on div "# Defend against "Brak" and "Treg"! # You must attack small ogres twice. hero .…" at bounding box center [652, 185] width 153 height 327
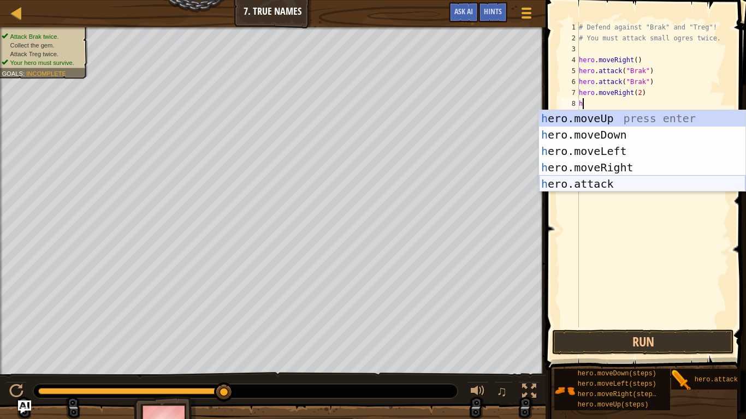
click at [608, 185] on div "h ero.moveUp press enter h ero.moveDown press enter h ero.moveLeft press enter …" at bounding box center [642, 167] width 206 height 115
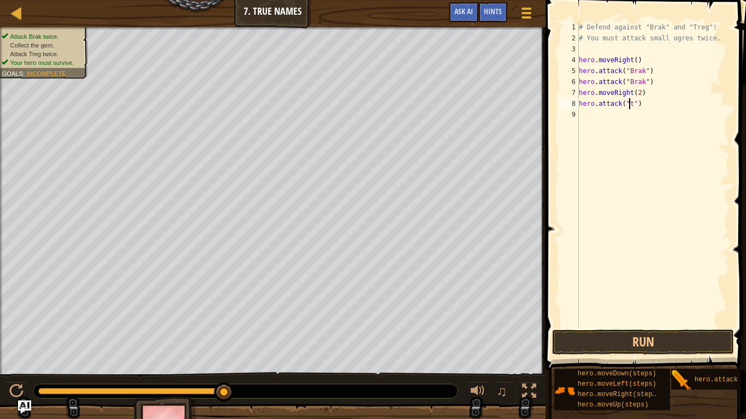
scroll to position [5, 4]
type textarea "hero.attack("Treg")"
click at [616, 118] on div "# Defend against "Brak" and "Treg"! # You must attack small ogres twice. hero .…" at bounding box center [652, 185] width 153 height 327
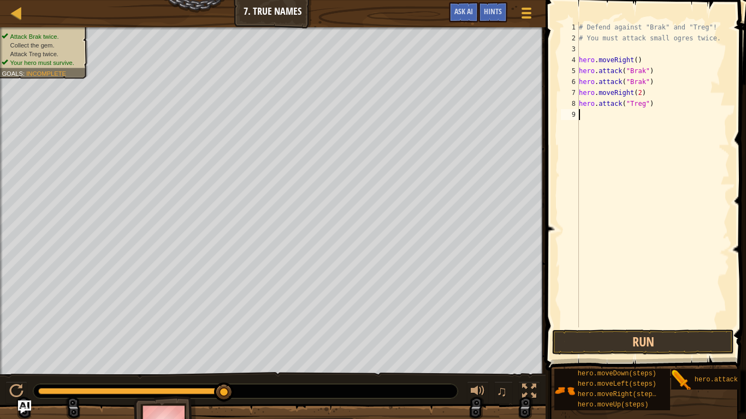
type textarea "h"
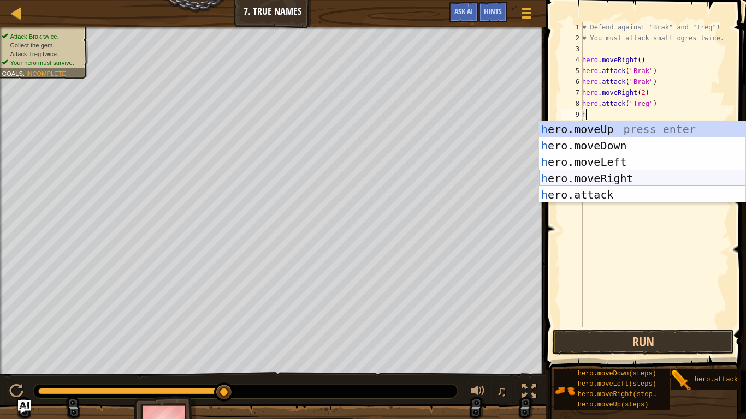
click at [654, 176] on div "h ero.moveUp press enter h ero.moveDown press enter h ero.moveLeft press enter …" at bounding box center [642, 178] width 206 height 115
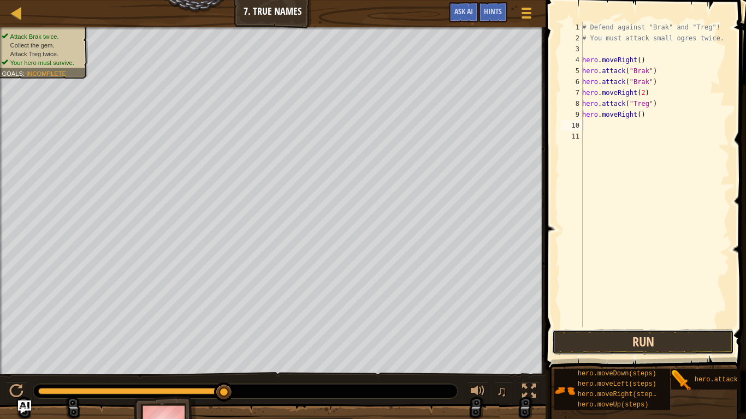
click at [712, 340] on button "Run" at bounding box center [643, 342] width 182 height 25
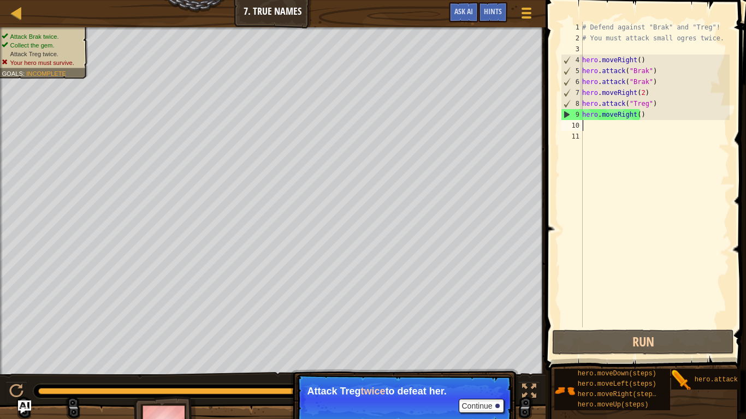
click at [638, 93] on div "# Defend against "Brak" and "Treg"! # You must attack small ogres twice. hero .…" at bounding box center [655, 185] width 150 height 327
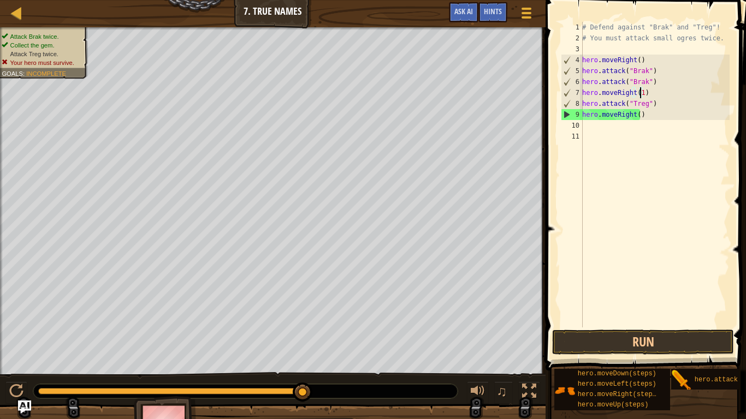
scroll to position [5, 4]
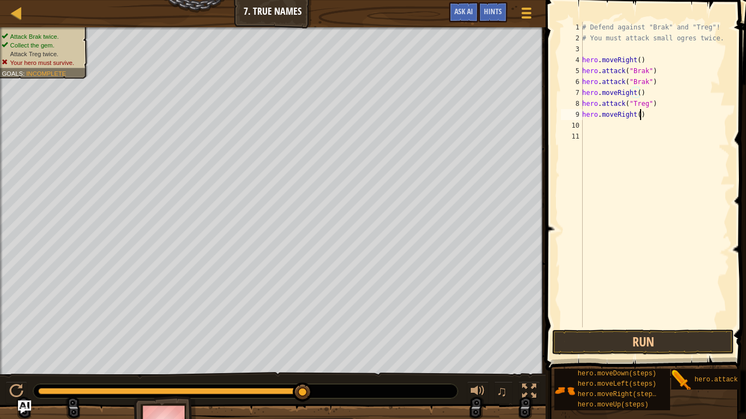
click at [669, 115] on div "# Defend against "Brak" and "Treg"! # You must attack small ogres twice. hero .…" at bounding box center [655, 185] width 150 height 327
type textarea "h"
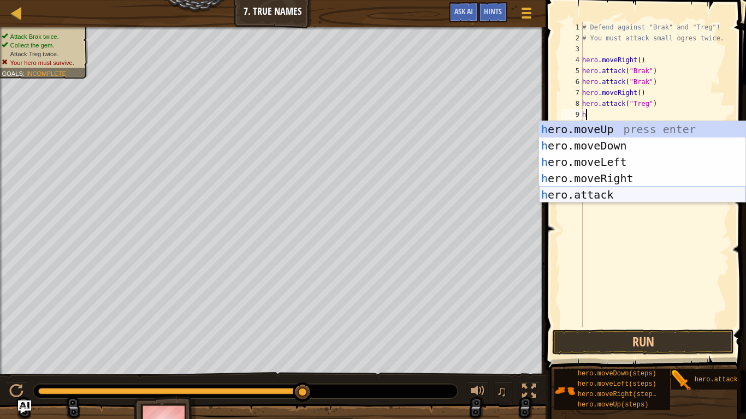
drag, startPoint x: 611, startPoint y: 198, endPoint x: 631, endPoint y: 159, distance: 43.4
click at [612, 199] on div "h ero.moveUp press enter h ero.moveDown press enter h ero.moveLeft press enter …" at bounding box center [642, 178] width 206 height 115
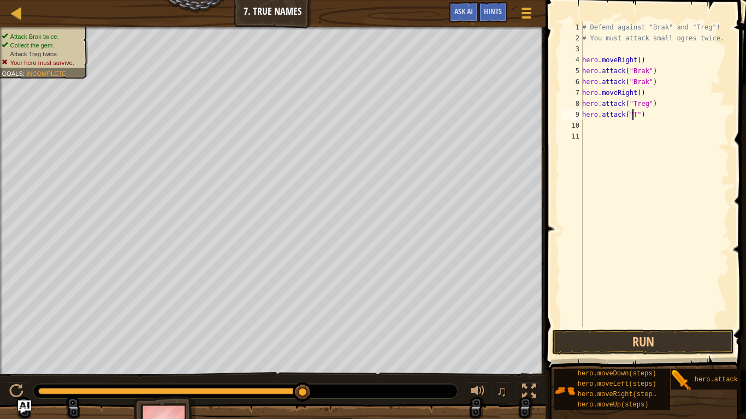
scroll to position [5, 4]
type textarea "hero.attack("Treg")"
click at [634, 126] on div "# Defend against "Brak" and "Treg"! # You must attack small ogres twice. hero .…" at bounding box center [655, 185] width 150 height 327
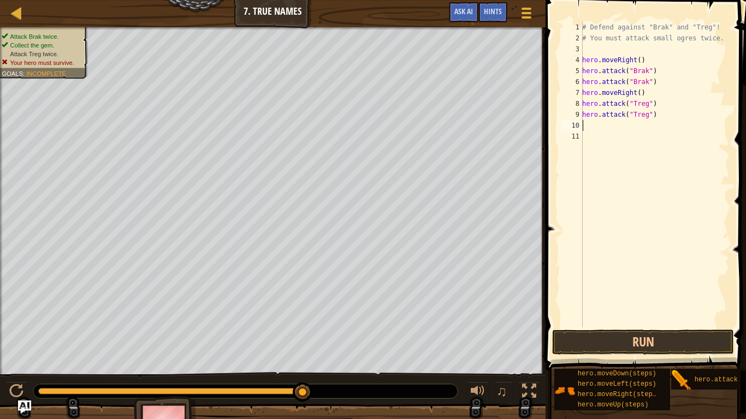
type textarea "m"
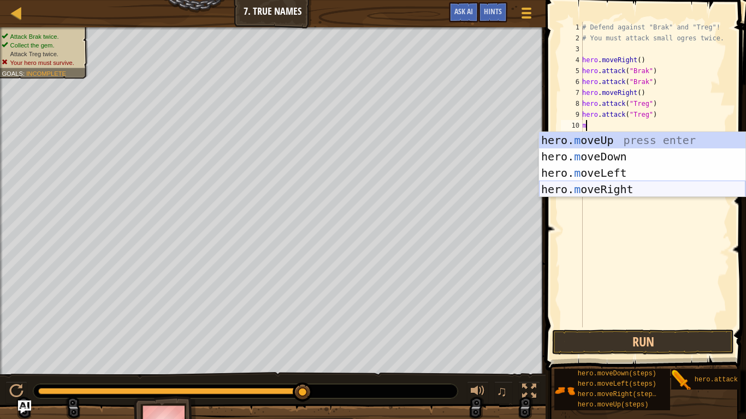
click at [636, 184] on div "hero. m oveUp press enter hero. m oveDown press enter hero. m oveLeft press ent…" at bounding box center [642, 181] width 206 height 98
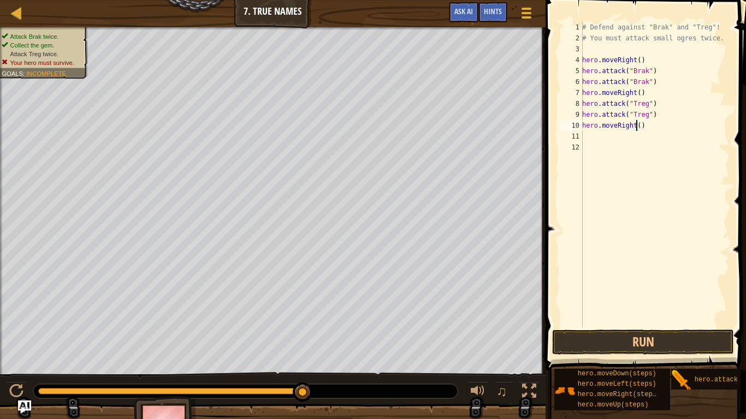
click at [635, 126] on div "# Defend against "Brak" and "Treg"! # You must attack small ogres twice. hero .…" at bounding box center [655, 185] width 150 height 327
type textarea "hero.moveRight(2)"
click at [618, 347] on button "Run" at bounding box center [643, 342] width 182 height 25
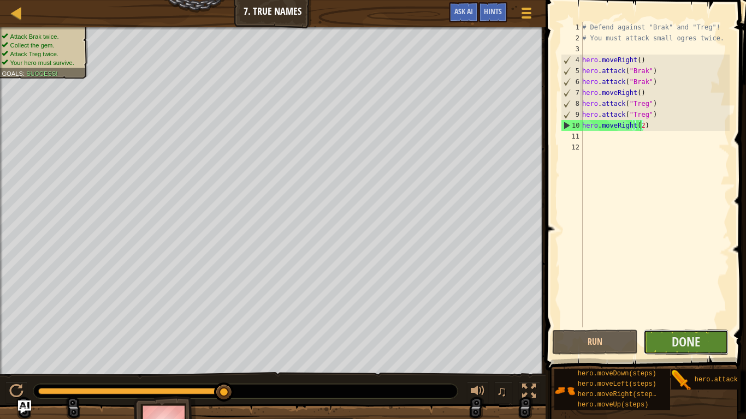
click at [700, 338] on button "Done" at bounding box center [686, 342] width 86 height 25
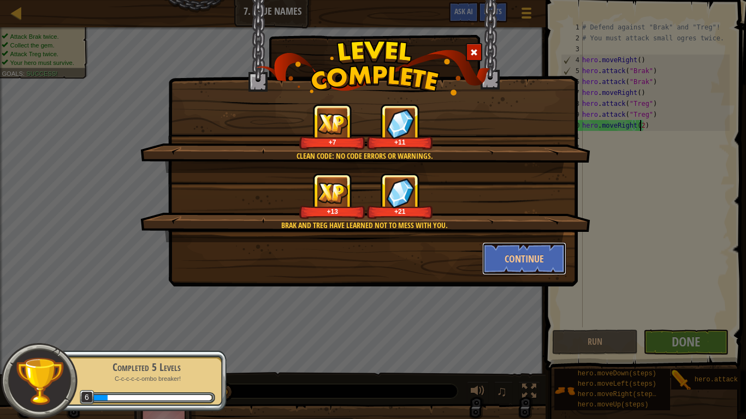
drag, startPoint x: 519, startPoint y: 255, endPoint x: 592, endPoint y: 306, distance: 88.7
click at [518, 255] on button "Continue" at bounding box center [524, 258] width 85 height 33
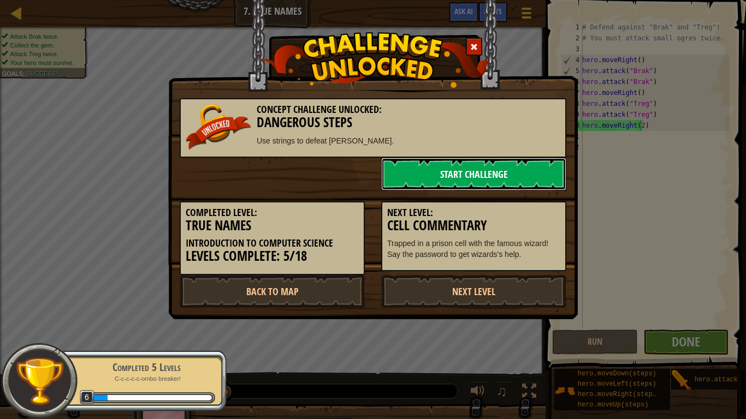
click at [511, 162] on link "Start Challenge" at bounding box center [473, 174] width 185 height 33
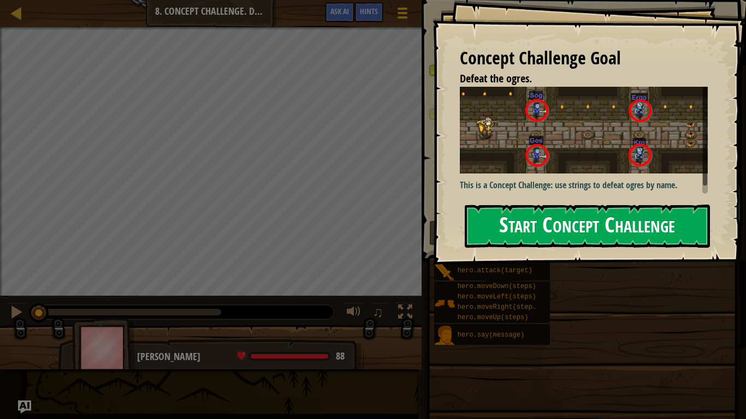
click at [607, 219] on button "Start Concept Challenge" at bounding box center [586, 226] width 245 height 43
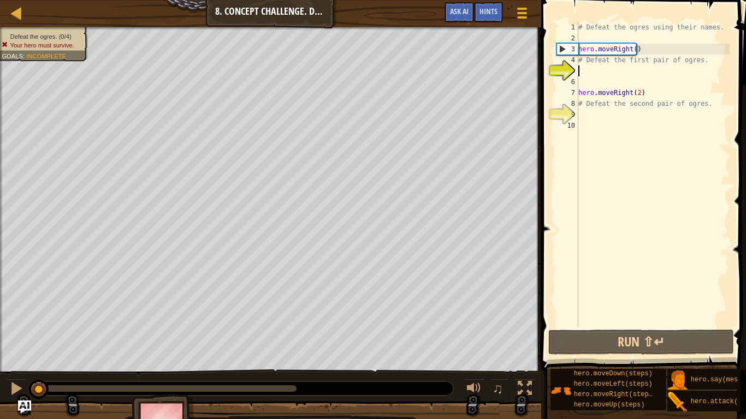
click at [612, 75] on div "# Defeat the ogres using their names. hero . moveRight ( ) # Defeat the first p…" at bounding box center [652, 185] width 153 height 327
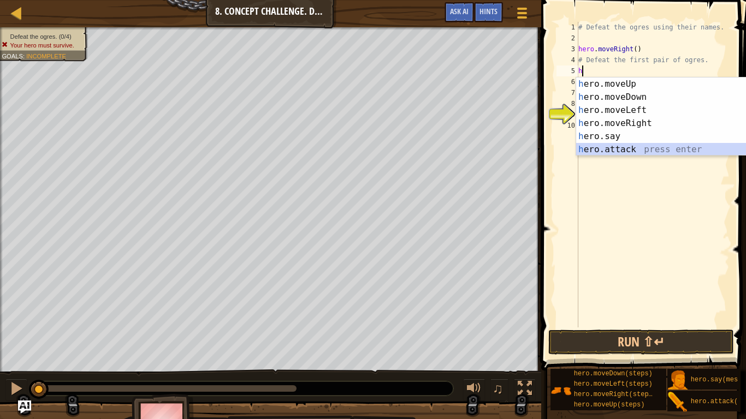
click at [633, 147] on div "h ero.moveUp press enter h ero.moveDown press enter h ero.moveLeft press enter …" at bounding box center [679, 129] width 206 height 105
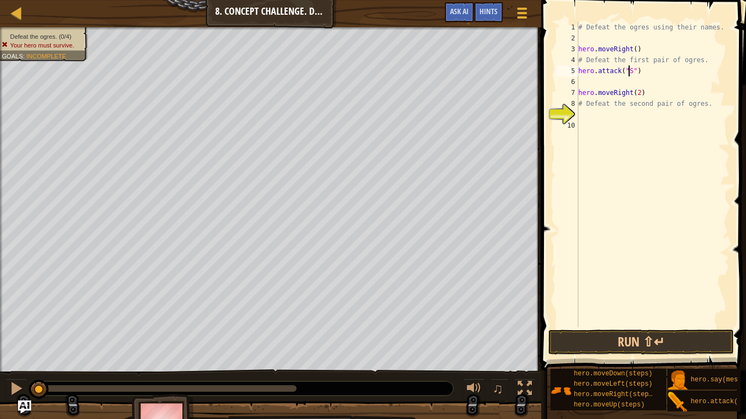
scroll to position [5, 4]
type textarea "hero.attack("Sog")"
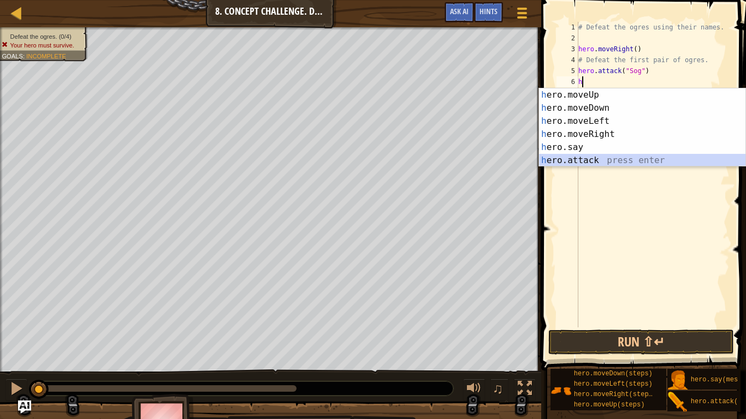
click at [625, 157] on div "h ero.moveUp press enter h ero.moveDown press enter h ero.moveLeft press enter …" at bounding box center [642, 140] width 206 height 105
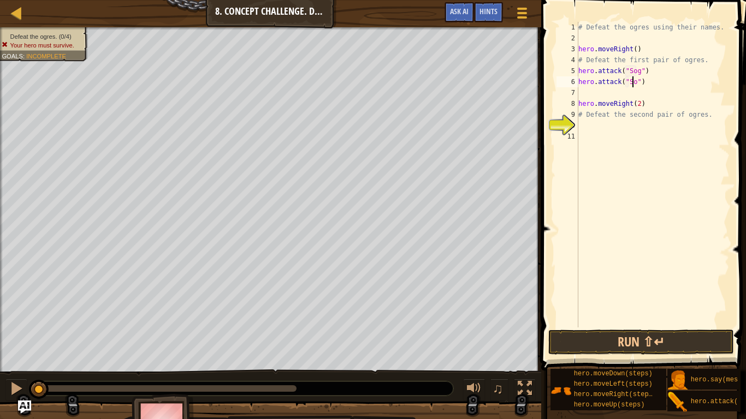
scroll to position [5, 5]
click at [646, 98] on div "# Defeat the ogres using their names. hero . moveRight ( ) # Defeat the first p…" at bounding box center [652, 185] width 153 height 327
type textarea "hero.moveRight(2)"
click at [620, 101] on div "# Defeat the ogres using their names. hero . moveRight ( ) # Defeat the first p…" at bounding box center [652, 185] width 153 height 327
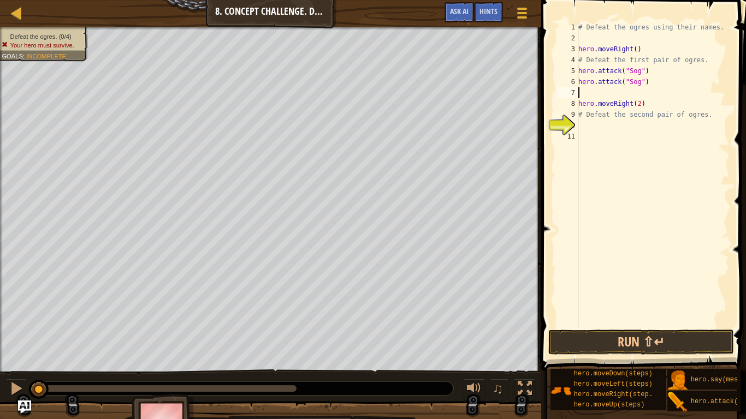
click at [617, 89] on div "# Defeat the ogres using their names. hero . moveRight ( ) # Defeat the first p…" at bounding box center [652, 185] width 153 height 327
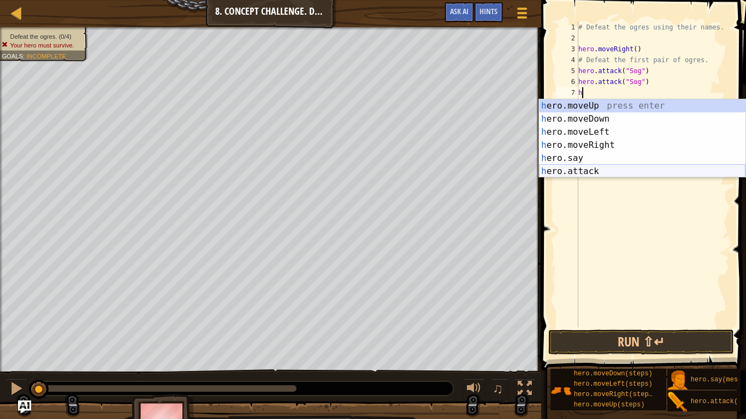
click at [585, 168] on div "h ero.moveUp press enter h ero.moveDown press enter h ero.moveLeft press enter …" at bounding box center [642, 151] width 206 height 105
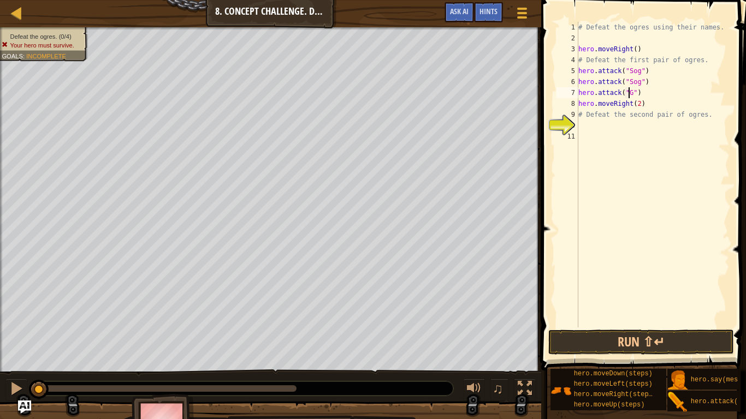
scroll to position [5, 4]
type textarea "hero.attack("Gos")"
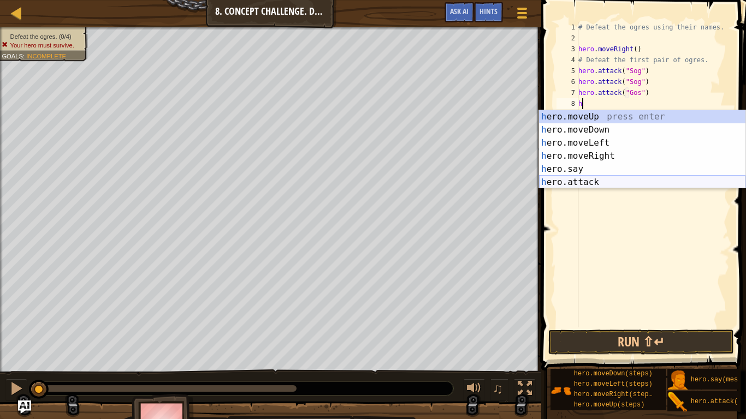
click at [622, 181] on div "h ero.moveUp press enter h ero.moveDown press enter h ero.moveLeft press enter …" at bounding box center [642, 162] width 206 height 105
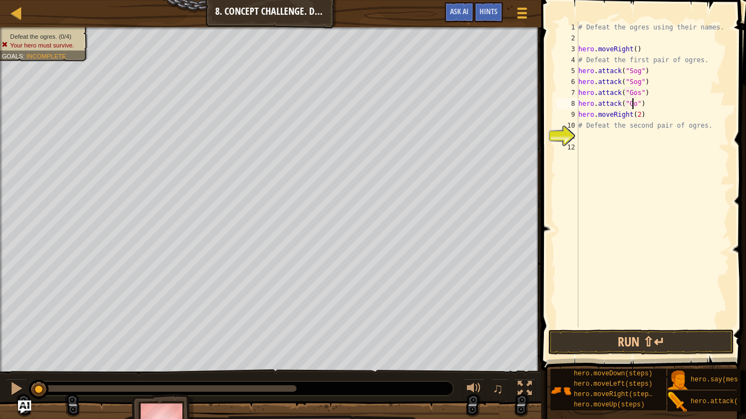
scroll to position [5, 5]
click at [641, 127] on div "# Defeat the ogres using their names. hero . moveRight ( ) # Defeat the first p…" at bounding box center [652, 185] width 153 height 327
type textarea "# Defeat the second pair of ogres."
click at [645, 133] on div "# Defeat the ogres using their names. hero . moveRight ( ) # Defeat the first p…" at bounding box center [652, 185] width 153 height 327
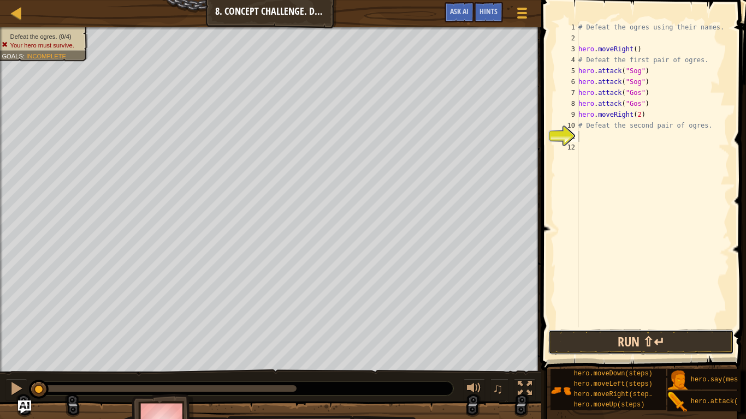
click at [684, 342] on button "Run ⇧↵" at bounding box center [641, 342] width 186 height 25
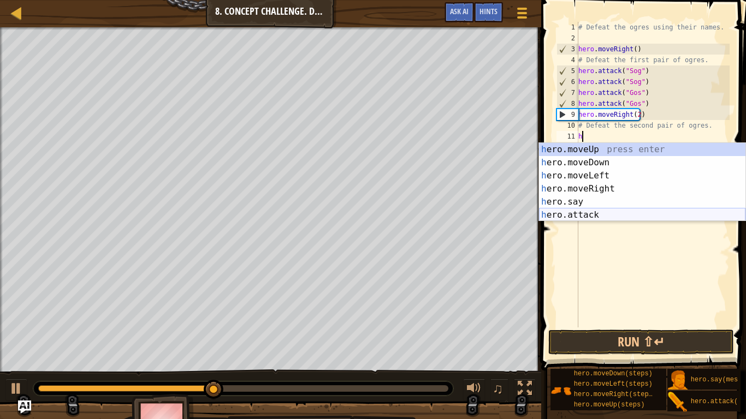
click at [611, 213] on div "h ero.moveUp press enter h ero.moveDown press enter h ero.moveLeft press enter …" at bounding box center [642, 195] width 206 height 105
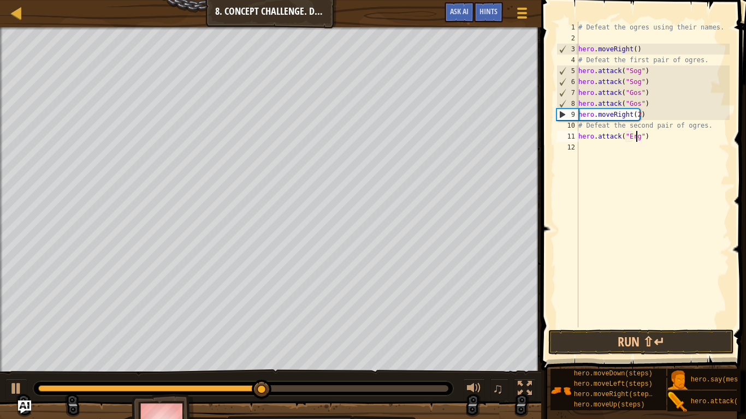
scroll to position [5, 5]
type textarea "hero.attack("Ergo")"
type textarea "H"
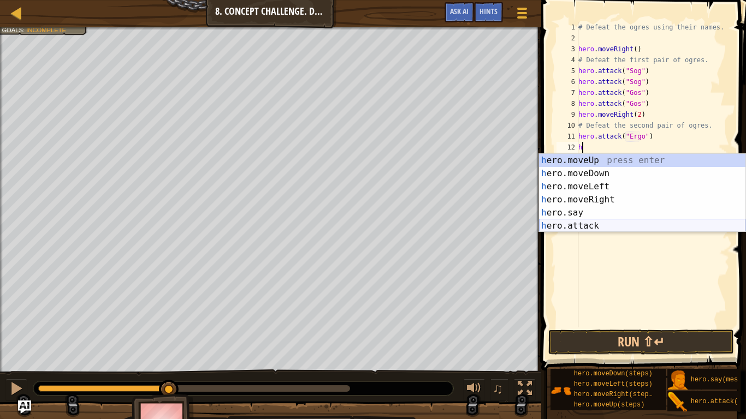
click at [620, 219] on div "h ero.moveUp press enter h ero.moveDown press enter h ero.moveLeft press enter …" at bounding box center [642, 206] width 206 height 105
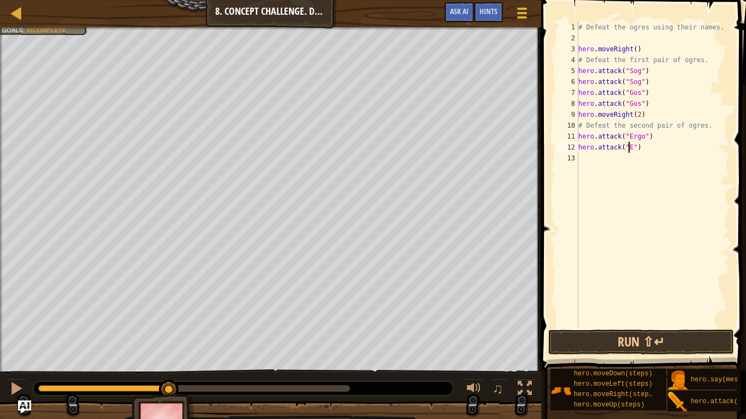
scroll to position [5, 4]
type textarea "hero.attack("Ergo")"
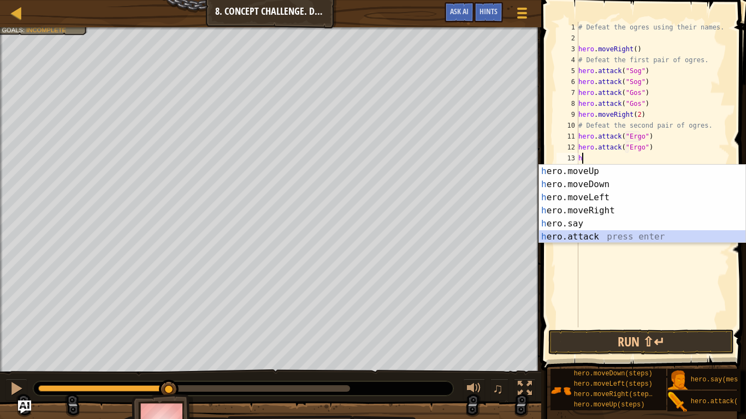
click at [607, 235] on div "h ero.moveUp press enter h ero.moveDown press enter h ero.moveLeft press enter …" at bounding box center [642, 217] width 206 height 105
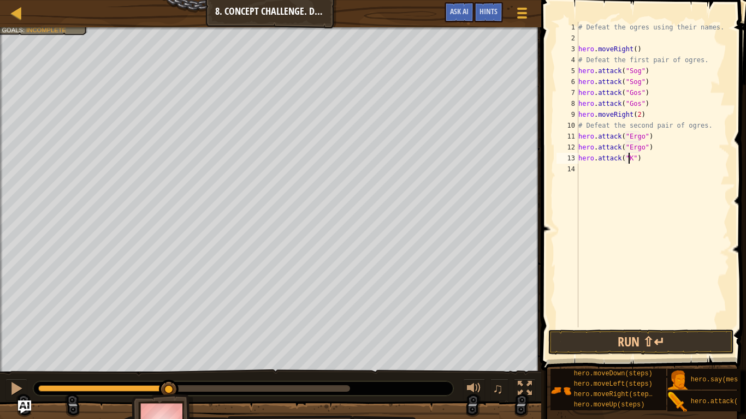
scroll to position [5, 4]
type textarea "hero.attack("Kro")"
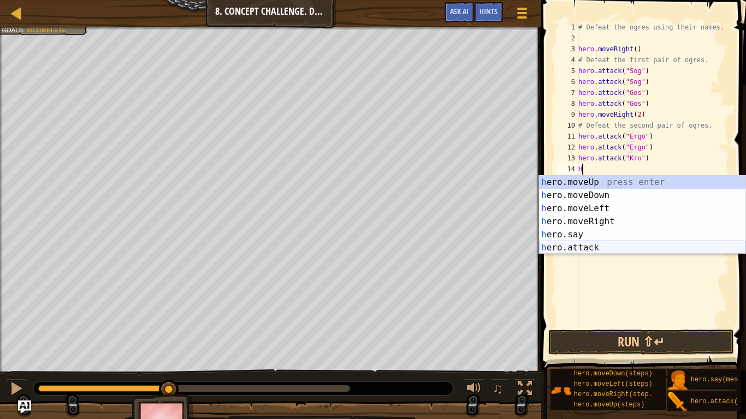
click at [578, 244] on div "h ero.moveUp press enter h ero.moveDown press enter h ero.moveLeft press enter …" at bounding box center [642, 228] width 206 height 105
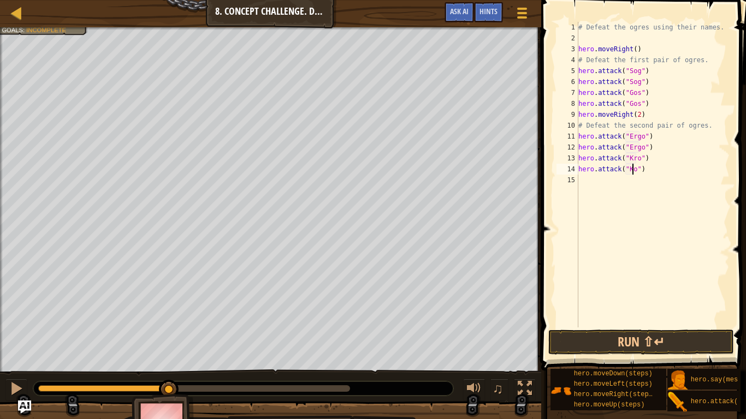
scroll to position [5, 4]
type textarea "hero.attack("Kro")"
type textarea "h"
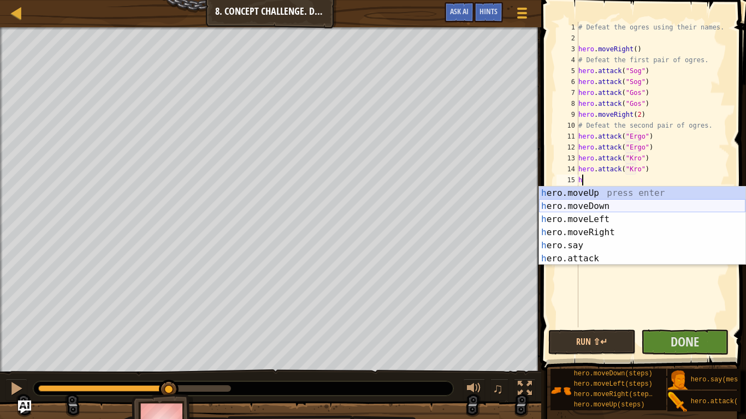
click at [633, 212] on div "h ero.moveUp press enter h ero.moveDown press enter h ero.moveLeft press enter …" at bounding box center [642, 239] width 206 height 105
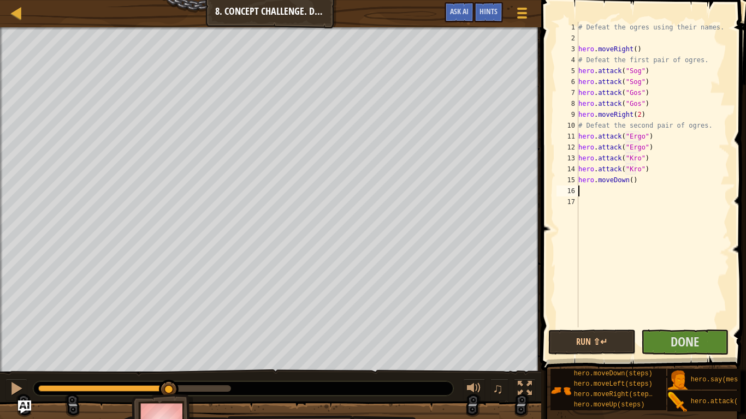
click at [617, 192] on div "# Defeat the ogres using their names. hero . moveRight ( ) # Defeat the first p…" at bounding box center [652, 185] width 153 height 327
type textarea "h"
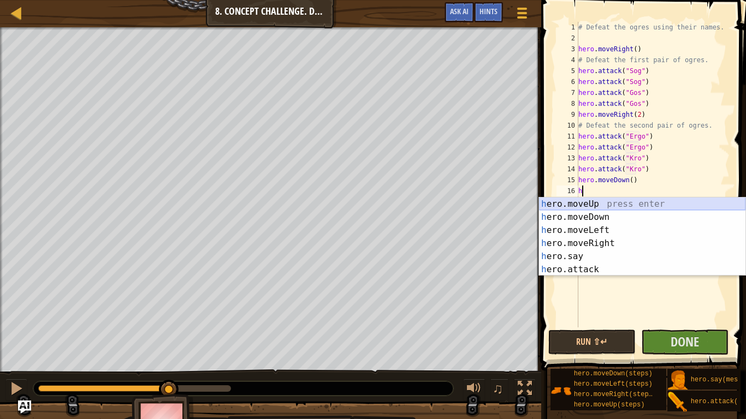
click at [611, 203] on div "h ero.moveUp press enter h ero.moveDown press enter h ero.moveLeft press enter …" at bounding box center [642, 250] width 206 height 105
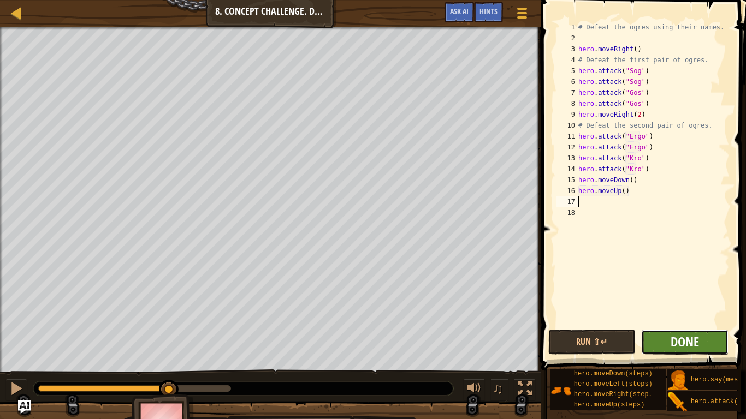
click at [679, 338] on span "Done" at bounding box center [684, 341] width 28 height 17
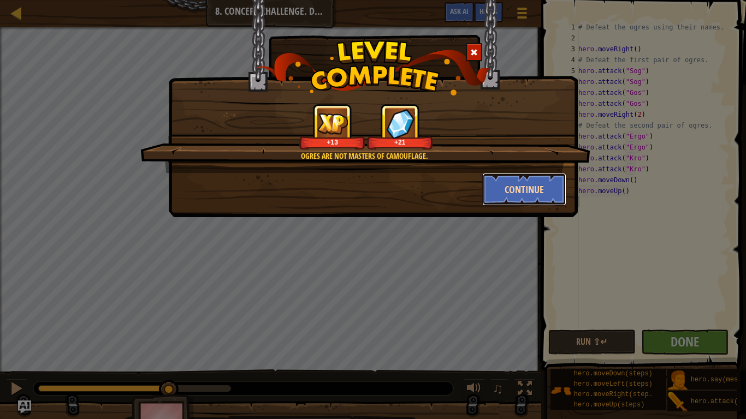
click at [520, 192] on button "Continue" at bounding box center [524, 189] width 85 height 33
click at [592, 346] on div "Ogres are not masters of camouflage. +13 +21 Continue" at bounding box center [373, 209] width 746 height 419
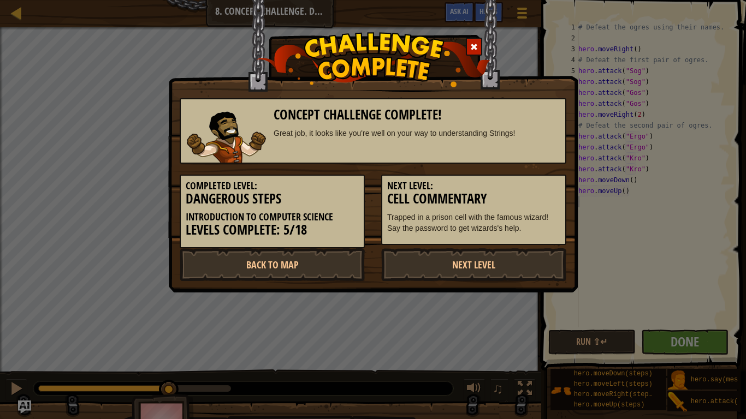
click at [481, 52] on div at bounding box center [474, 47] width 16 height 18
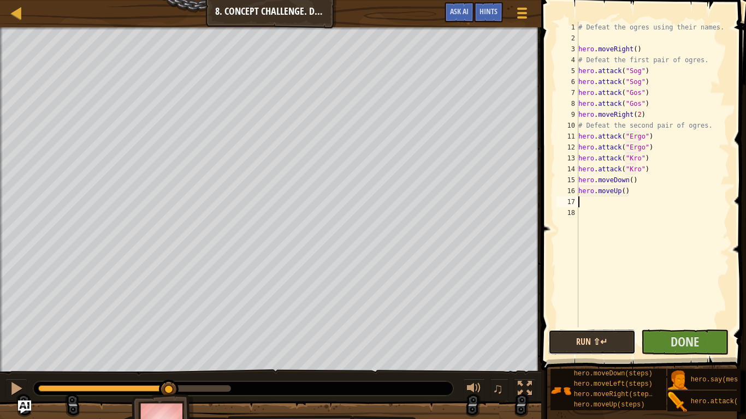
click at [602, 338] on button "Run ⇧↵" at bounding box center [591, 342] width 87 height 25
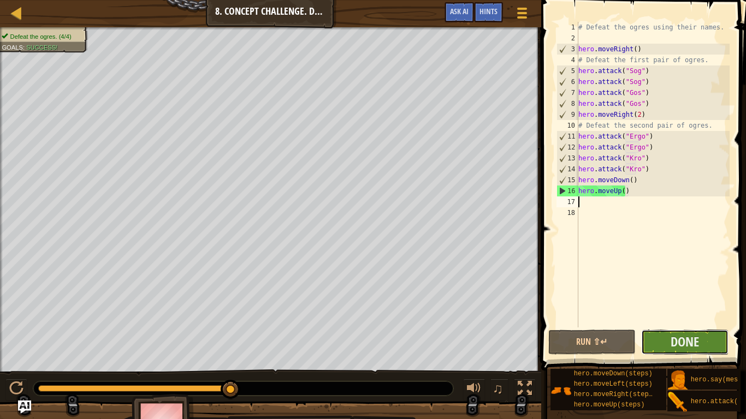
click at [669, 346] on button "Done" at bounding box center [684, 342] width 87 height 25
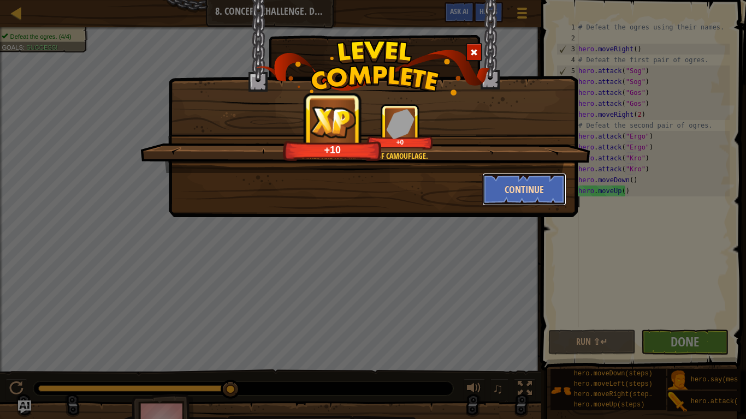
click at [532, 198] on button "Continue" at bounding box center [524, 189] width 85 height 33
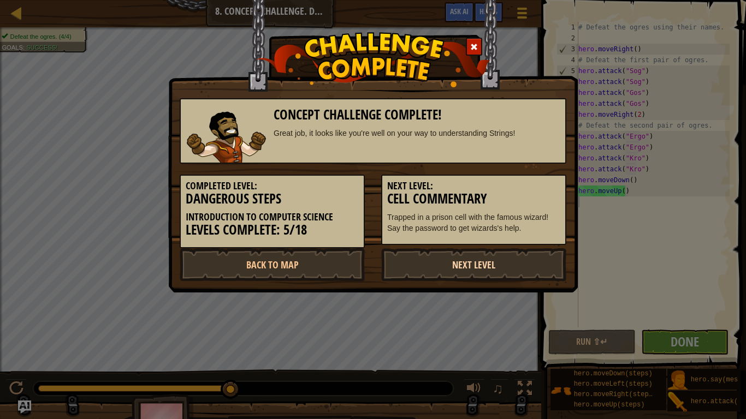
click at [498, 263] on link "Next Level" at bounding box center [473, 264] width 185 height 33
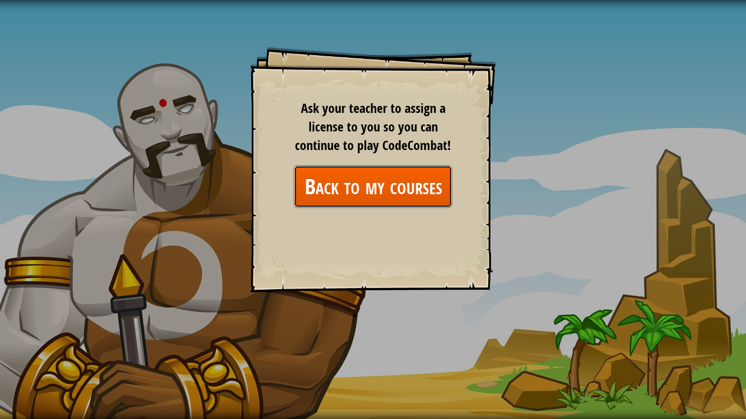
click at [416, 186] on link "Back to my courses" at bounding box center [373, 186] width 158 height 42
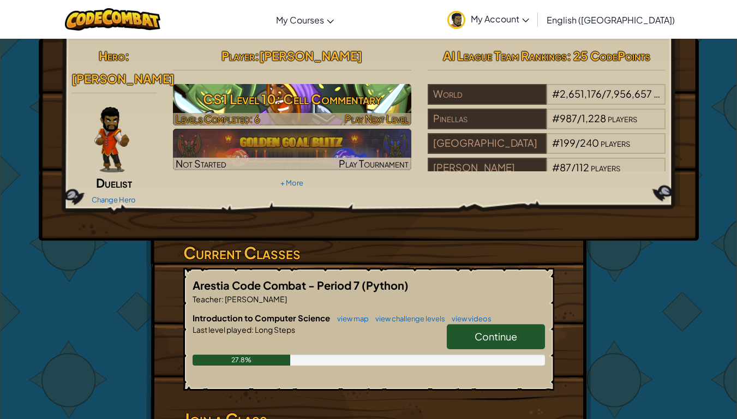
click at [267, 96] on h3 "CS1 Level 10: Cell Commentary" at bounding box center [292, 99] width 238 height 25
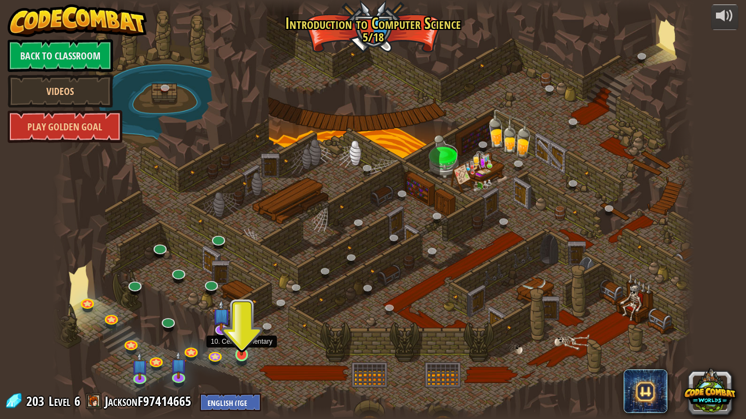
click at [245, 355] on img at bounding box center [242, 337] width 16 height 37
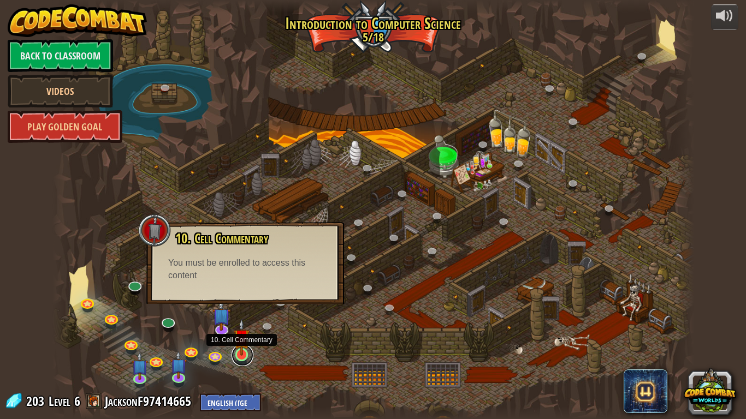
click at [245, 360] on link at bounding box center [242, 355] width 22 height 22
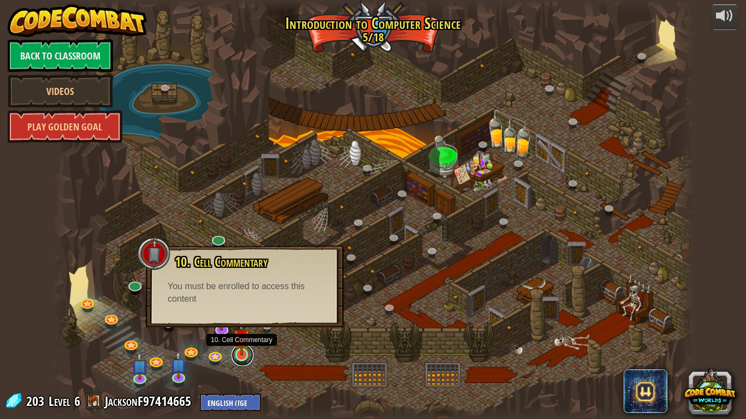
click at [244, 357] on link at bounding box center [242, 355] width 22 height 22
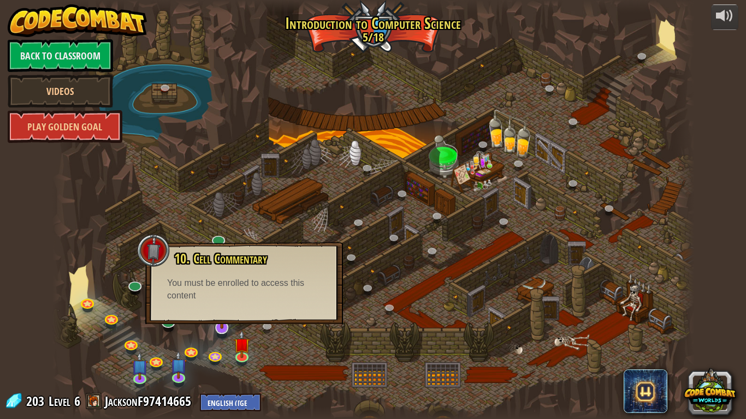
click at [225, 330] on div at bounding box center [221, 327] width 13 height 13
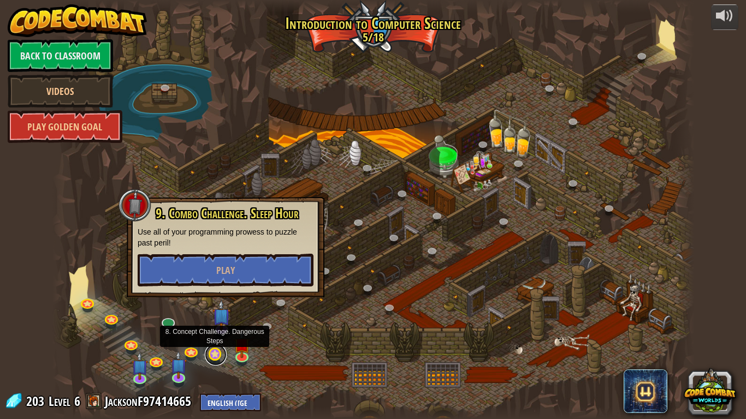
click at [206, 358] on link at bounding box center [216, 355] width 22 height 22
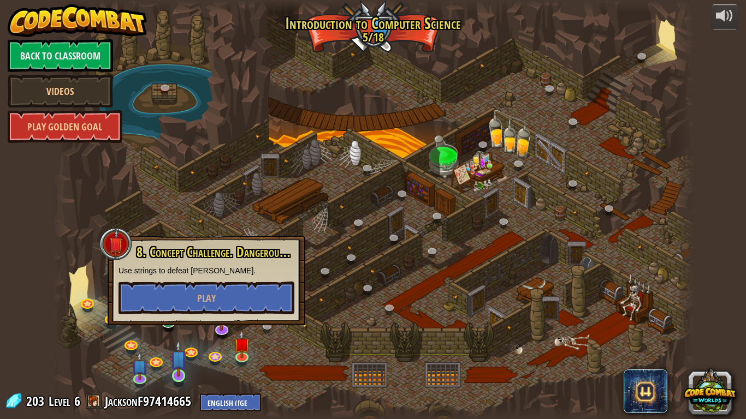
click at [184, 371] on img at bounding box center [178, 358] width 16 height 37
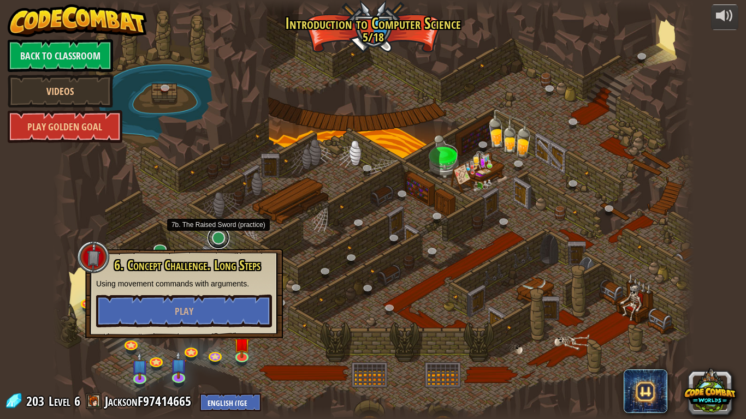
click at [217, 239] on link at bounding box center [218, 238] width 22 height 22
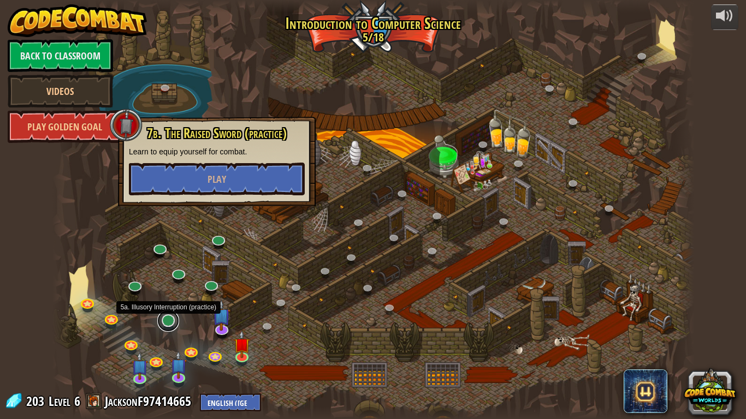
click at [168, 328] on link at bounding box center [168, 321] width 22 height 22
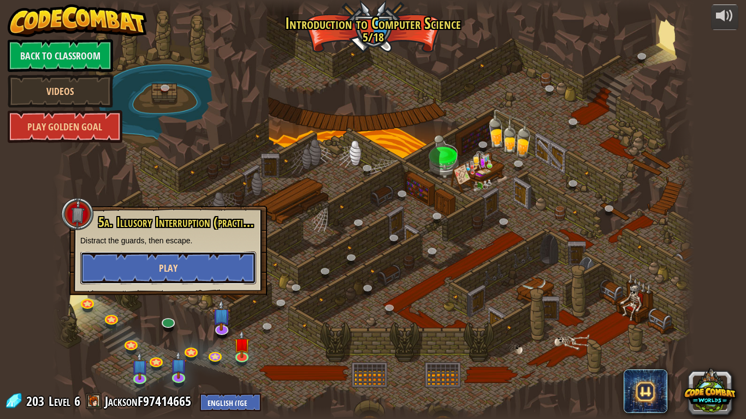
click at [187, 261] on button "Play" at bounding box center [168, 268] width 176 height 33
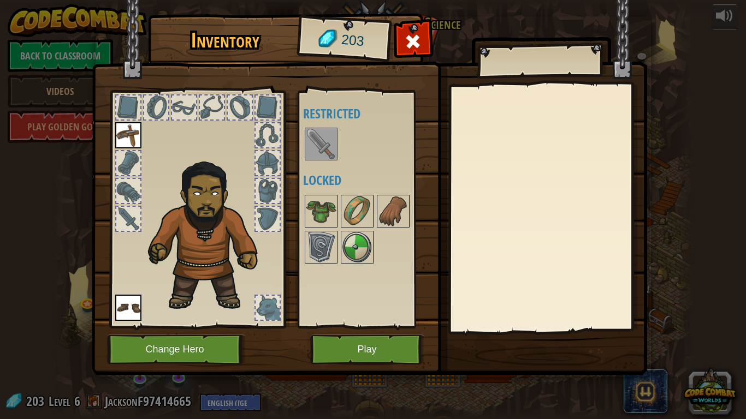
click at [316, 147] on img at bounding box center [321, 144] width 31 height 31
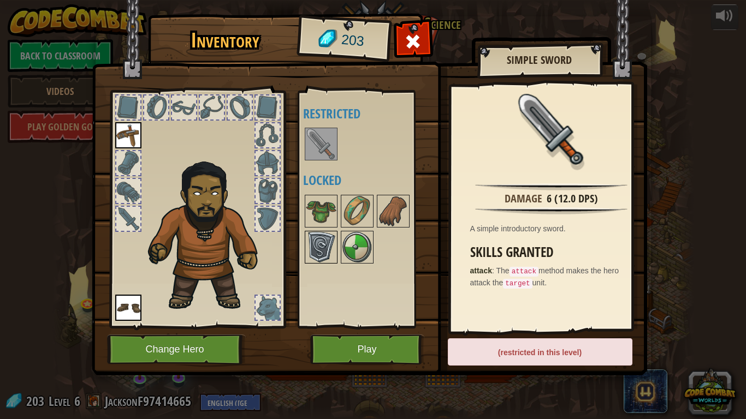
click at [314, 235] on img at bounding box center [321, 247] width 31 height 31
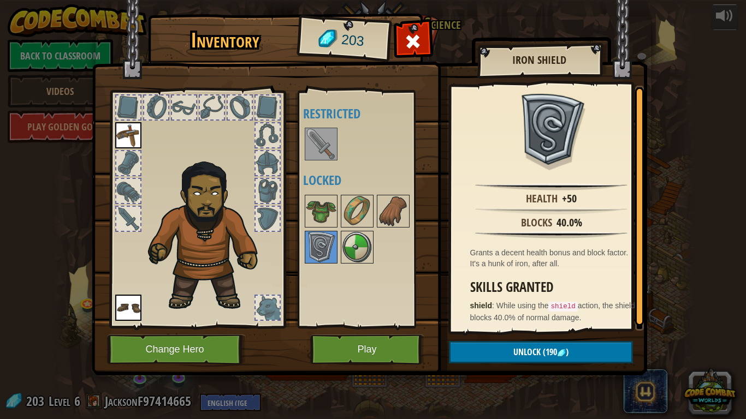
drag, startPoint x: 324, startPoint y: 244, endPoint x: 297, endPoint y: 220, distance: 35.6
click at [294, 220] on div "Inventory 203 Available Equip Equip (double-click to equip) Restricted Locked I…" at bounding box center [373, 196] width 555 height 360
click at [322, 137] on img at bounding box center [321, 144] width 31 height 31
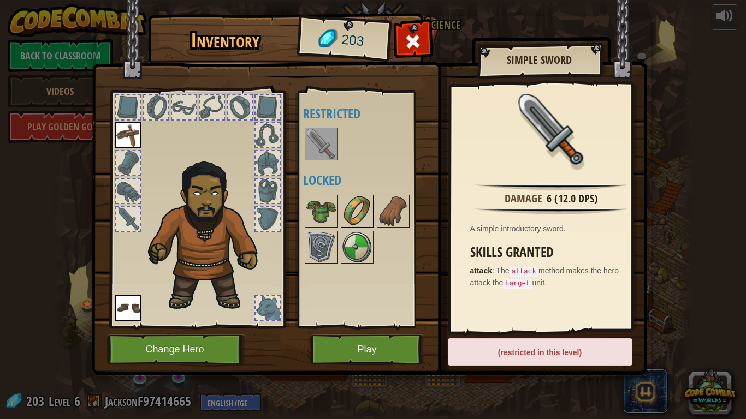
click at [367, 214] on img at bounding box center [357, 211] width 31 height 31
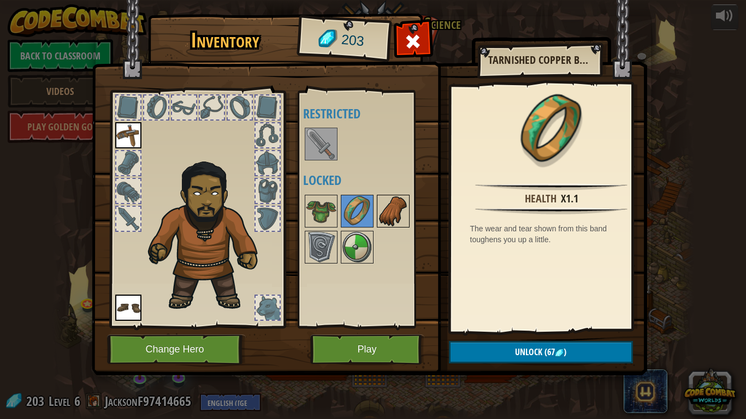
click at [395, 206] on img at bounding box center [393, 211] width 31 height 31
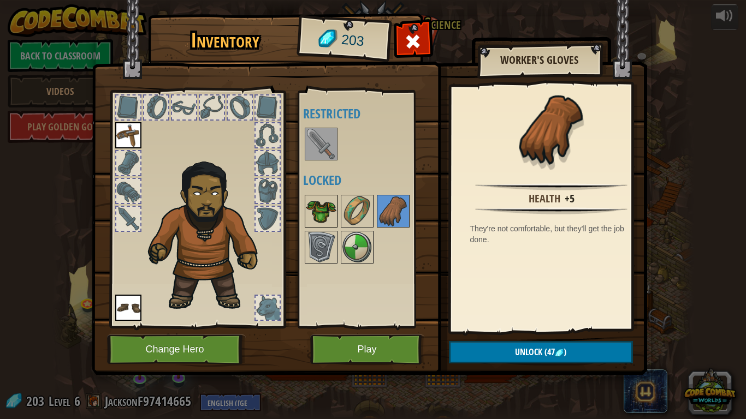
click at [318, 207] on img at bounding box center [321, 211] width 31 height 31
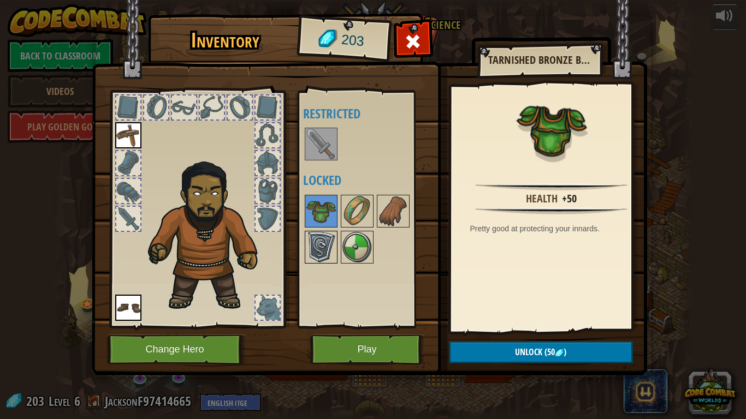
click at [314, 249] on img at bounding box center [321, 247] width 31 height 31
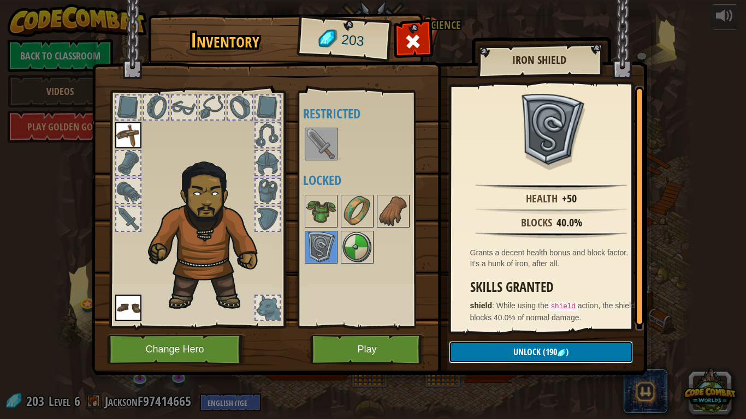
click at [596, 353] on button "Unlock (190 )" at bounding box center [541, 352] width 184 height 22
click at [576, 351] on button "Confirm" at bounding box center [541, 352] width 184 height 22
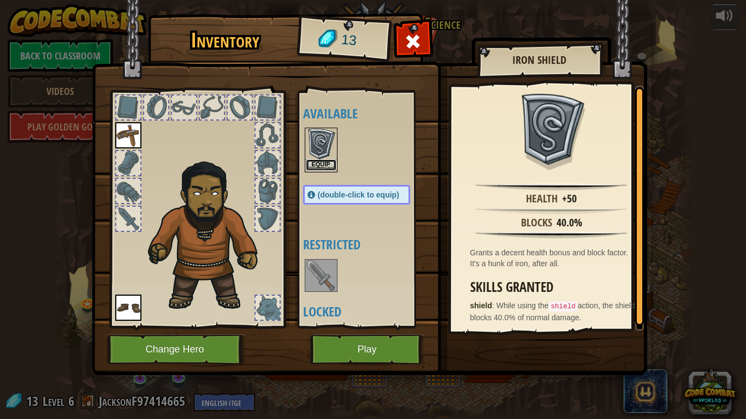
click at [331, 168] on button "Equip" at bounding box center [321, 164] width 31 height 11
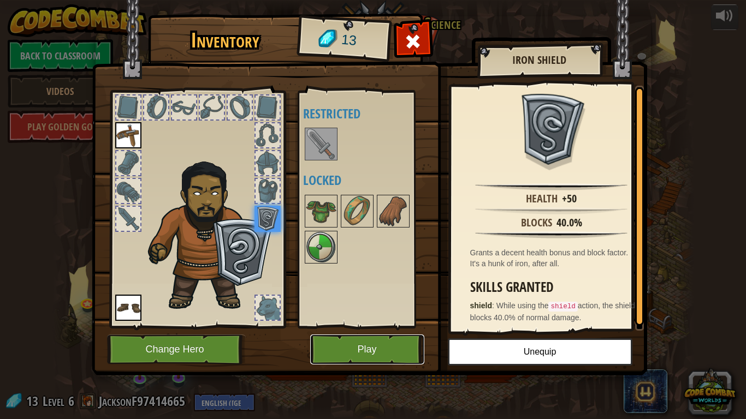
click at [399, 336] on button "Play" at bounding box center [367, 350] width 114 height 30
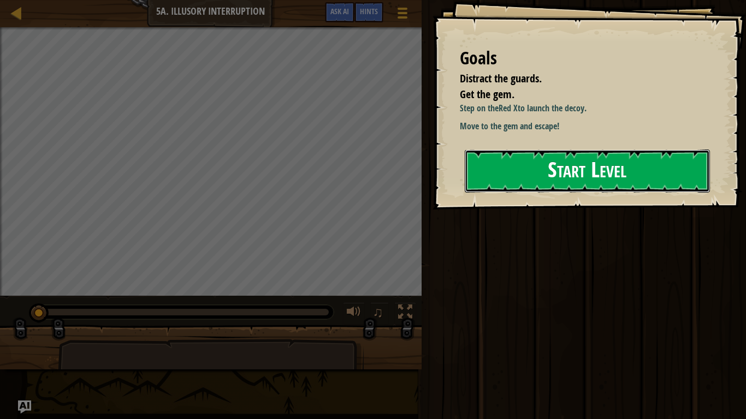
click at [604, 178] on button "Start Level" at bounding box center [586, 171] width 245 height 43
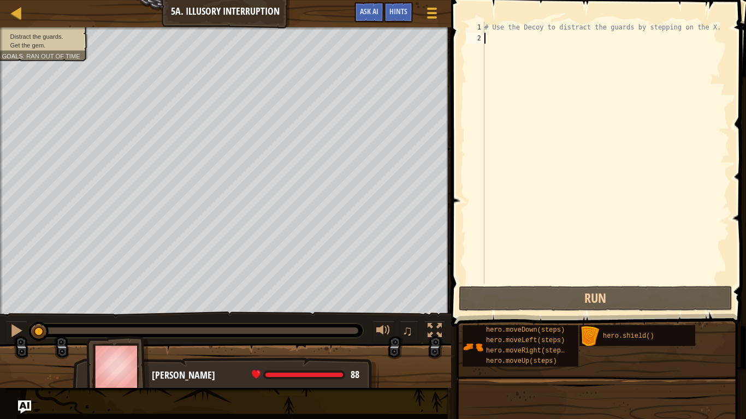
click at [529, 51] on div "# Use the Decoy to distract the guards by stepping on the X." at bounding box center [605, 164] width 247 height 284
type textarea "h"
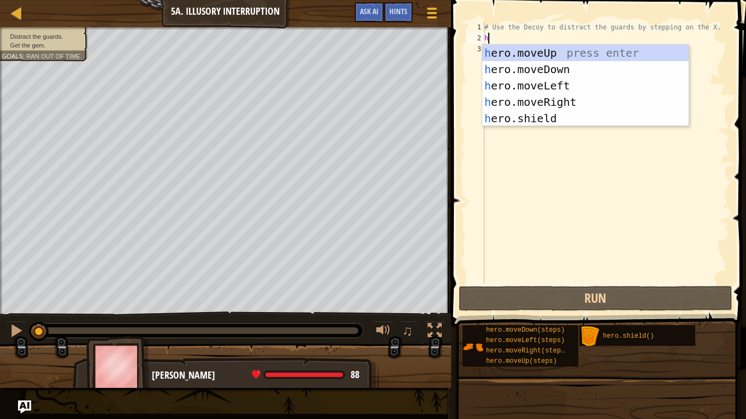
scroll to position [5, 0]
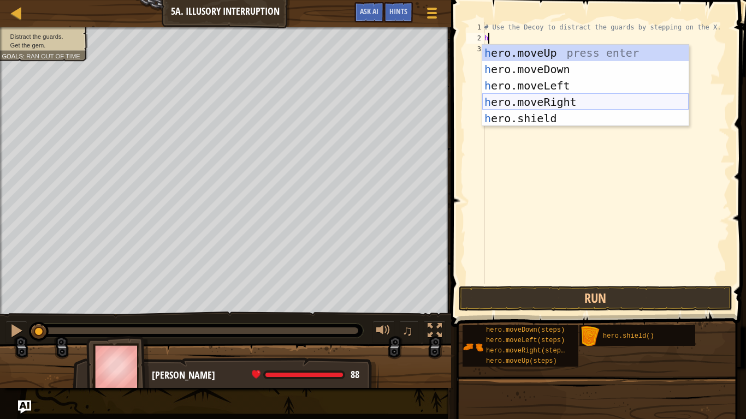
click at [569, 95] on div "h ero.moveUp press enter h ero.moveDown press enter h ero.moveLeft press enter …" at bounding box center [585, 102] width 206 height 115
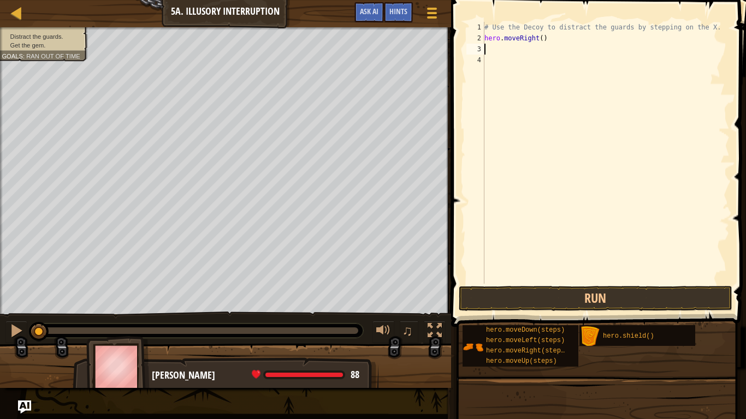
type textarea "h"
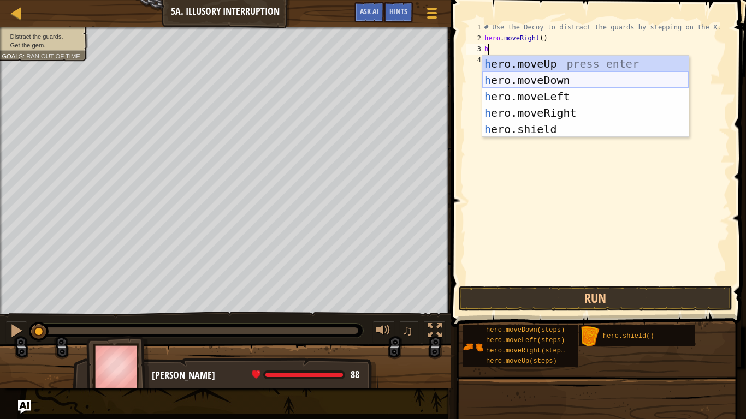
click at [559, 79] on div "h ero.moveUp press enter h ero.moveDown press enter h ero.moveLeft press enter …" at bounding box center [585, 113] width 206 height 115
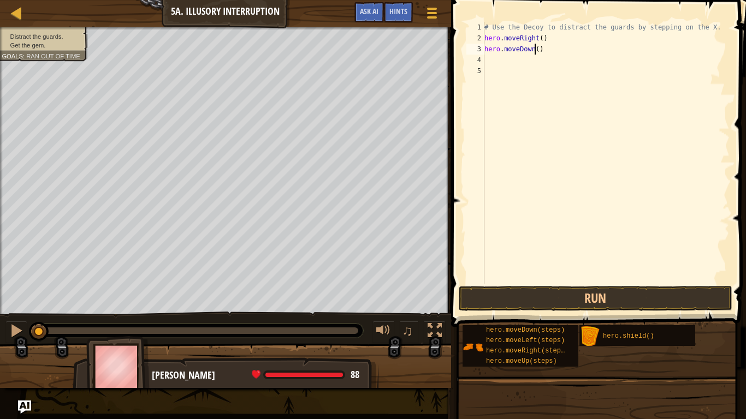
click at [533, 49] on div "# Use the Decoy to distract the guards by stepping on the X. hero . moveRight (…" at bounding box center [605, 164] width 247 height 284
type textarea "hero.moveDown(2)"
click at [523, 65] on div "# Use the Decoy to distract the guards by stepping on the X. hero . moveRight (…" at bounding box center [605, 164] width 247 height 284
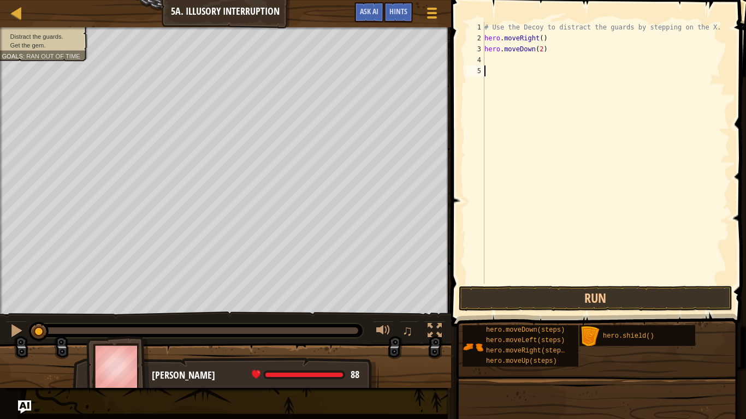
click at [515, 62] on div "# Use the Decoy to distract the guards by stepping on the X. hero . moveRight (…" at bounding box center [605, 164] width 247 height 284
type textarea "h"
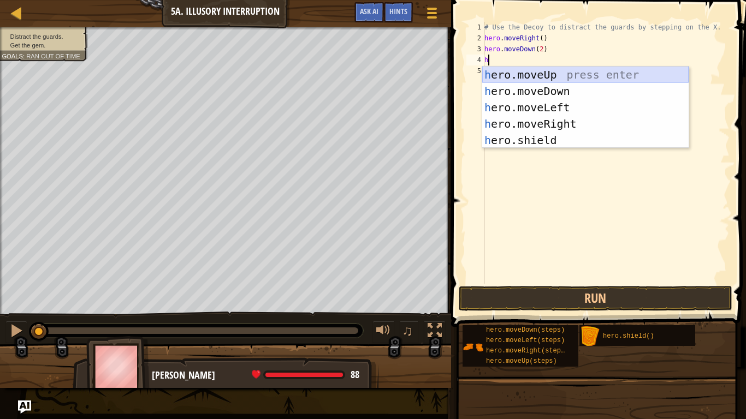
click at [560, 74] on div "h ero.moveUp press enter h ero.moveDown press enter h ero.moveLeft press enter …" at bounding box center [585, 124] width 206 height 115
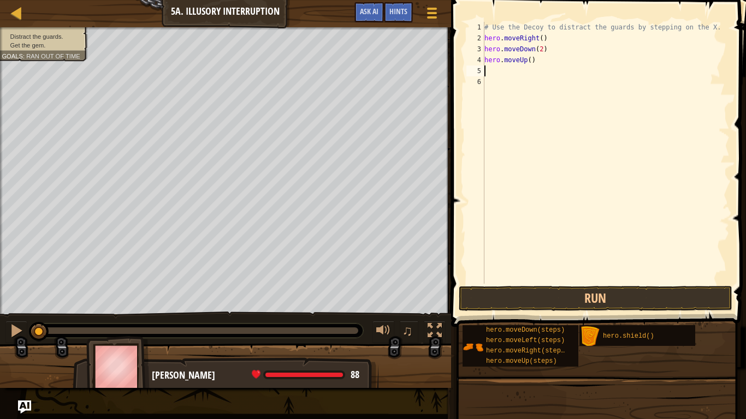
click at [527, 62] on div "# Use the Decoy to distract the guards by stepping on the X. hero . moveRight (…" at bounding box center [605, 164] width 247 height 284
type textarea "hero.moveUp(2)"
click at [505, 73] on div "# Use the Decoy to distract the guards by stepping on the X. hero . moveRight (…" at bounding box center [605, 164] width 247 height 284
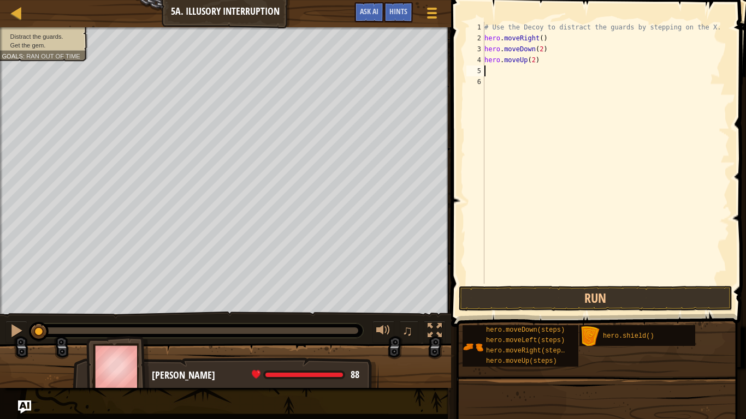
click at [505, 80] on div "# Use the Decoy to distract the guards by stepping on the X. hero . moveRight (…" at bounding box center [605, 164] width 247 height 284
click at [510, 72] on div "# Use the Decoy to distract the guards by stepping on the X. hero . moveRight (…" at bounding box center [605, 164] width 247 height 284
type textarea "r"
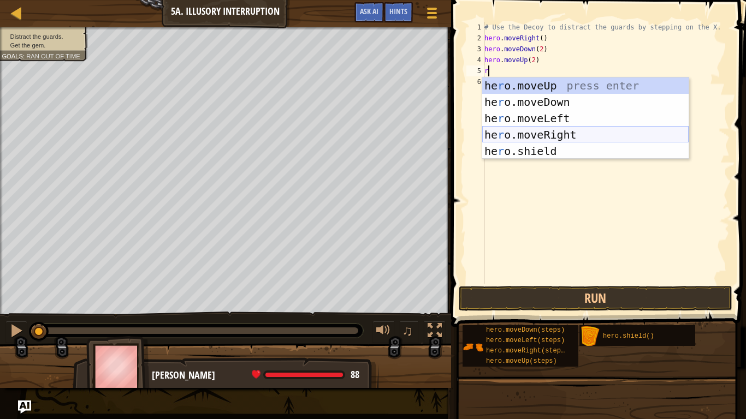
click at [564, 136] on div "he r o.moveUp press enter he r o.moveDown press enter he r o.moveLeft press ent…" at bounding box center [585, 134] width 206 height 115
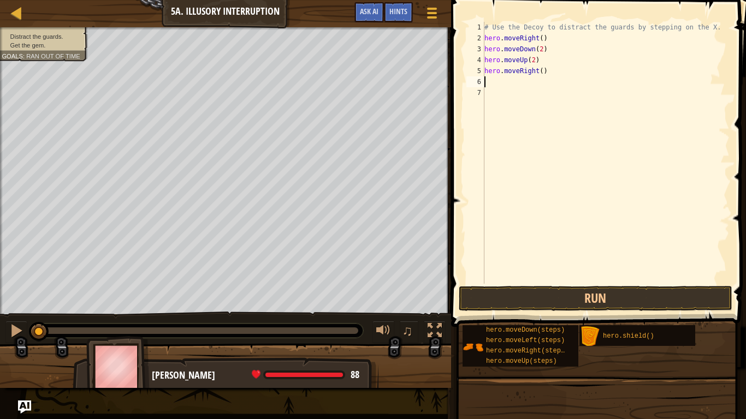
click at [538, 71] on div "# Use the Decoy to distract the guards by stepping on the X. hero . moveRight (…" at bounding box center [605, 164] width 247 height 284
type textarea "hero.moveRight(3)"
click at [649, 301] on button "Run" at bounding box center [594, 298] width 273 height 25
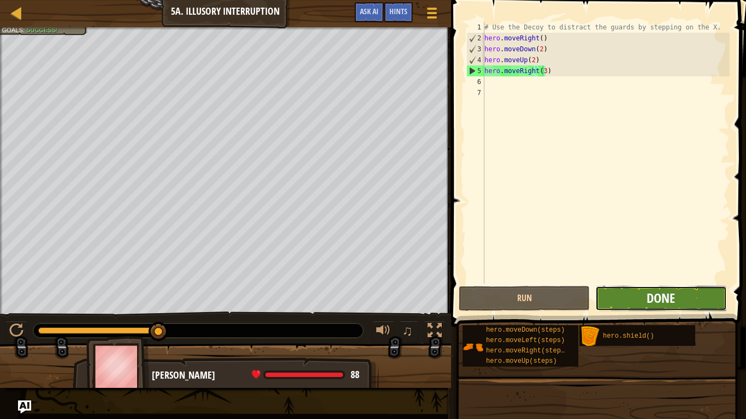
click at [667, 301] on span "Done" at bounding box center [660, 297] width 28 height 17
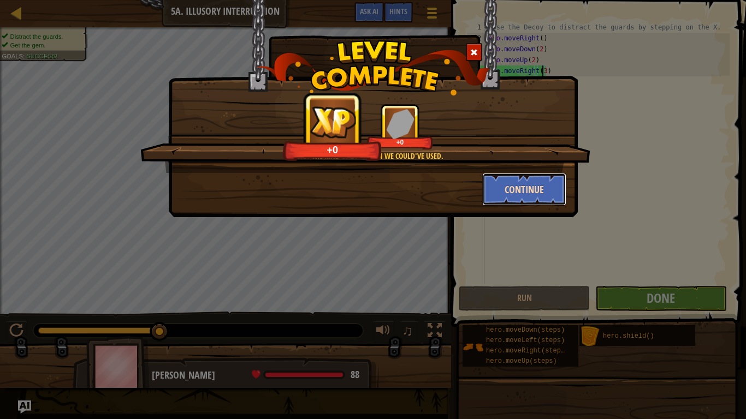
click at [553, 201] on button "Continue" at bounding box center [524, 189] width 85 height 33
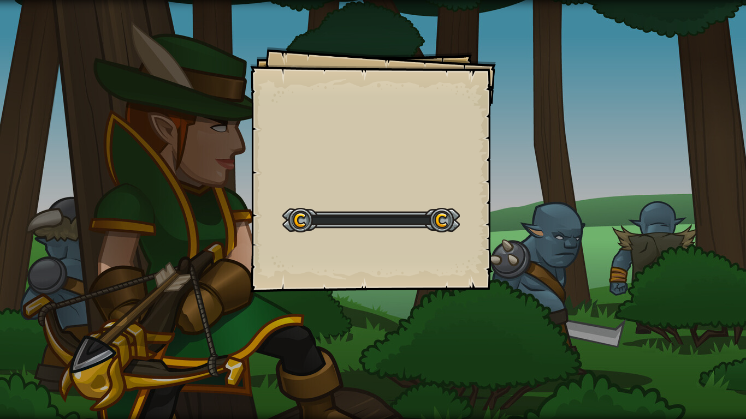
click at [539, 190] on div "Goals Start Level Error loading from server. Try refreshing the page. You'll ne…" at bounding box center [373, 209] width 746 height 419
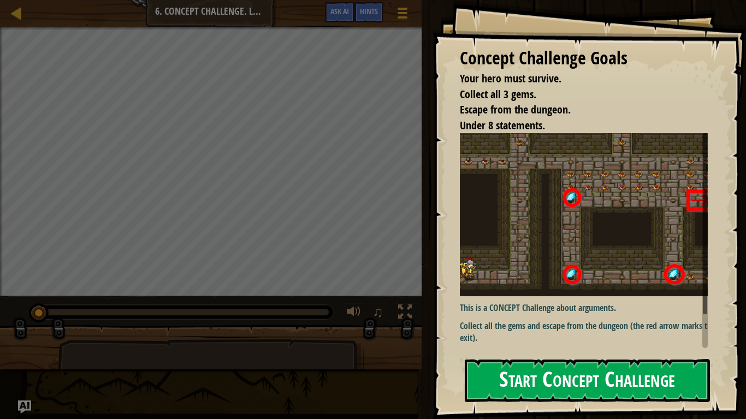
click at [623, 397] on button "Start Concept Challenge" at bounding box center [586, 380] width 245 height 43
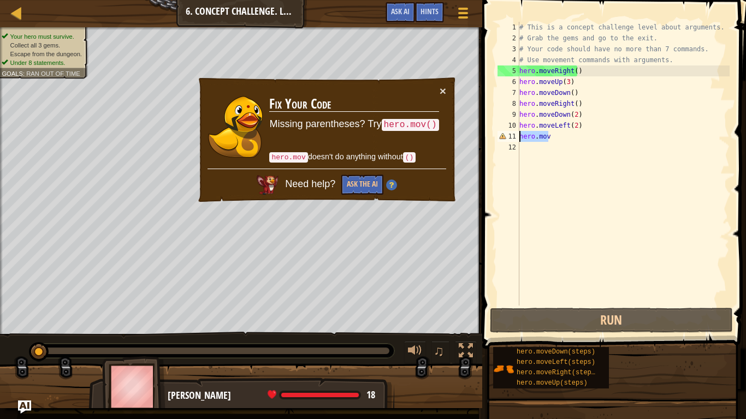
drag, startPoint x: 557, startPoint y: 136, endPoint x: 491, endPoint y: 137, distance: 66.6
click at [491, 137] on div "1 2 3 4 5 6 7 8 9 10 11 12 # This is a concept challenge level about arguments.…" at bounding box center [612, 195] width 267 height 381
type textarea "hero.mov"
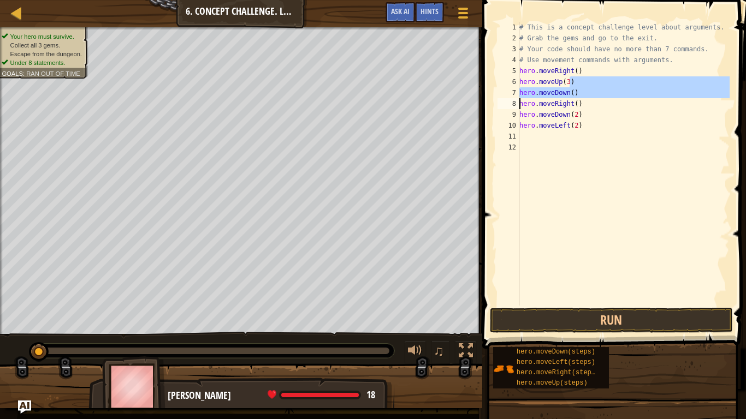
drag, startPoint x: 602, startPoint y: 78, endPoint x: 485, endPoint y: 109, distance: 121.3
click at [505, 105] on div "1 2 3 4 5 6 7 8 9 10 11 12 # This is a concept challenge level about arguments.…" at bounding box center [612, 164] width 234 height 284
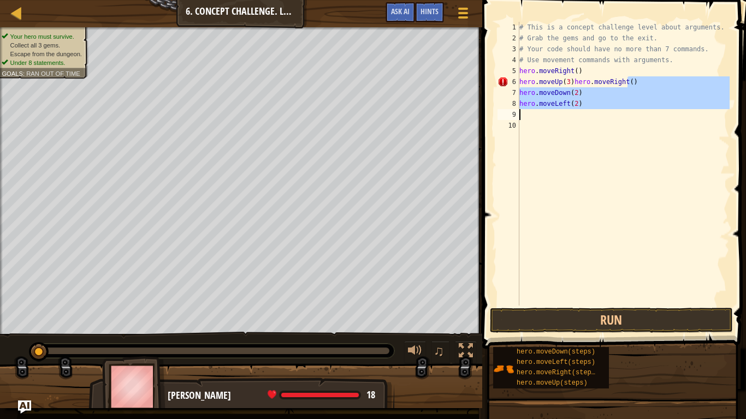
drag, startPoint x: 658, startPoint y: 81, endPoint x: 499, endPoint y: 114, distance: 162.2
click at [502, 114] on div "hero.moveUp(3)hero.moveRight() 1 2 3 4 5 6 7 8 9 10 # This is a concept challen…" at bounding box center [612, 164] width 234 height 284
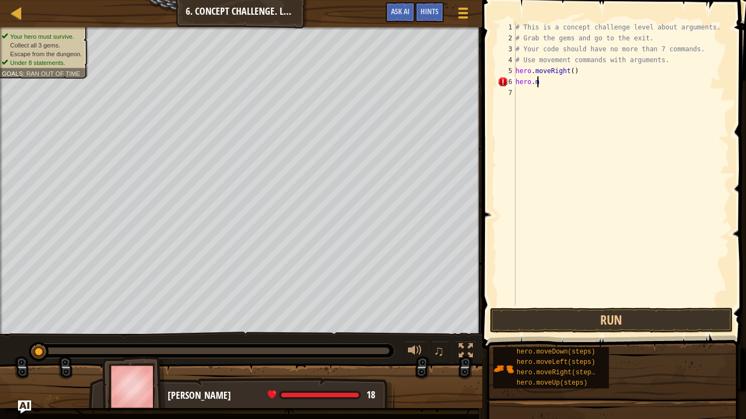
type textarea "h"
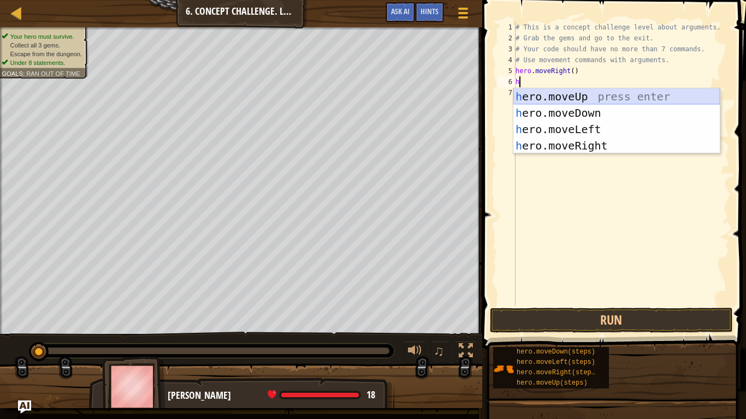
click at [564, 97] on div "h ero.moveUp press enter h ero.moveDown press enter h ero.moveLeft press enter …" at bounding box center [616, 137] width 206 height 98
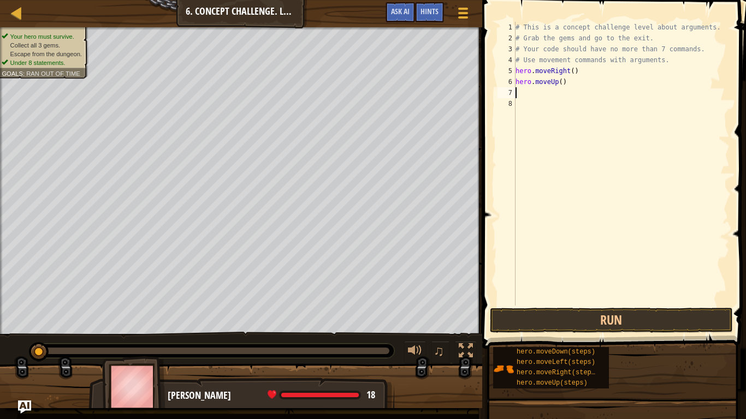
click at [556, 82] on div "# This is a concept challenge level about arguments. # Grab the gems and go to …" at bounding box center [621, 175] width 216 height 306
click at [559, 78] on div "# This is a concept challenge level about arguments. # Grab the gems and go to …" at bounding box center [621, 164] width 216 height 284
click at [655, 326] on button "Run" at bounding box center [611, 320] width 243 height 25
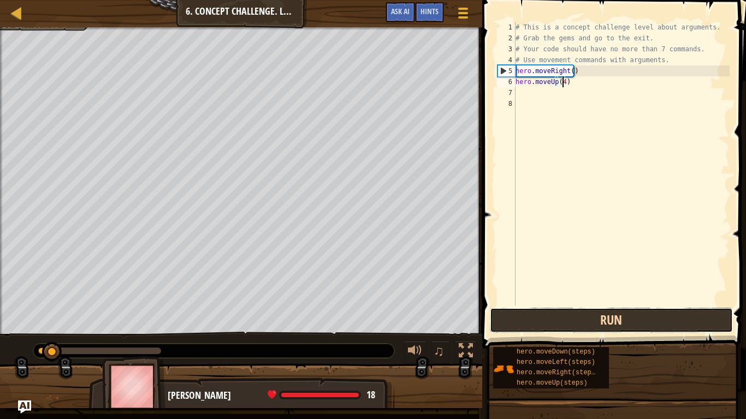
click at [646, 322] on button "Run" at bounding box center [611, 320] width 243 height 25
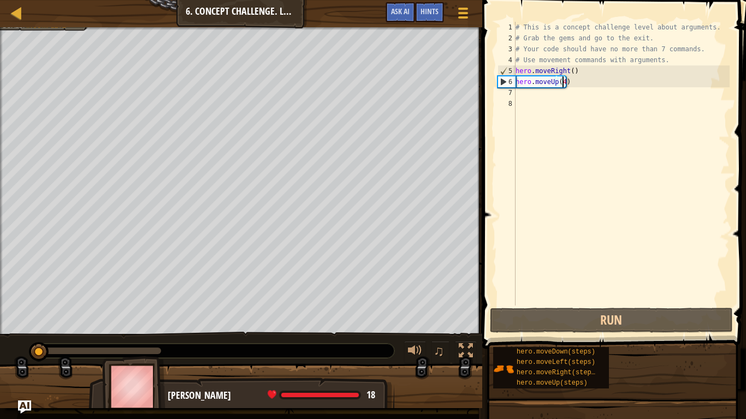
drag, startPoint x: 56, startPoint y: 351, endPoint x: 0, endPoint y: 356, distance: 56.4
click at [0, 356] on div "♫" at bounding box center [241, 348] width 482 height 33
click at [570, 72] on div "# This is a concept challenge level about arguments. # Grab the gems and go to …" at bounding box center [621, 175] width 216 height 306
click at [565, 84] on div "# This is a concept challenge level about arguments. # Grab the gems and go to …" at bounding box center [621, 175] width 216 height 306
type textarea "hero.moveUp(4)"
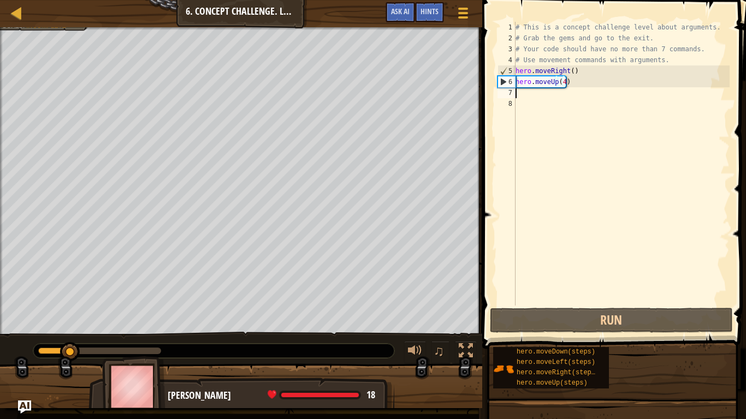
click at [554, 87] on div "# This is a concept challenge level about arguments. # Grab the gems and go to …" at bounding box center [621, 175] width 216 height 306
click at [562, 85] on div "# This is a concept challenge level about arguments. # Grab the gems and go to …" at bounding box center [621, 175] width 216 height 306
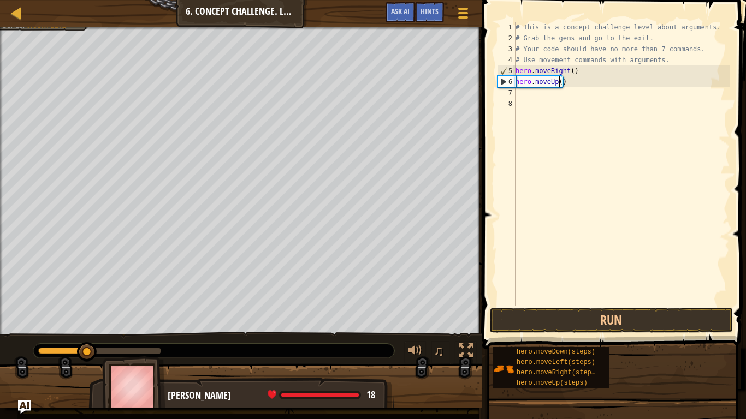
scroll to position [5, 4]
type textarea "hero.moveUp(3)"
click at [592, 333] on span at bounding box center [615, 158] width 272 height 381
click at [582, 314] on button "Run" at bounding box center [611, 320] width 243 height 25
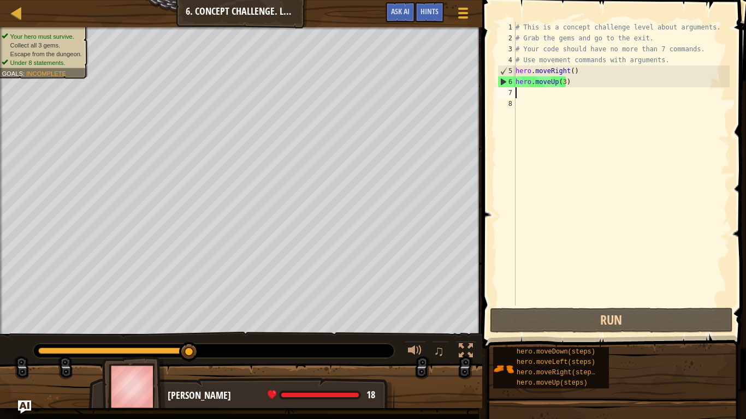
click at [563, 94] on div "# This is a concept challenge level about arguments. # Grab the gems and go to …" at bounding box center [621, 175] width 216 height 306
type textarea "h"
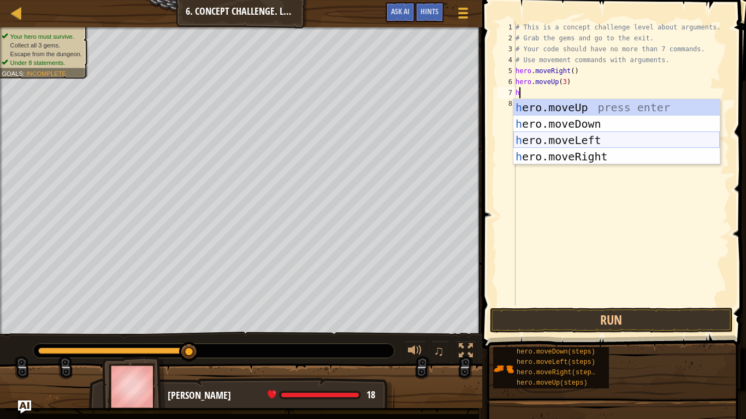
click at [580, 160] on div "h ero.moveUp press enter h ero.moveDown press enter h ero.moveLeft press enter …" at bounding box center [616, 148] width 206 height 98
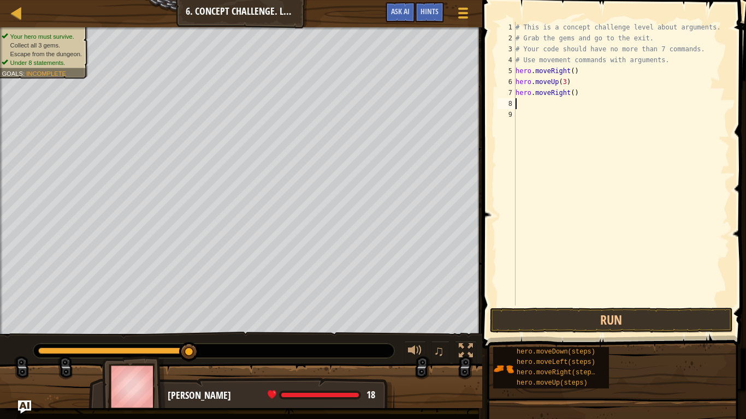
click at [566, 92] on div "# This is a concept challenge level about arguments. # Grab the gems and go to …" at bounding box center [621, 175] width 216 height 306
click at [570, 93] on div "# This is a concept challenge level about arguments. # Grab the gems and go to …" at bounding box center [621, 175] width 216 height 306
type textarea "hero.moveRight(2)"
click at [568, 108] on div "# This is a concept challenge level about arguments. # Grab the gems and go to …" at bounding box center [621, 175] width 216 height 306
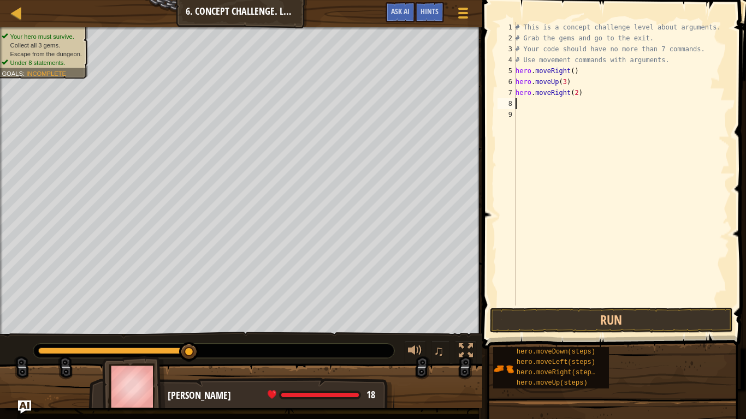
scroll to position [5, 0]
click at [549, 100] on div "# This is a concept challenge level about arguments. # Grab the gems and go to …" at bounding box center [621, 175] width 216 height 306
type textarea "h"
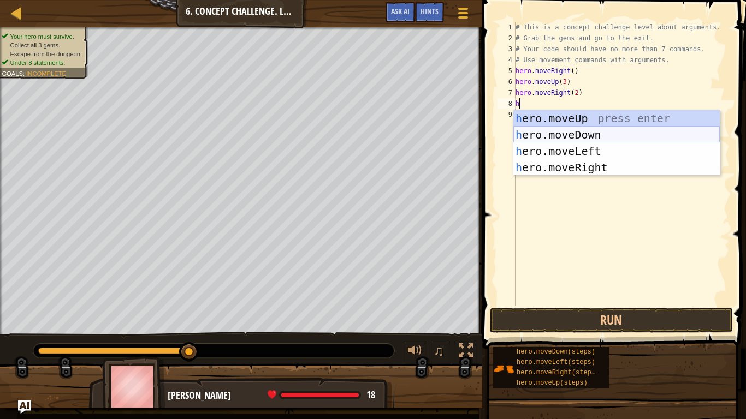
click at [659, 131] on div "h ero.moveUp press enter h ero.moveDown press enter h ero.moveLeft press enter …" at bounding box center [616, 159] width 206 height 98
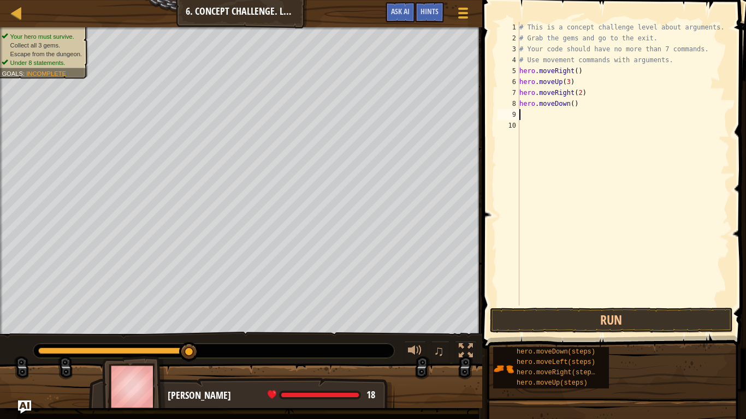
click at [569, 104] on div "# This is a concept challenge level about arguments. # Grab the gems and go to …" at bounding box center [623, 175] width 213 height 306
type textarea "hero.moveDown(4)"
click at [553, 115] on div "# This is a concept challenge level about arguments. # Grab the gems and go to …" at bounding box center [623, 175] width 213 height 306
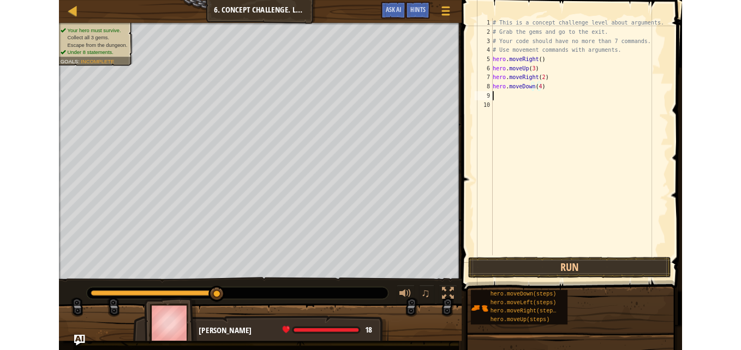
scroll to position [5, 0]
